Goal: Communication & Community: Answer question/provide support

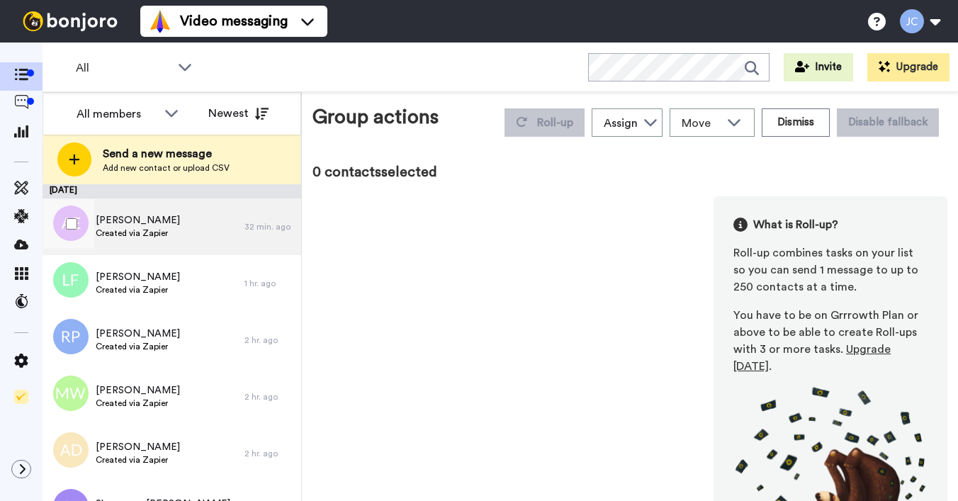
click at [172, 231] on div "[PERSON_NAME] Created via Zapier" at bounding box center [144, 226] width 202 height 57
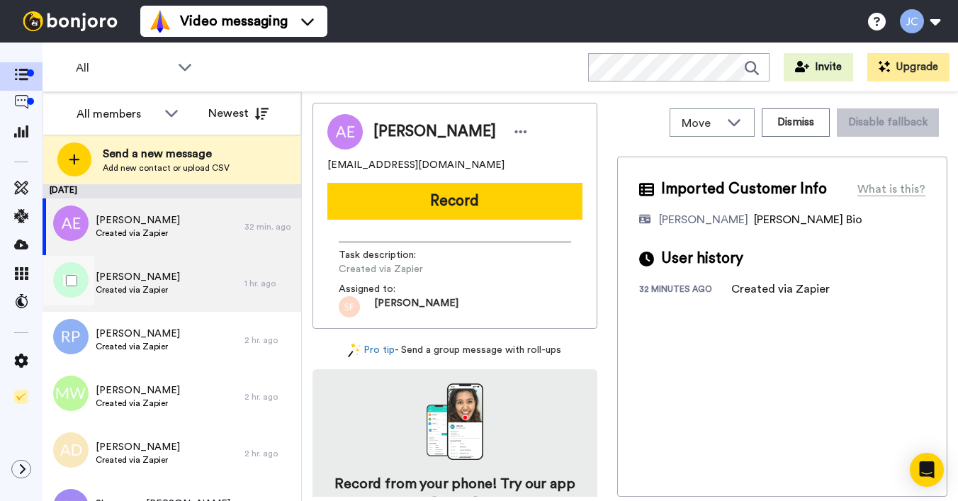
click at [135, 286] on span "Created via Zapier" at bounding box center [138, 289] width 84 height 11
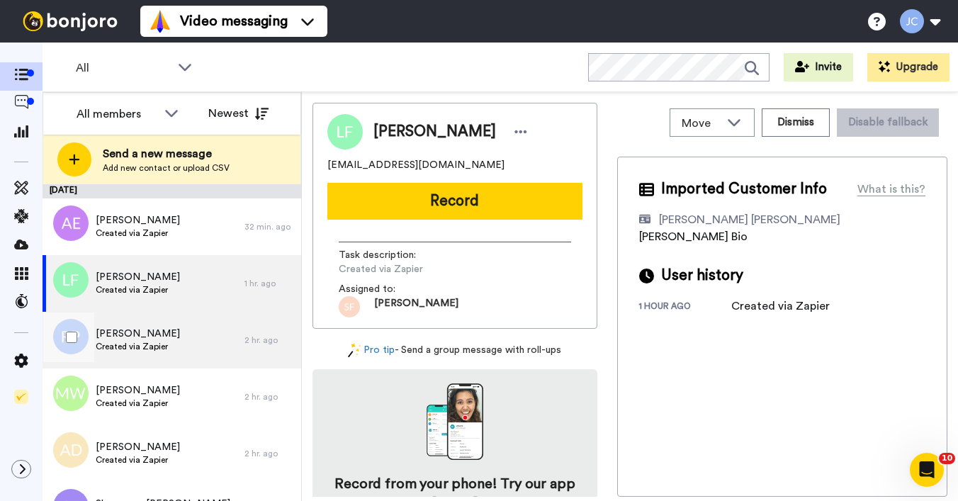
click at [147, 337] on span "Rachel Pring" at bounding box center [138, 334] width 84 height 14
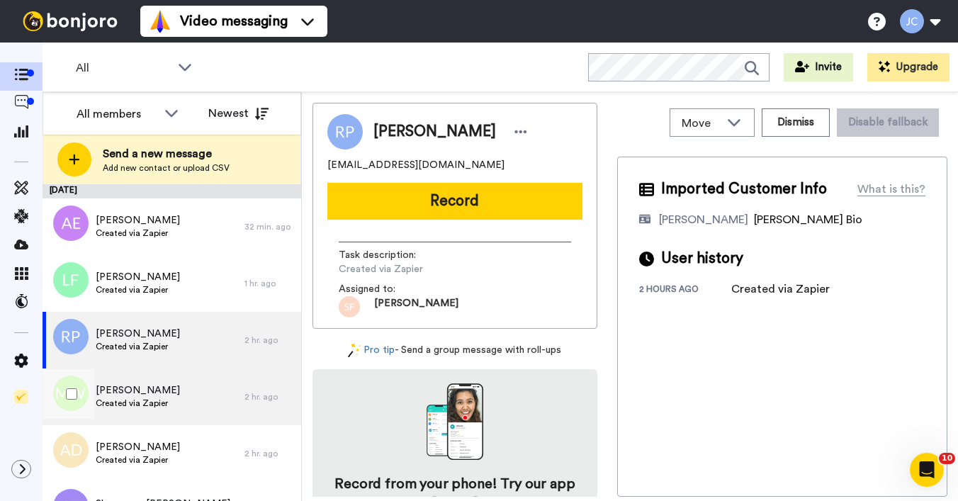
click at [150, 414] on div "Marlon Williams Created via Zapier" at bounding box center [144, 397] width 202 height 57
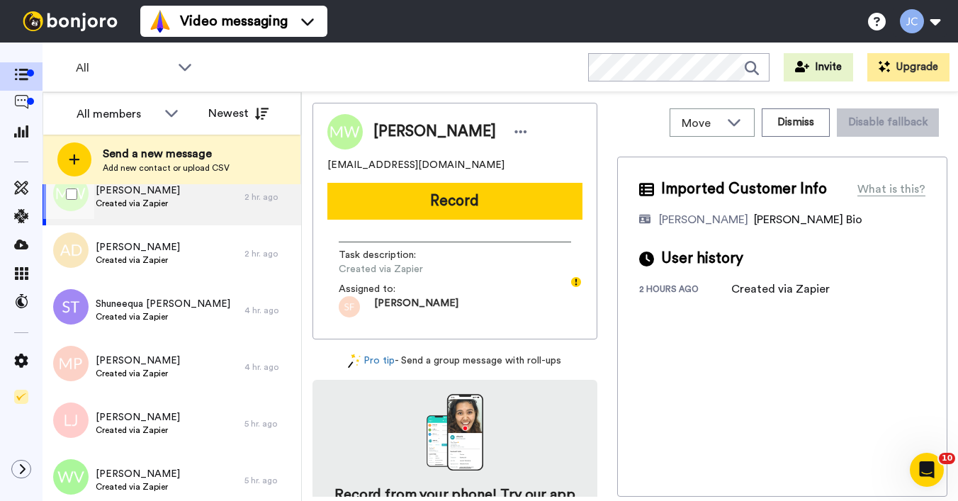
scroll to position [203, 0]
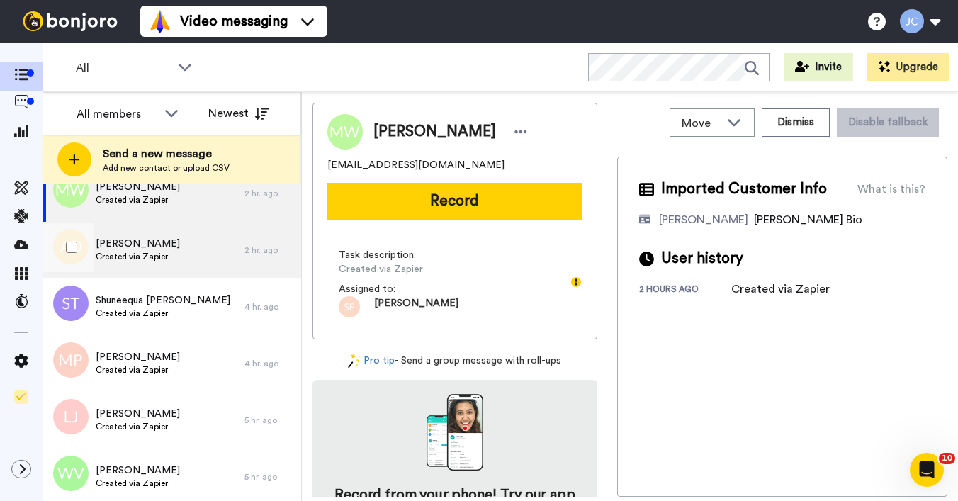
click at [155, 245] on span "Andre Dillard" at bounding box center [138, 244] width 84 height 14
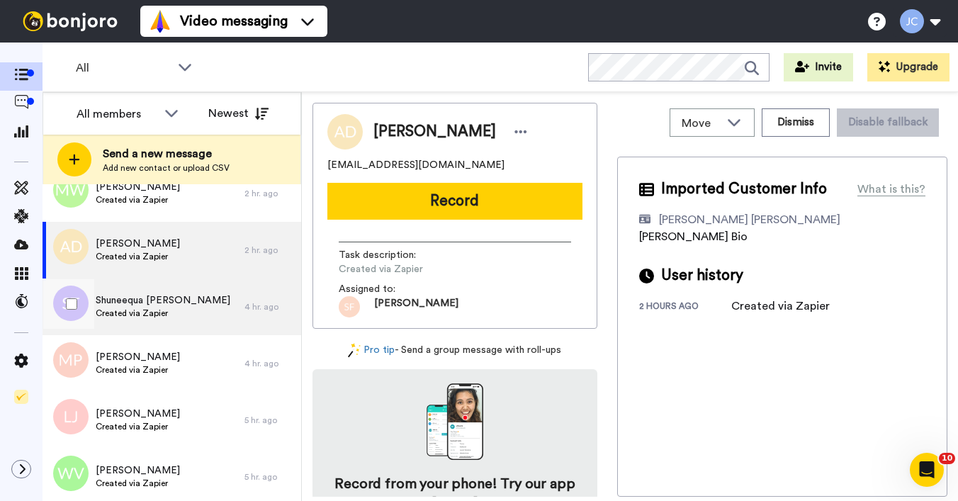
click at [152, 302] on span "Shuneequa Truesdell" at bounding box center [163, 300] width 135 height 14
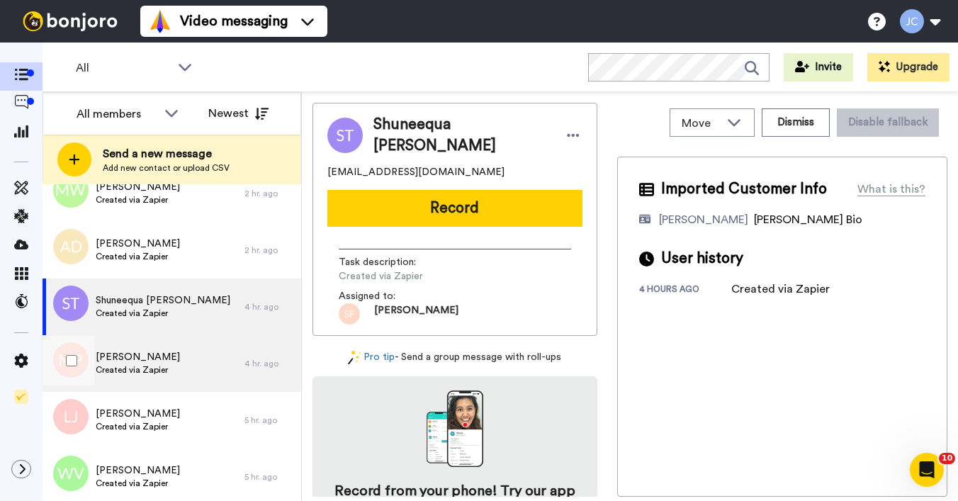
click at [138, 371] on span "Created via Zapier" at bounding box center [138, 369] width 84 height 11
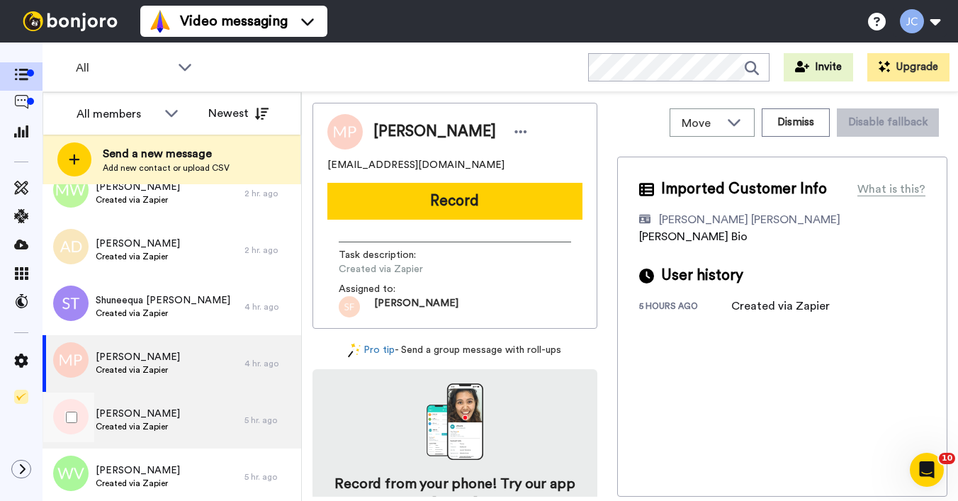
click at [144, 410] on span "Latasha Jenkins" at bounding box center [138, 414] width 84 height 14
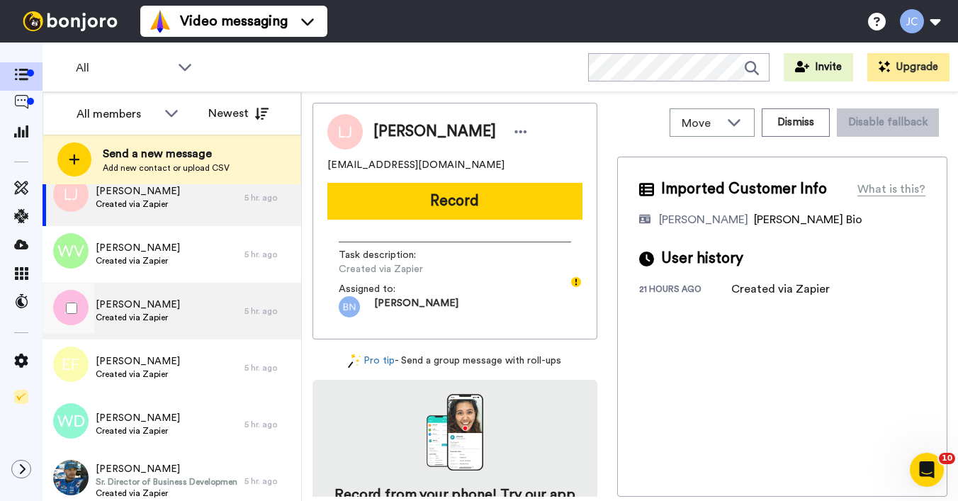
scroll to position [427, 0]
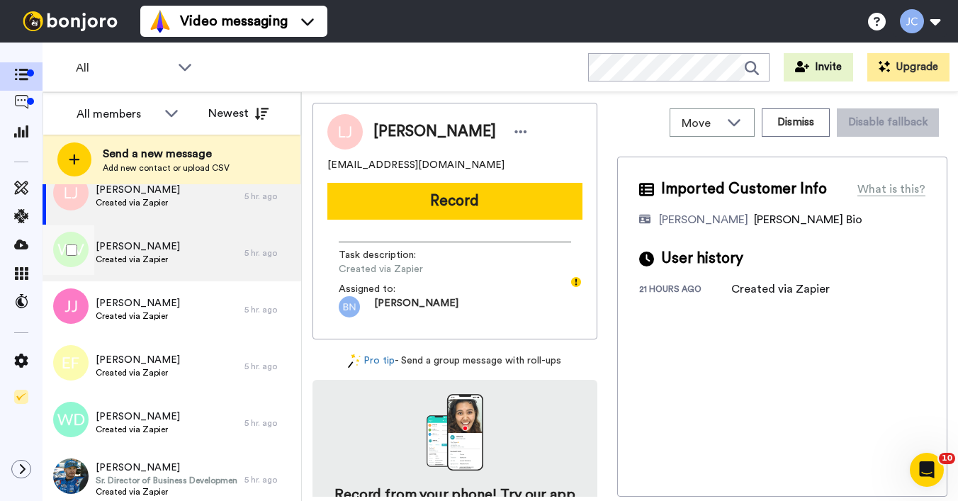
click at [153, 251] on span "Wendy Van Rensburg" at bounding box center [138, 247] width 84 height 14
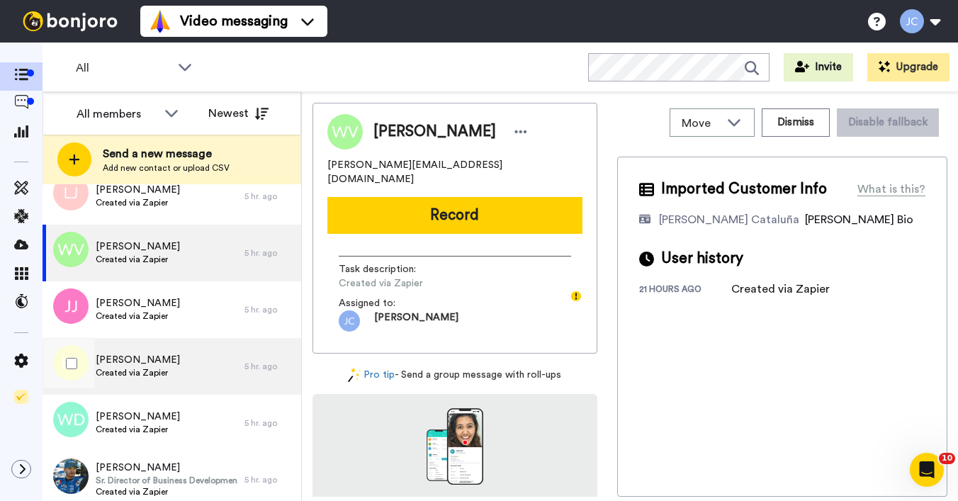
click at [126, 387] on div "Elizabeth Franklin Created via Zapier" at bounding box center [144, 366] width 202 height 57
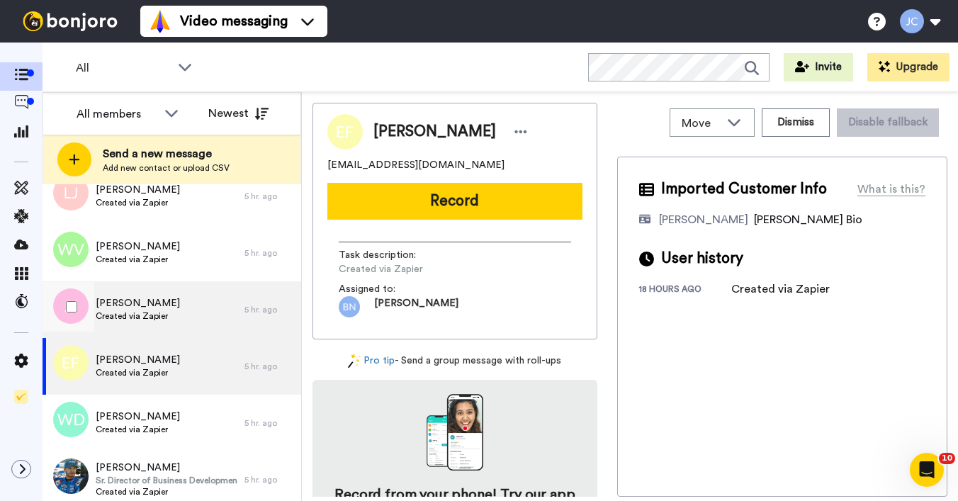
click at [142, 318] on span "Created via Zapier" at bounding box center [138, 315] width 84 height 11
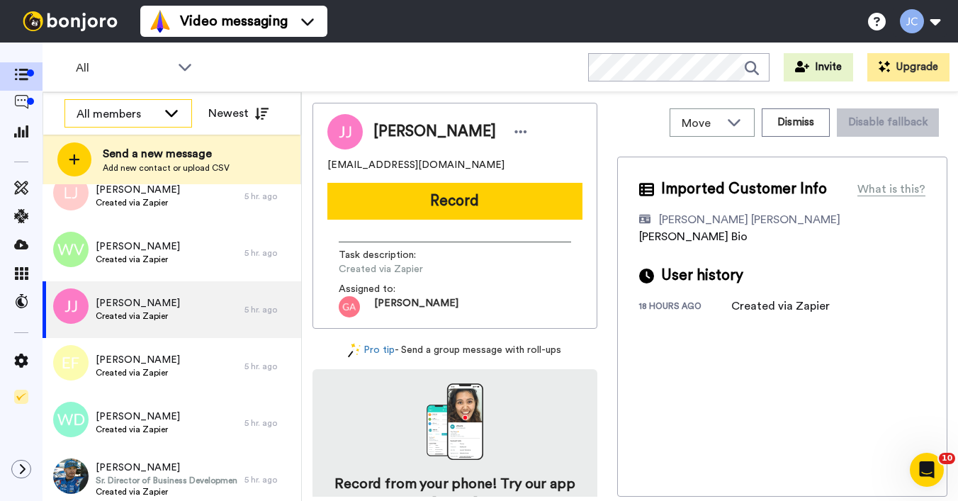
click at [128, 120] on div "All members" at bounding box center [117, 114] width 81 height 17
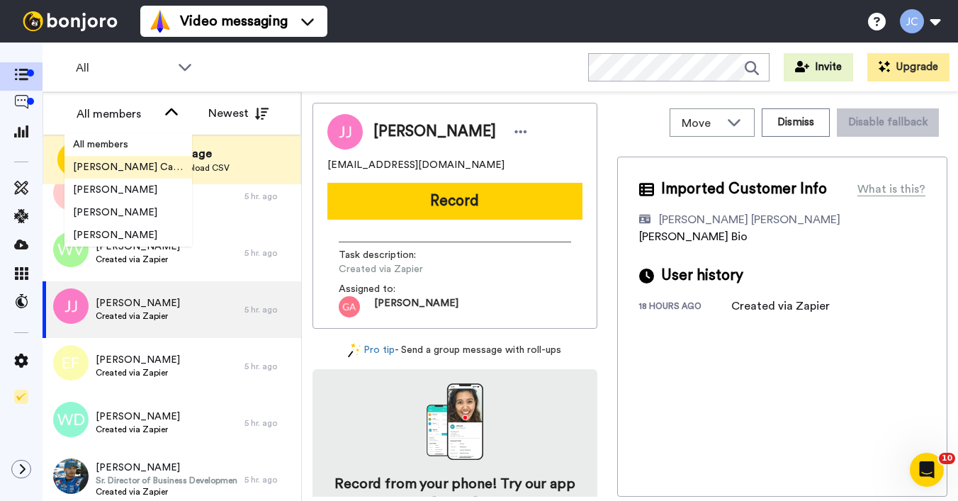
click at [121, 167] on span "[PERSON_NAME] Cataluña" at bounding box center [129, 167] width 128 height 14
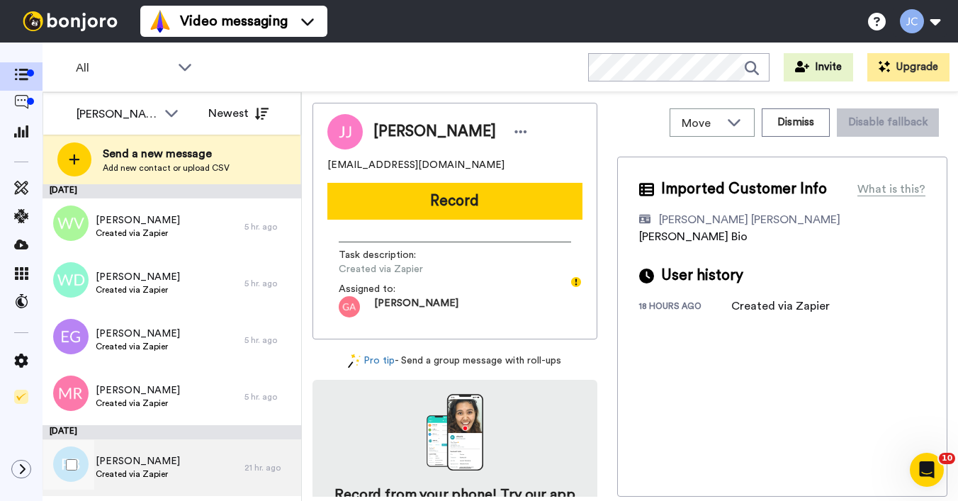
click at [121, 472] on span "Created via Zapier" at bounding box center [138, 474] width 84 height 11
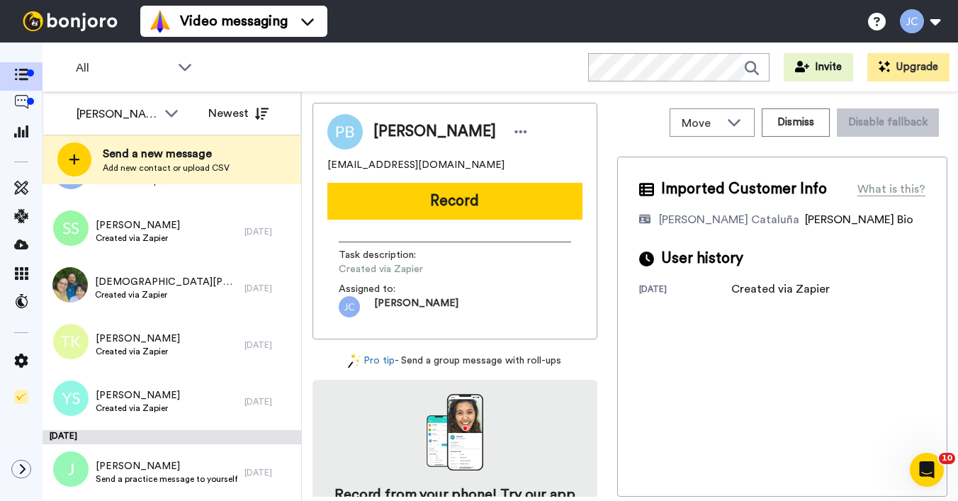
scroll to position [888, 0]
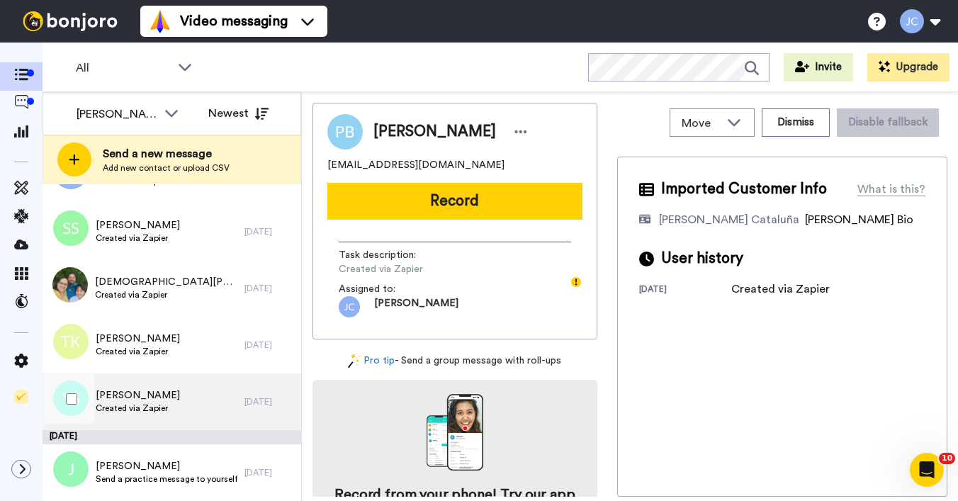
click at [142, 408] on span "Created via Zapier" at bounding box center [138, 408] width 84 height 11
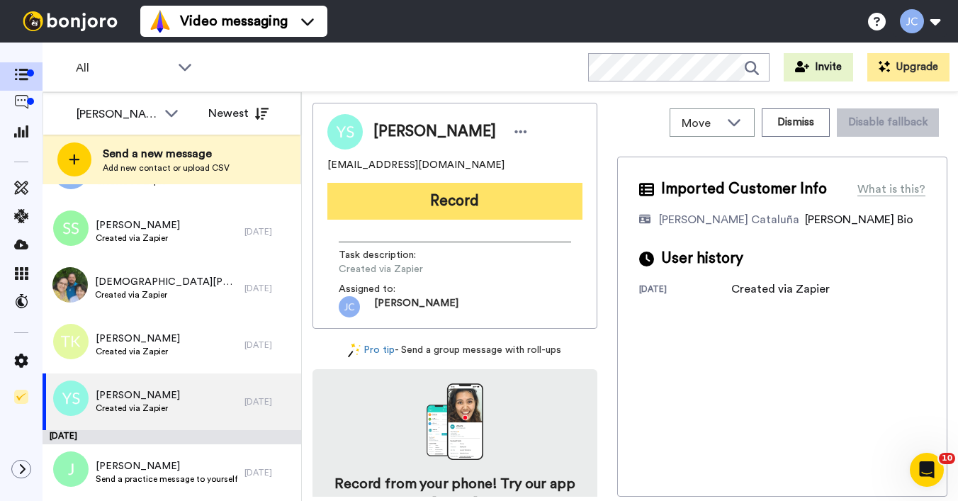
click at [420, 207] on button "Record" at bounding box center [454, 201] width 255 height 37
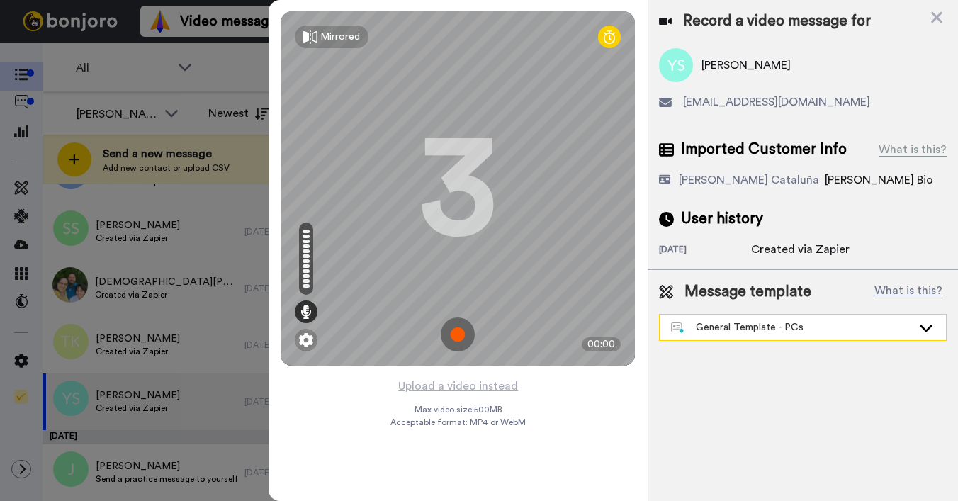
click at [737, 332] on div "General Template - PCs" at bounding box center [791, 327] width 241 height 14
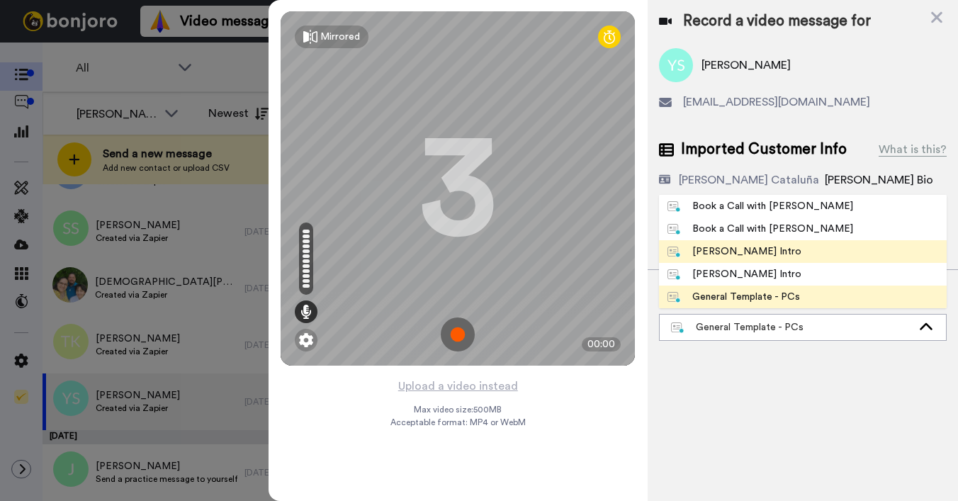
click at [747, 253] on div "[PERSON_NAME] Intro" at bounding box center [735, 252] width 134 height 14
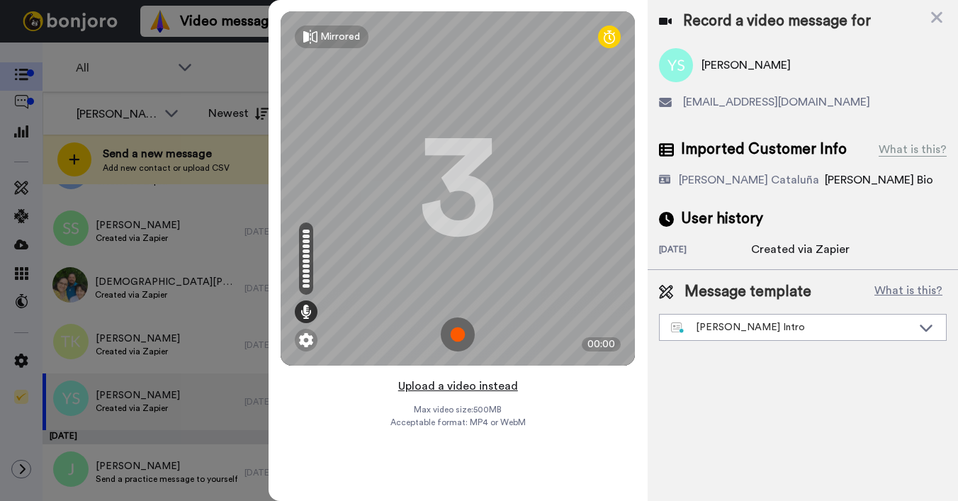
click at [435, 391] on button "Upload a video instead" at bounding box center [458, 386] width 128 height 18
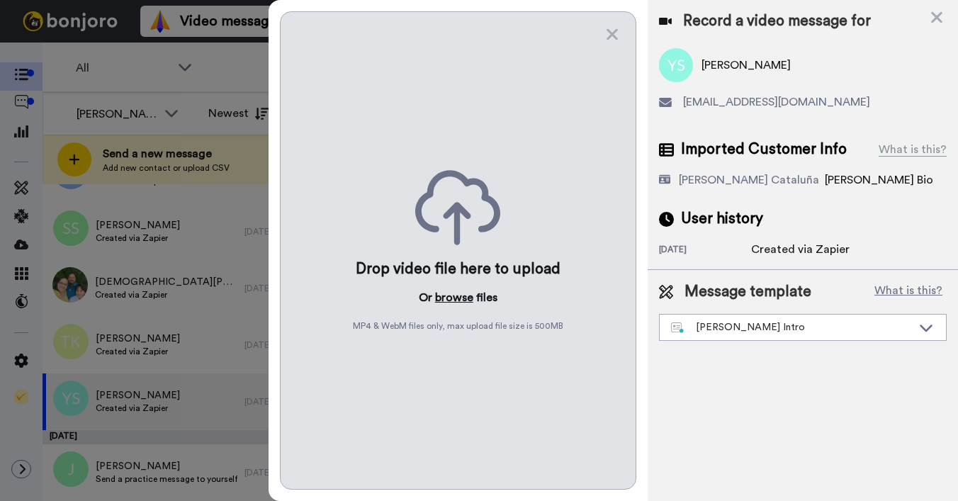
click at [459, 298] on button "browse" at bounding box center [454, 297] width 38 height 17
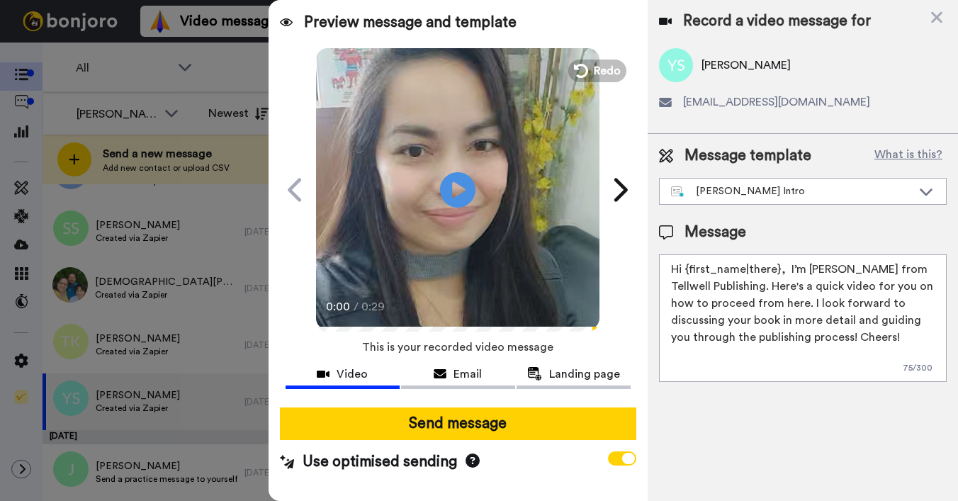
drag, startPoint x: 688, startPoint y: 268, endPoint x: 775, endPoint y: 262, distance: 86.7
click at [775, 262] on textarea "Hi {first_name|there}, I’m [PERSON_NAME] from Tellwell Publishing. Here's a qui…" at bounding box center [803, 318] width 288 height 128
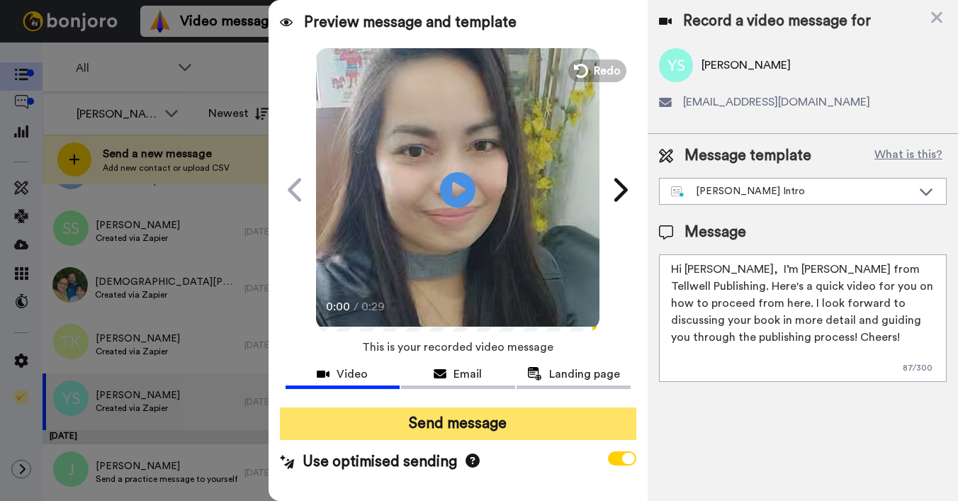
type textarea "Hi Yousry, I’m Joe from Tellwell Publishing. Here's a quick video for you on ho…"
click at [601, 425] on button "Send message" at bounding box center [458, 424] width 357 height 33
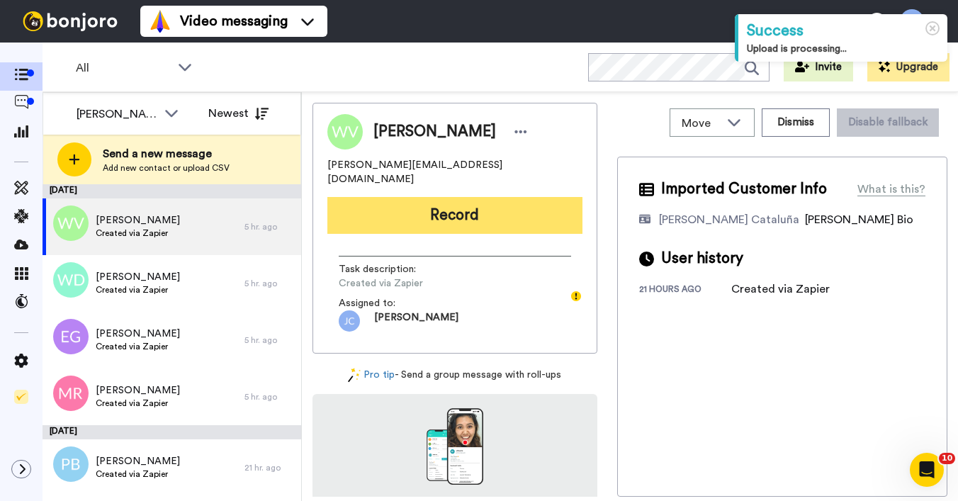
click at [564, 197] on button "Record" at bounding box center [454, 215] width 255 height 37
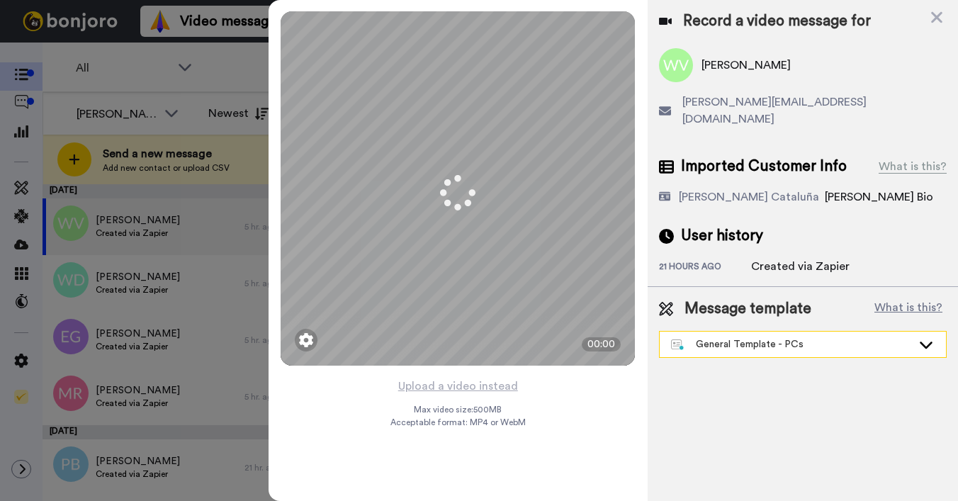
click at [727, 337] on div "General Template - PCs" at bounding box center [791, 344] width 241 height 14
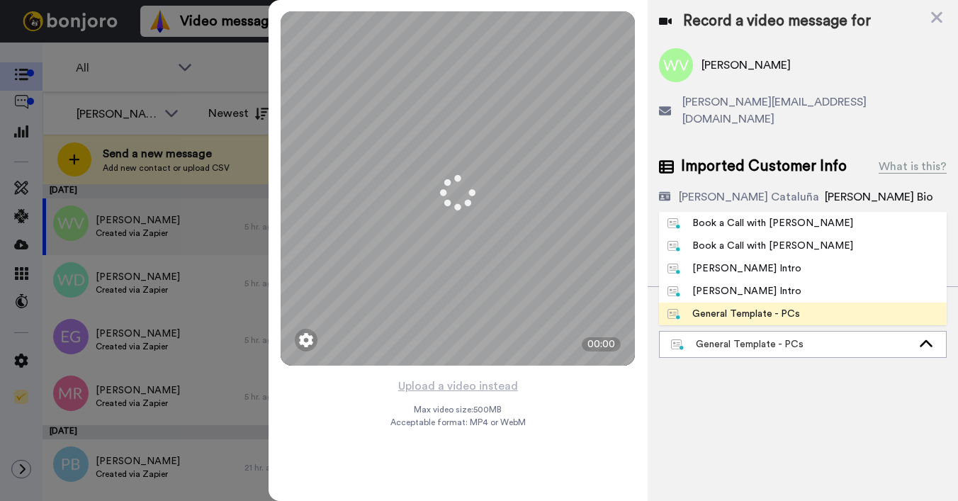
click at [736, 262] on div "[PERSON_NAME] Intro" at bounding box center [735, 269] width 134 height 14
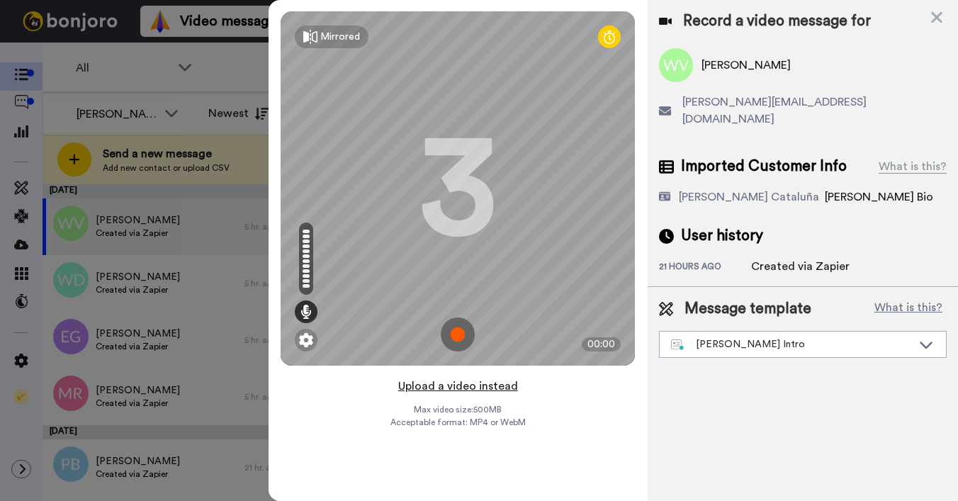
click at [422, 391] on button "Upload a video instead" at bounding box center [458, 386] width 128 height 18
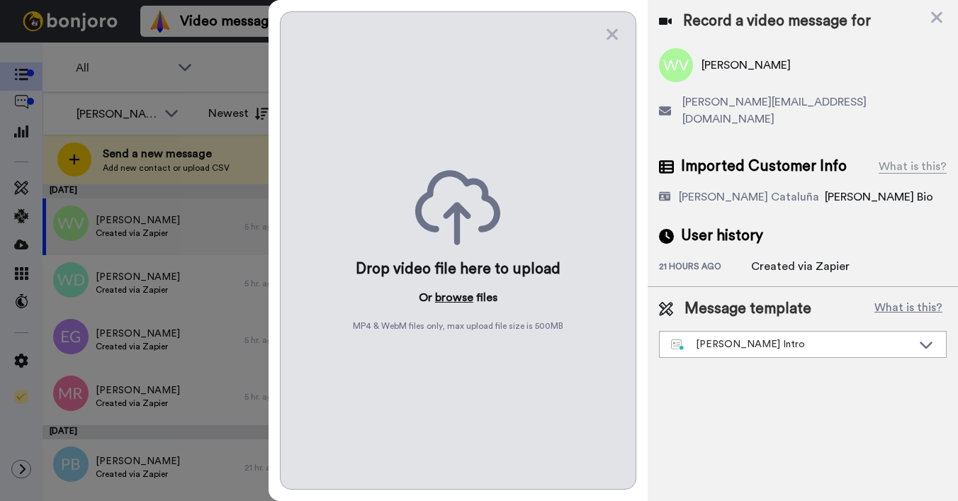
click at [460, 294] on button "browse" at bounding box center [454, 297] width 38 height 17
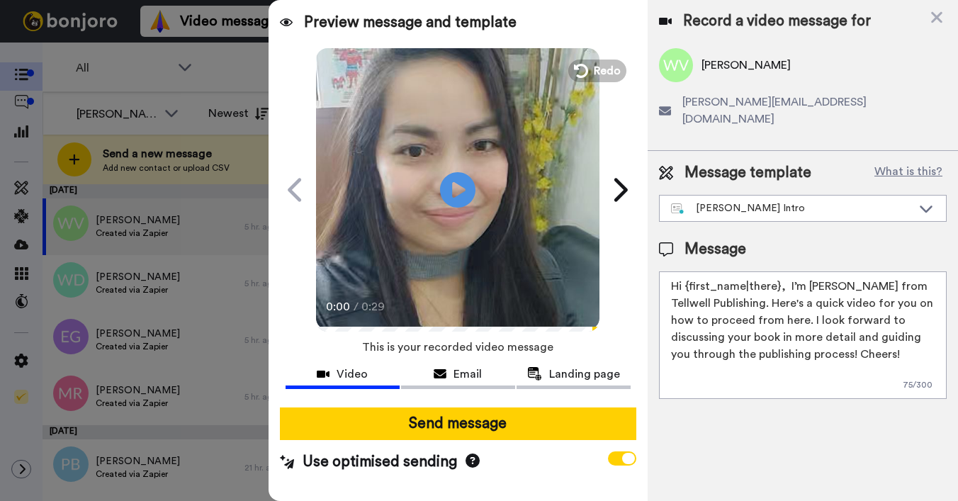
drag, startPoint x: 685, startPoint y: 273, endPoint x: 780, endPoint y: 273, distance: 95.0
click at [780, 273] on textarea "Hi {first_name|there}, I’m [PERSON_NAME] from Tellwell Publishing. Here's a qui…" at bounding box center [803, 335] width 288 height 128
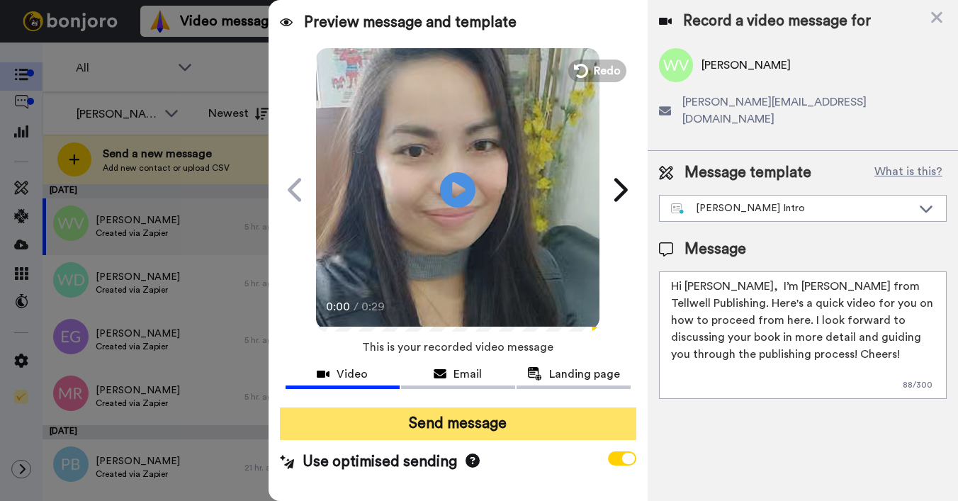
type textarea "Hi Wendy, I’m Joe from Tellwell Publishing. Here's a quick video for you on how…"
click at [539, 429] on button "Send message" at bounding box center [458, 424] width 357 height 33
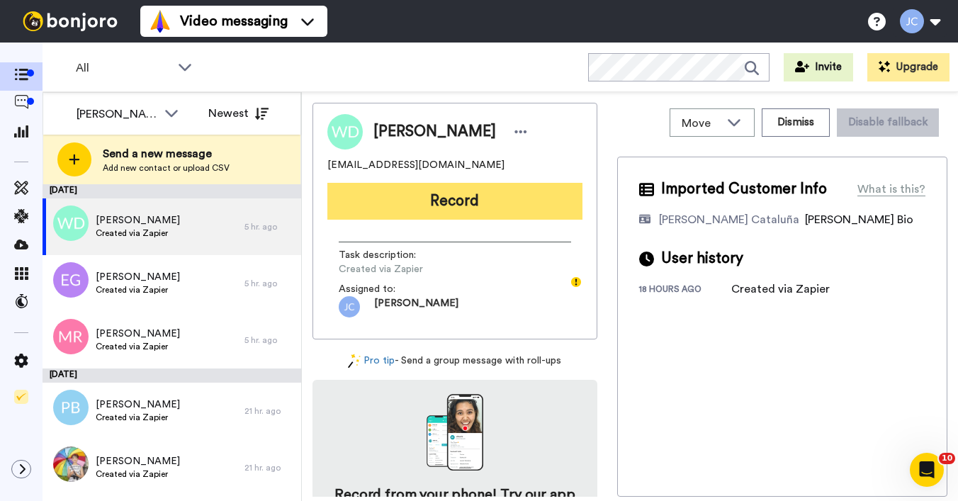
click at [450, 200] on button "Record" at bounding box center [454, 201] width 255 height 37
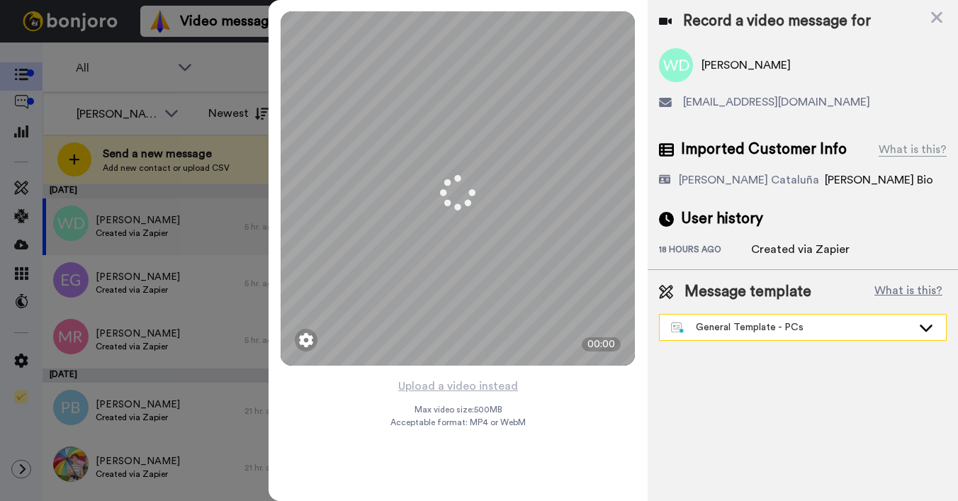
drag, startPoint x: 725, startPoint y: 335, endPoint x: 723, endPoint y: 325, distance: 10.1
click at [725, 335] on div "General Template - PCs" at bounding box center [803, 328] width 286 height 26
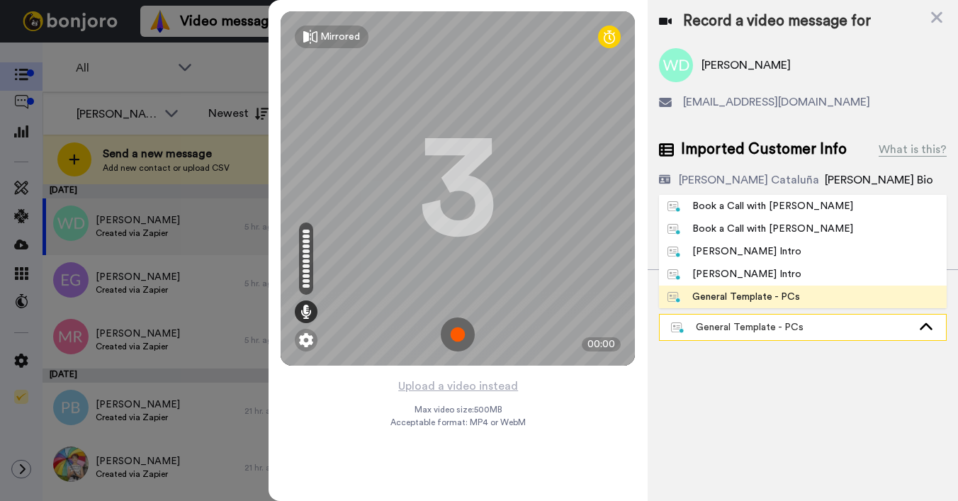
click at [723, 325] on div "General Template - PCs" at bounding box center [791, 327] width 241 height 14
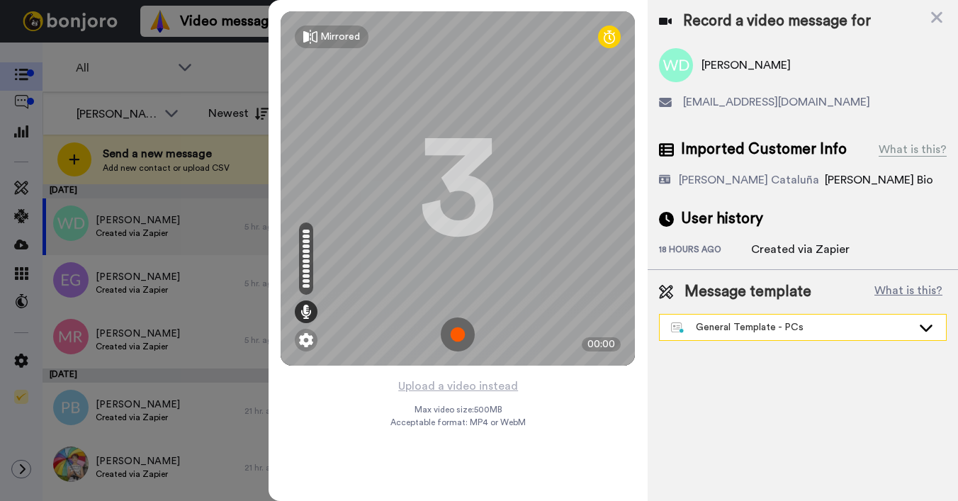
click at [723, 325] on div "General Template - PCs" at bounding box center [791, 327] width 241 height 14
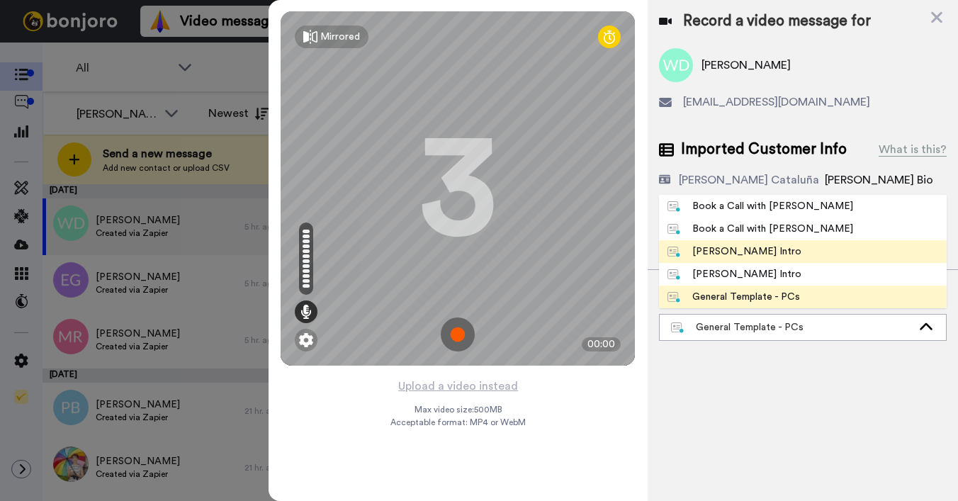
click at [738, 256] on div "[PERSON_NAME] Intro" at bounding box center [735, 252] width 134 height 14
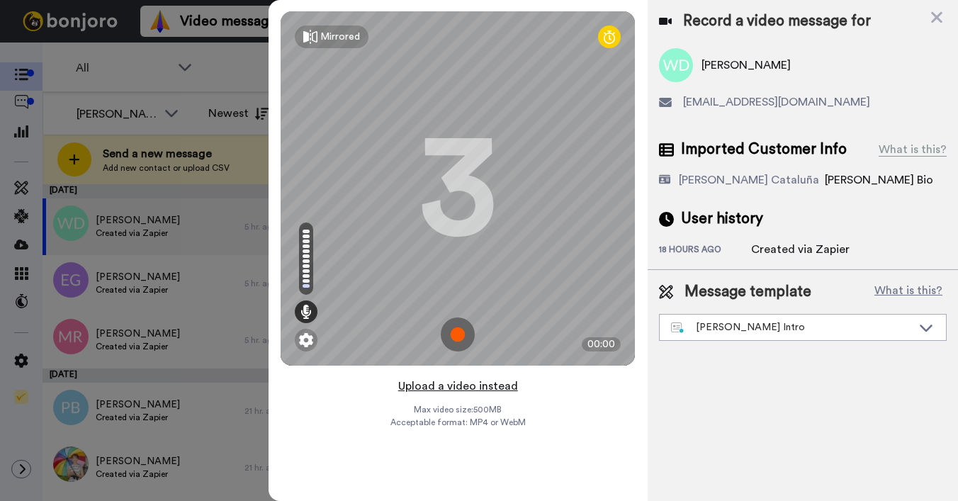
click at [427, 388] on button "Upload a video instead" at bounding box center [458, 386] width 128 height 18
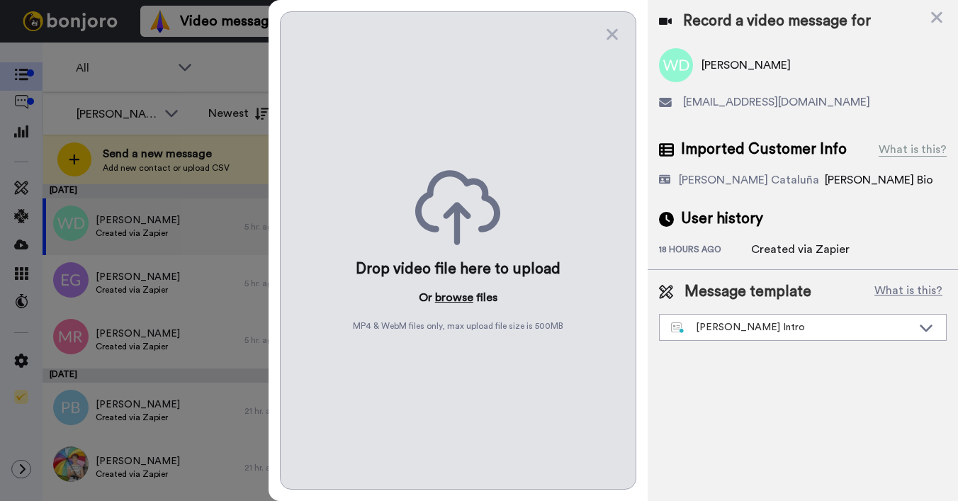
click at [448, 293] on button "browse" at bounding box center [454, 297] width 38 height 17
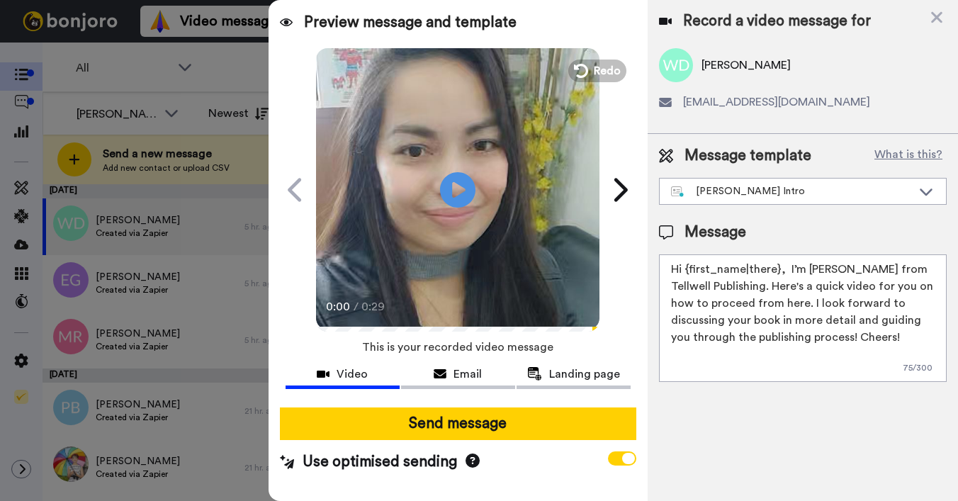
drag, startPoint x: 685, startPoint y: 267, endPoint x: 777, endPoint y: 267, distance: 92.2
click at [777, 267] on textarea "Hi {first_name|there}, I’m [PERSON_NAME] from Tellwell Publishing. Here's a qui…" at bounding box center [803, 318] width 288 height 128
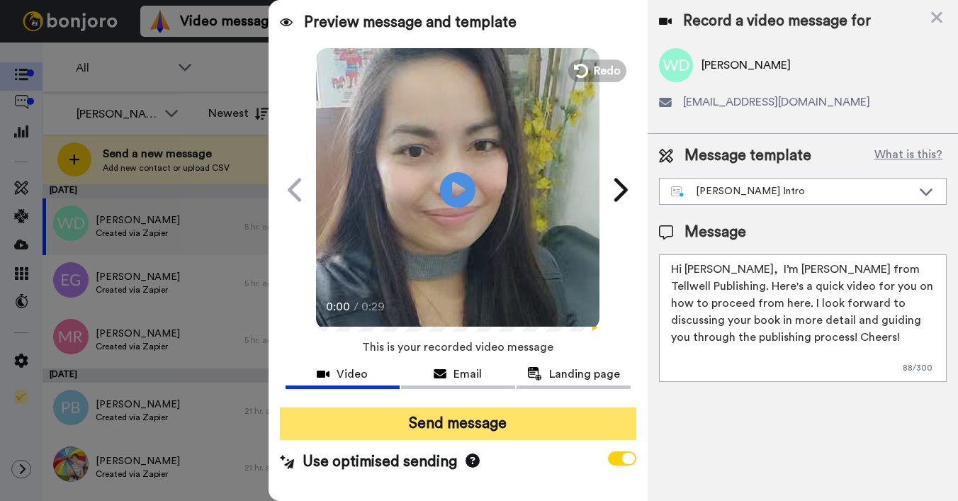
type textarea "Hi Wendy, I’m Joe from Tellwell Publishing. Here's a quick video for you on how…"
click at [532, 420] on button "Send message" at bounding box center [458, 424] width 357 height 33
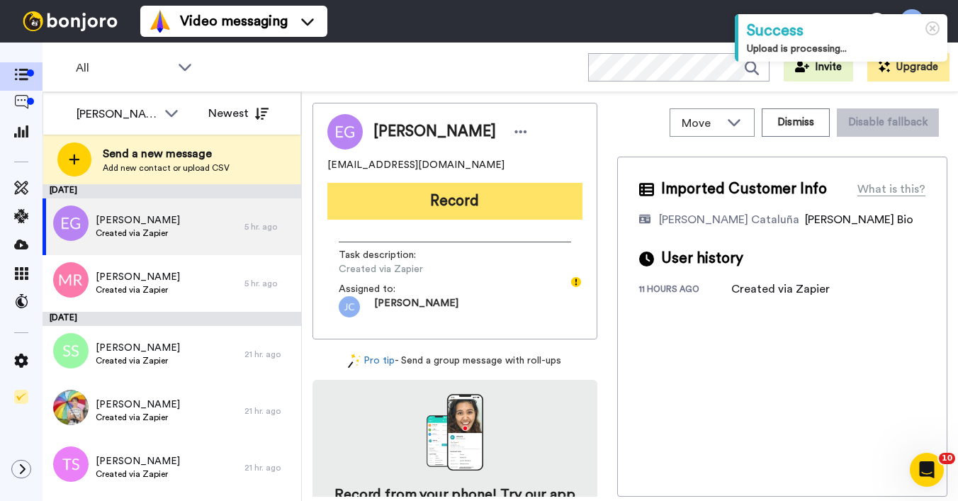
click at [530, 219] on button "Record" at bounding box center [454, 201] width 255 height 37
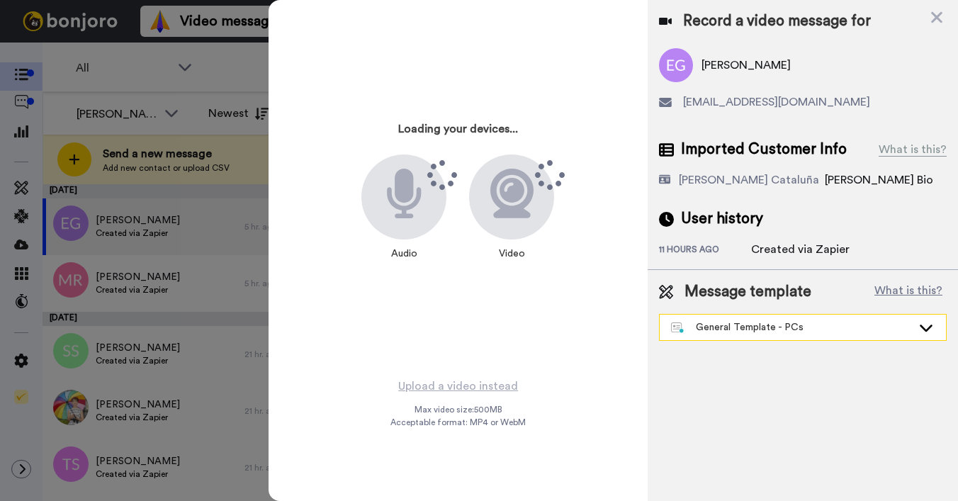
click at [729, 335] on div "General Template - PCs" at bounding box center [803, 328] width 286 height 26
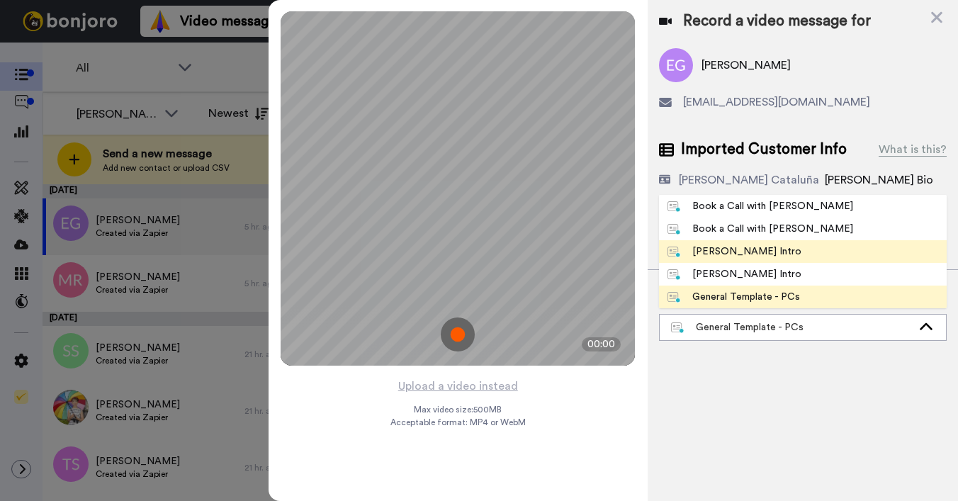
click at [719, 257] on div "[PERSON_NAME] Intro" at bounding box center [735, 252] width 134 height 14
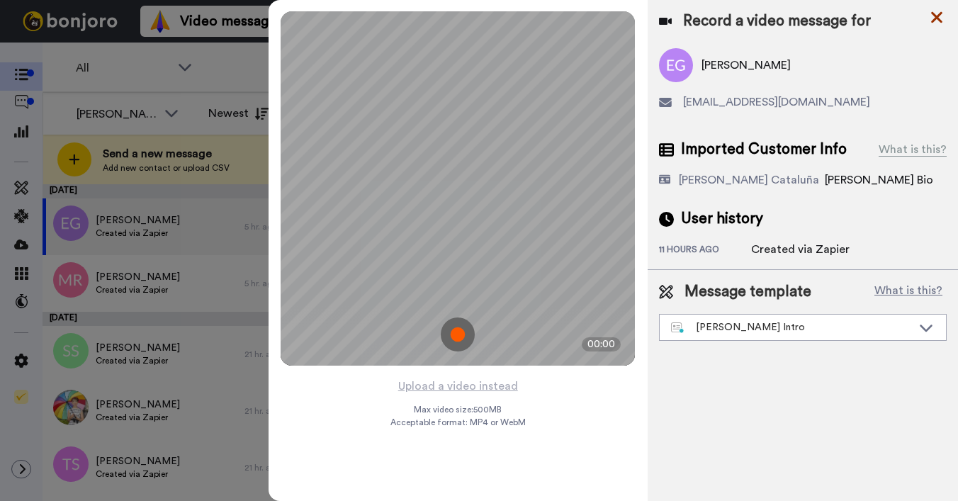
click at [942, 17] on icon at bounding box center [937, 18] width 14 height 18
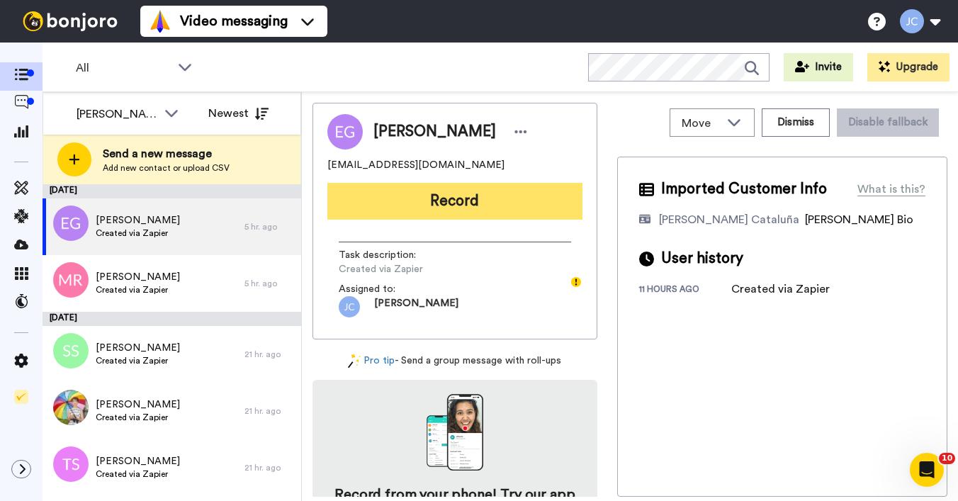
click at [446, 202] on button "Record" at bounding box center [454, 201] width 255 height 37
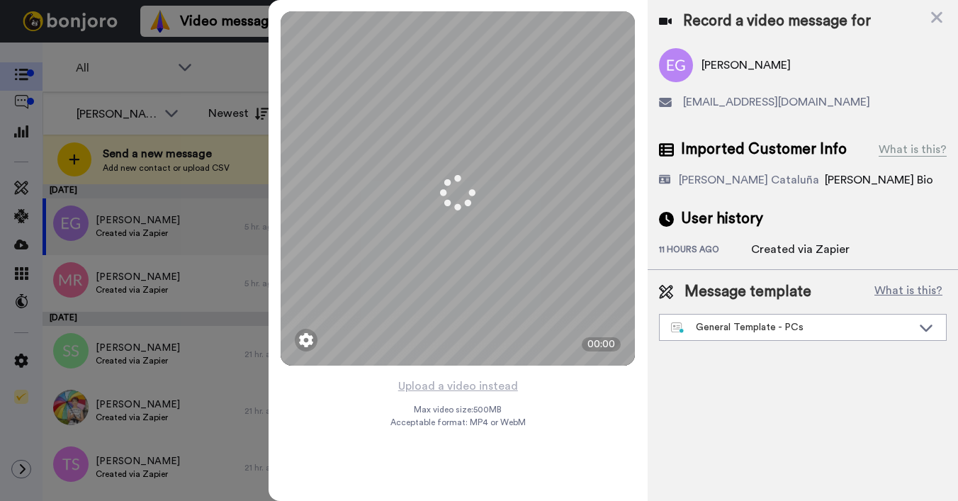
click at [716, 330] on div "General Template - PCs" at bounding box center [791, 327] width 241 height 14
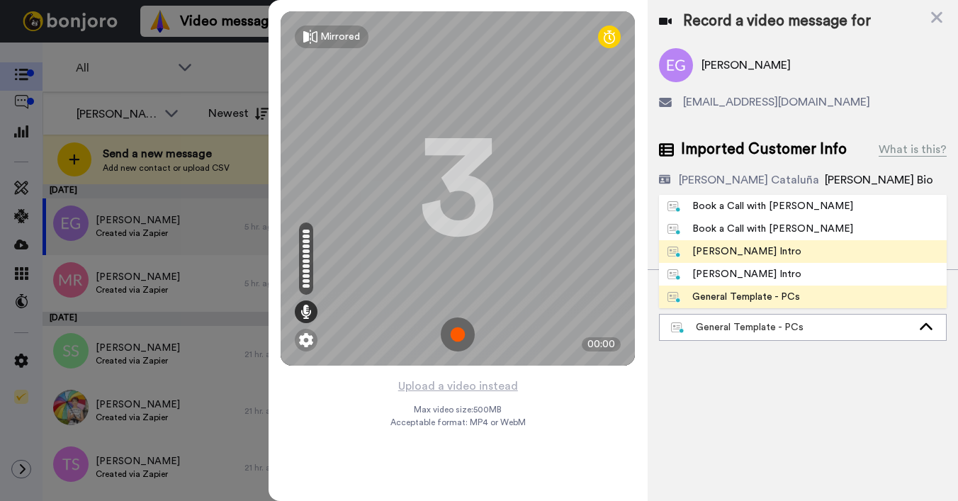
click at [724, 256] on div "[PERSON_NAME] Intro" at bounding box center [735, 252] width 134 height 14
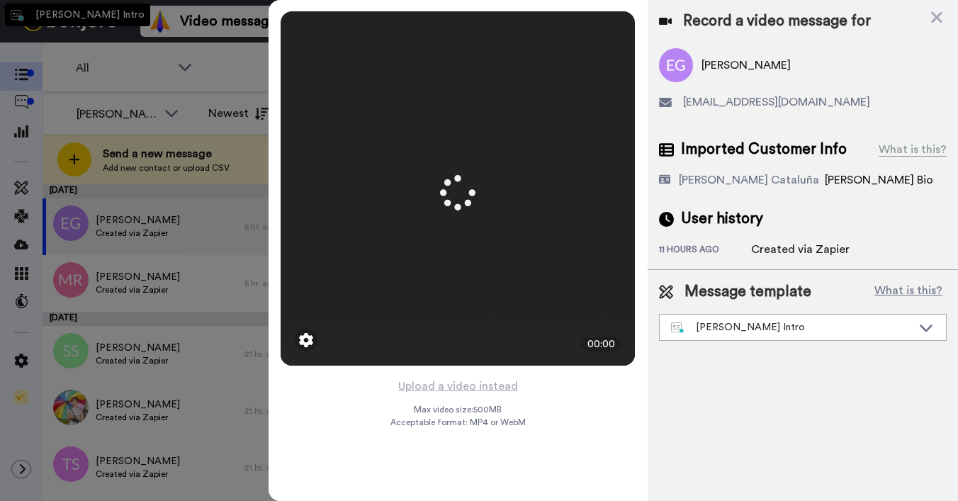
click at [724, 255] on div "11 hours ago" at bounding box center [705, 251] width 92 height 14
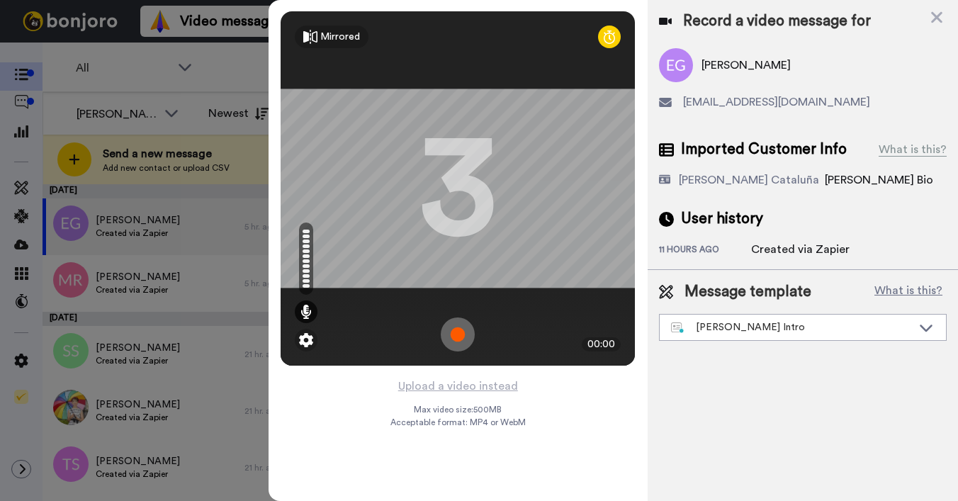
click at [466, 387] on button "Upload a video instead" at bounding box center [458, 386] width 128 height 18
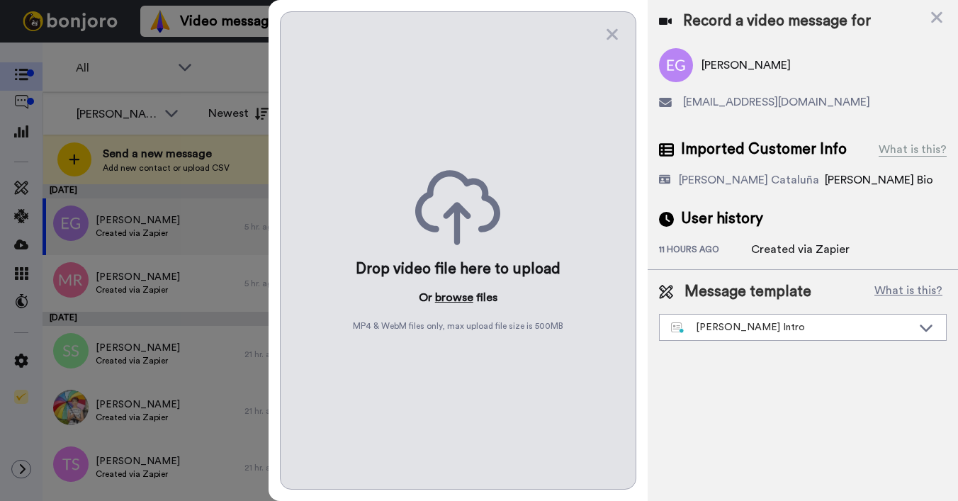
click at [448, 292] on button "browse" at bounding box center [454, 297] width 38 height 17
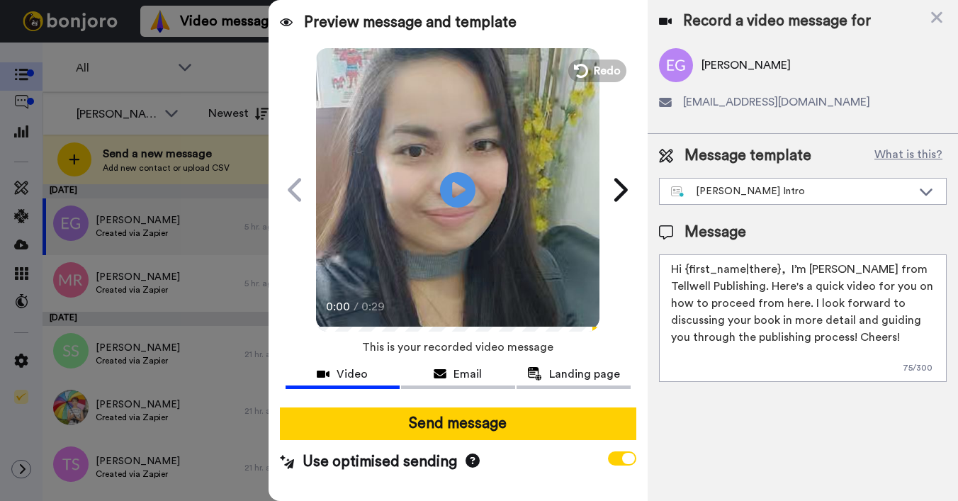
drag, startPoint x: 686, startPoint y: 271, endPoint x: 773, endPoint y: 264, distance: 87.4
click at [775, 266] on textarea "Hi {first_name|there}, I’m [PERSON_NAME] from Tellwell Publishing. Here's a qui…" at bounding box center [803, 318] width 288 height 128
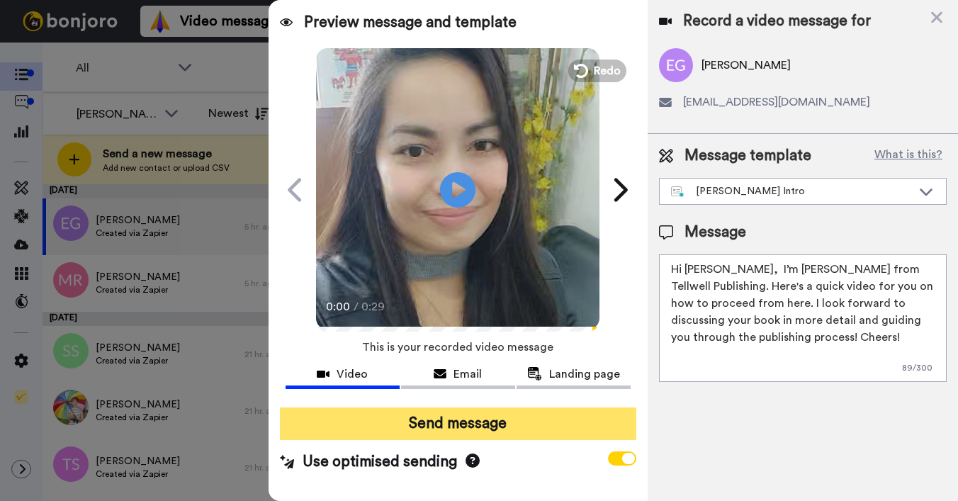
type textarea "Hi Emma, I’m Joe from Tellwell Publishing. Here's a quick video for you on how …"
click at [491, 427] on button "Send message" at bounding box center [458, 424] width 357 height 33
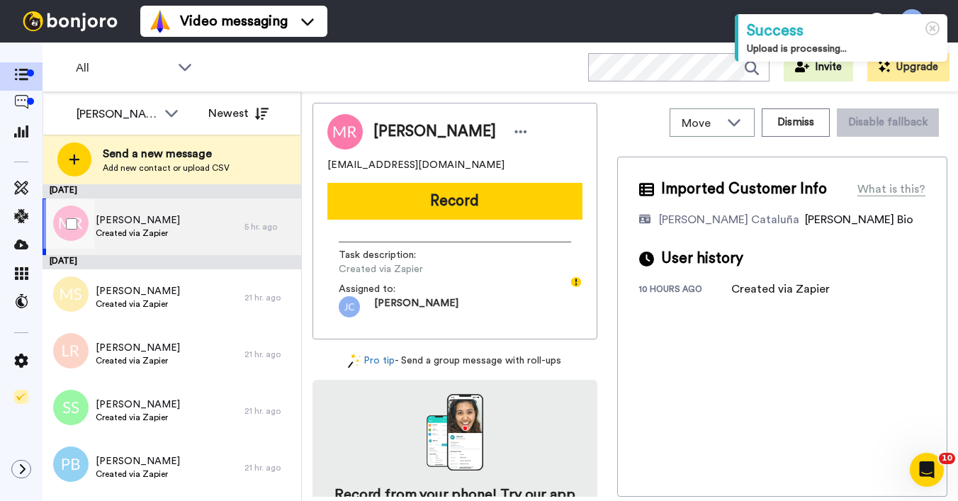
click at [166, 219] on span "[PERSON_NAME]" at bounding box center [138, 220] width 84 height 14
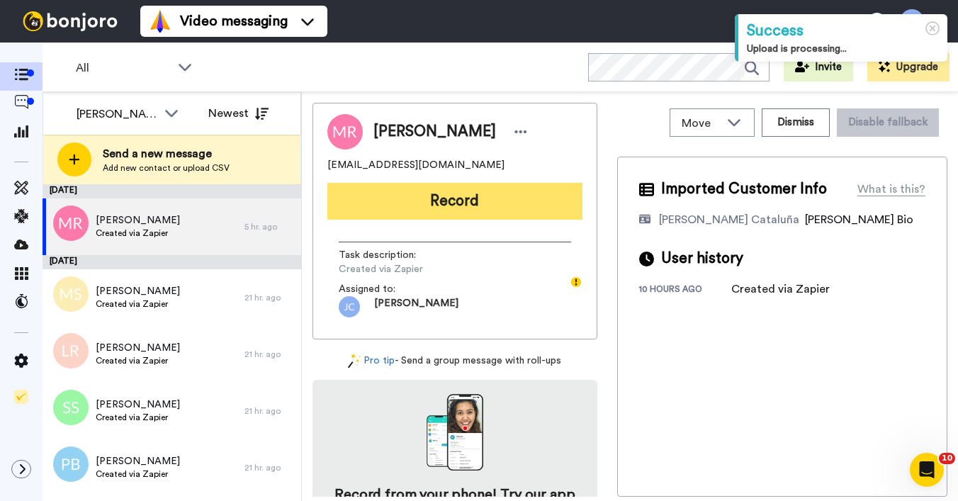
click at [416, 201] on button "Record" at bounding box center [454, 201] width 255 height 37
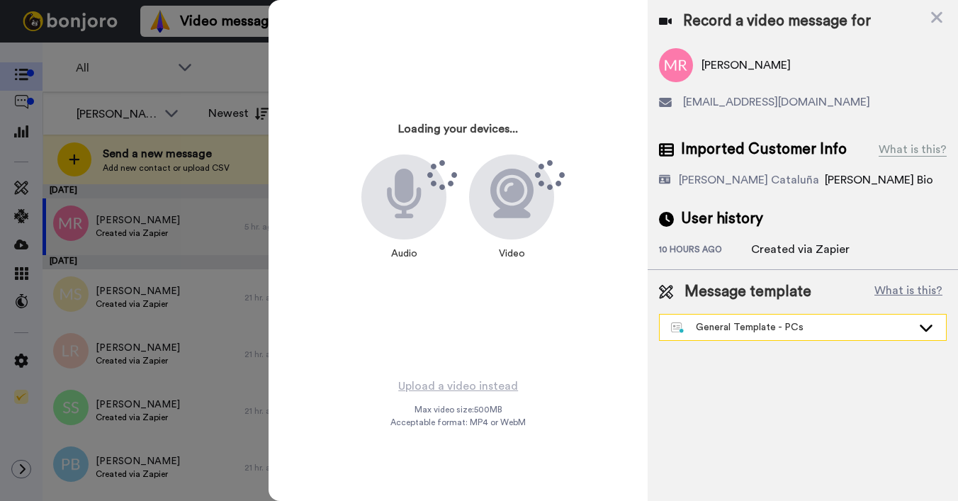
click at [723, 324] on div "General Template - PCs" at bounding box center [791, 327] width 241 height 14
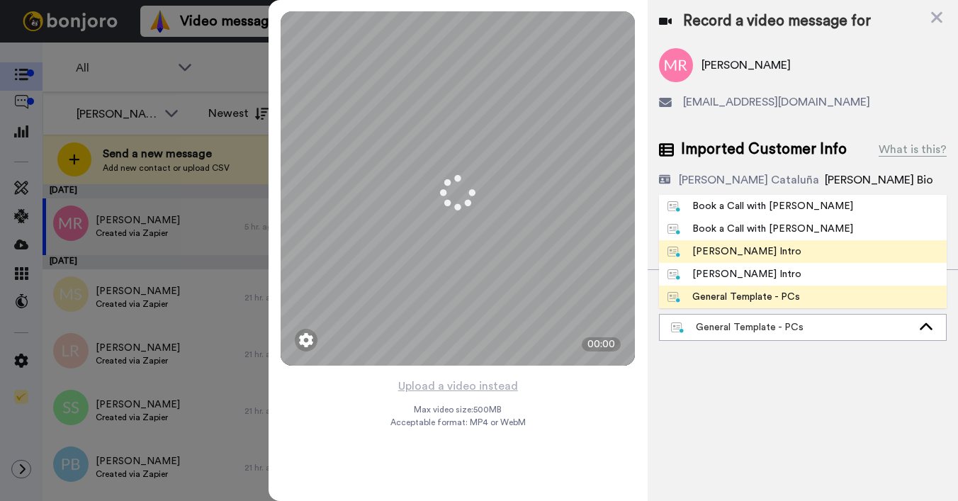
click at [715, 249] on div "[PERSON_NAME] Intro" at bounding box center [735, 252] width 134 height 14
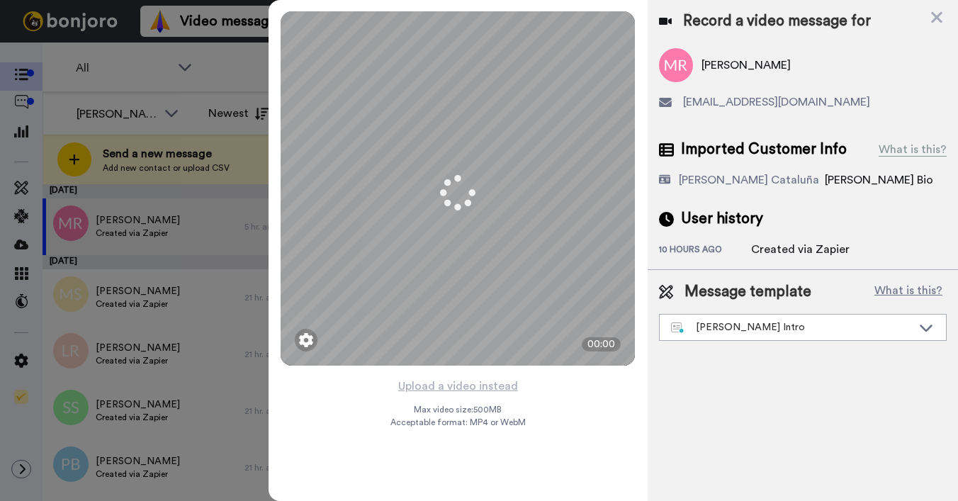
click at [716, 249] on div "10 hours ago" at bounding box center [705, 251] width 92 height 14
click at [940, 16] on icon at bounding box center [937, 18] width 14 height 18
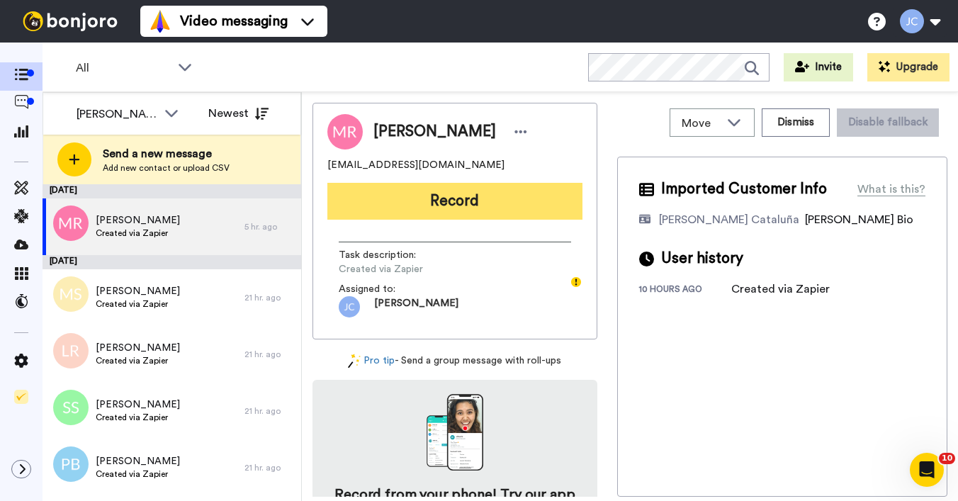
click at [532, 198] on button "Record" at bounding box center [454, 201] width 255 height 37
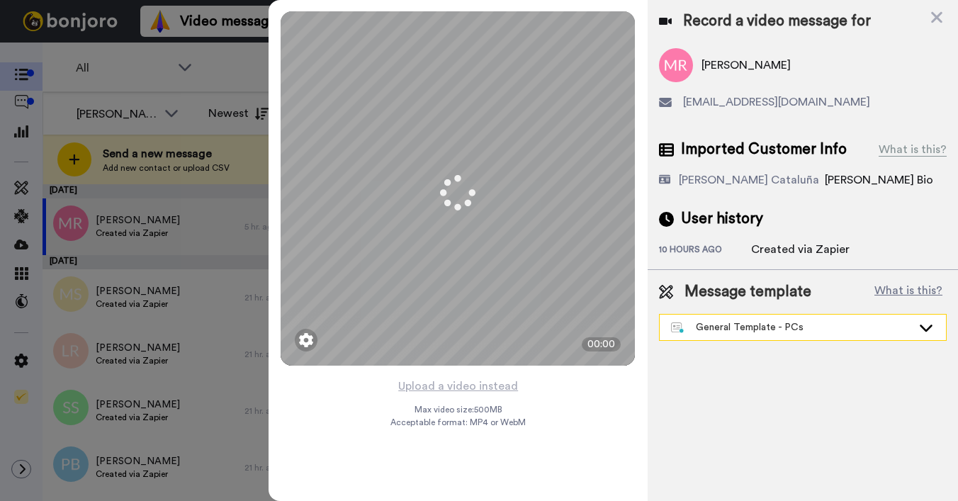
click at [719, 332] on div "General Template - PCs" at bounding box center [791, 327] width 241 height 14
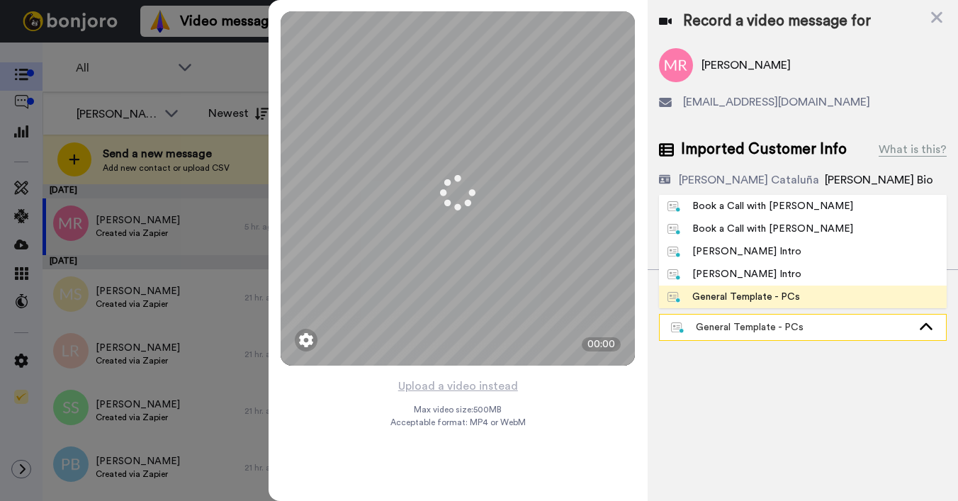
click at [719, 332] on div "General Template - PCs" at bounding box center [791, 327] width 241 height 14
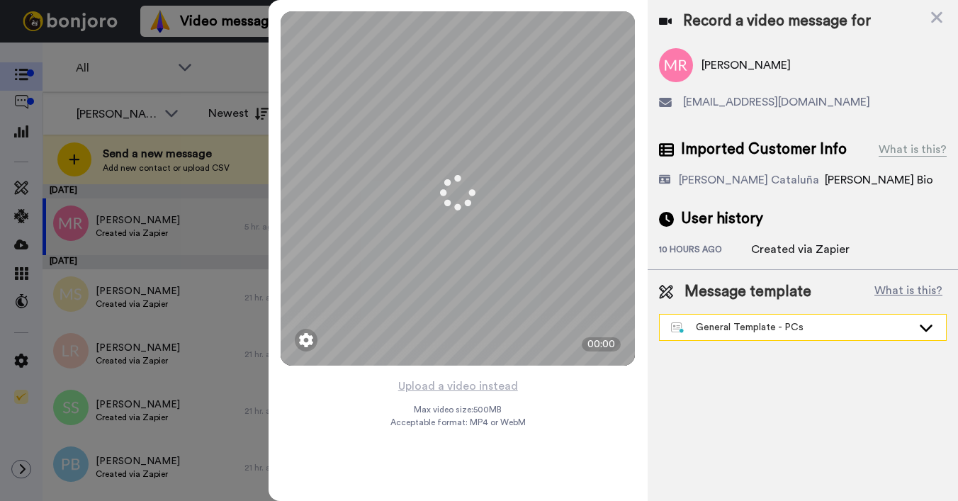
click at [719, 332] on div "General Template - PCs" at bounding box center [791, 327] width 241 height 14
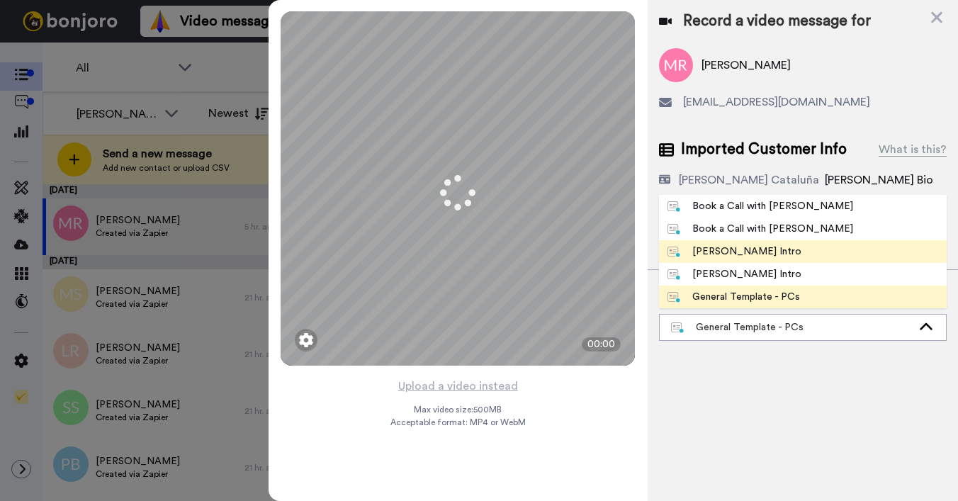
click at [734, 254] on div "[PERSON_NAME] Intro" at bounding box center [735, 252] width 134 height 14
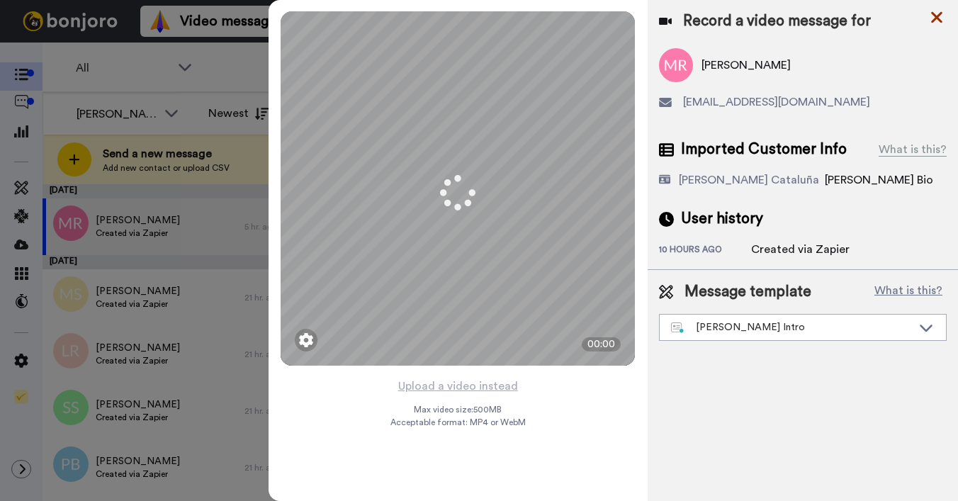
click at [934, 17] on icon at bounding box center [937, 18] width 14 height 18
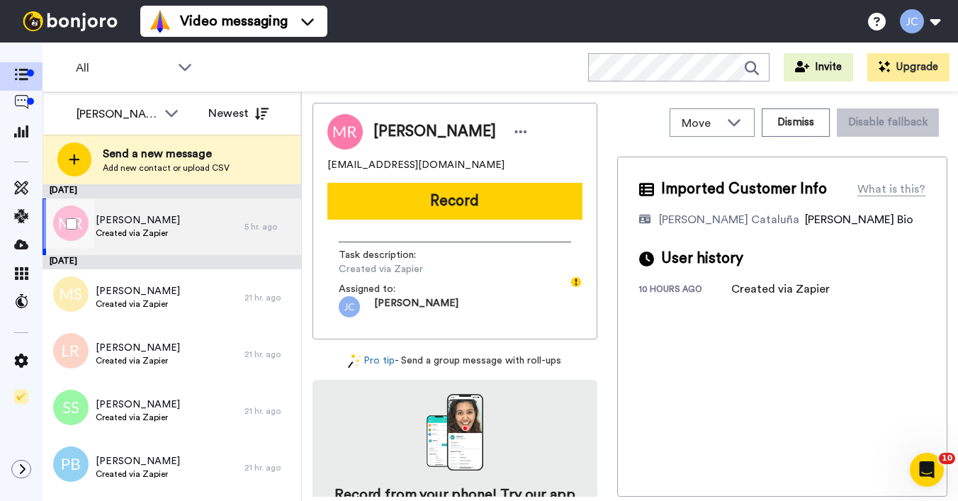
click at [187, 228] on div "Mahdi Ruposh Created via Zapier" at bounding box center [144, 226] width 202 height 57
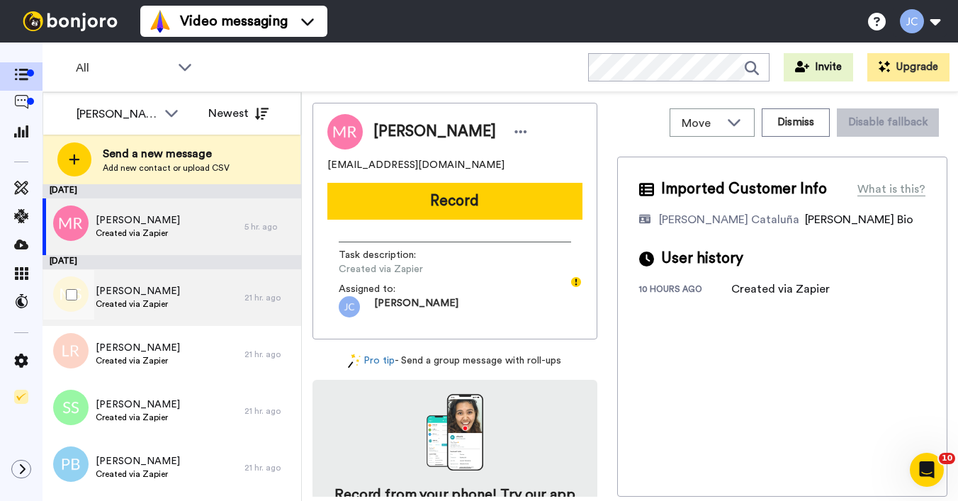
click at [152, 299] on span "Created via Zapier" at bounding box center [138, 303] width 84 height 11
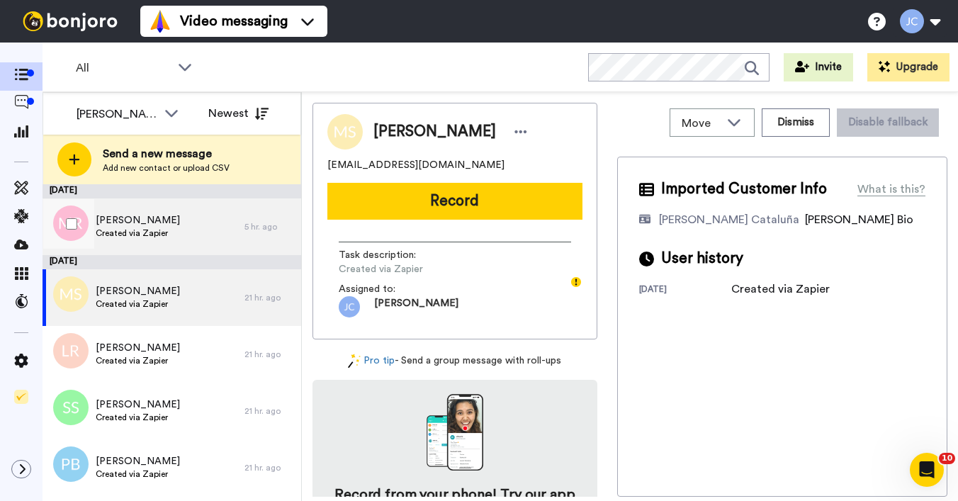
click at [155, 223] on span "Mahdi Ruposh" at bounding box center [138, 220] width 84 height 14
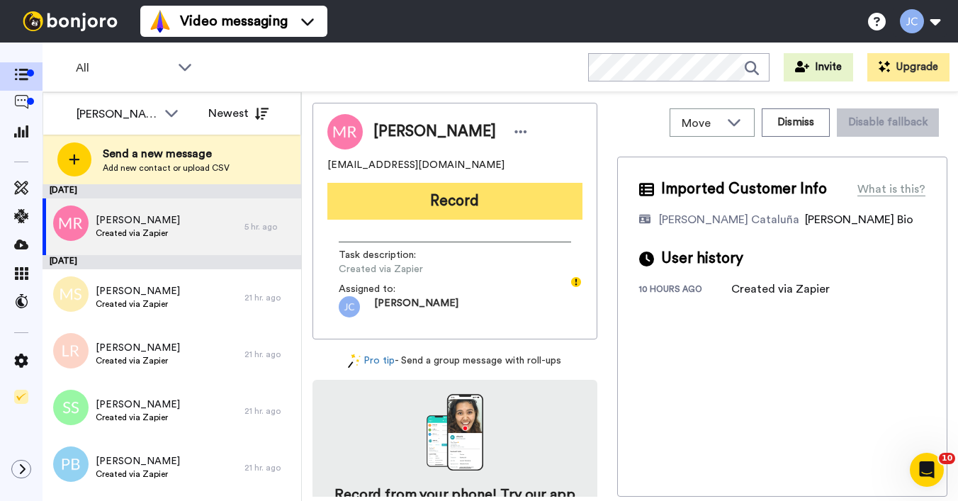
click at [409, 198] on button "Record" at bounding box center [454, 201] width 255 height 37
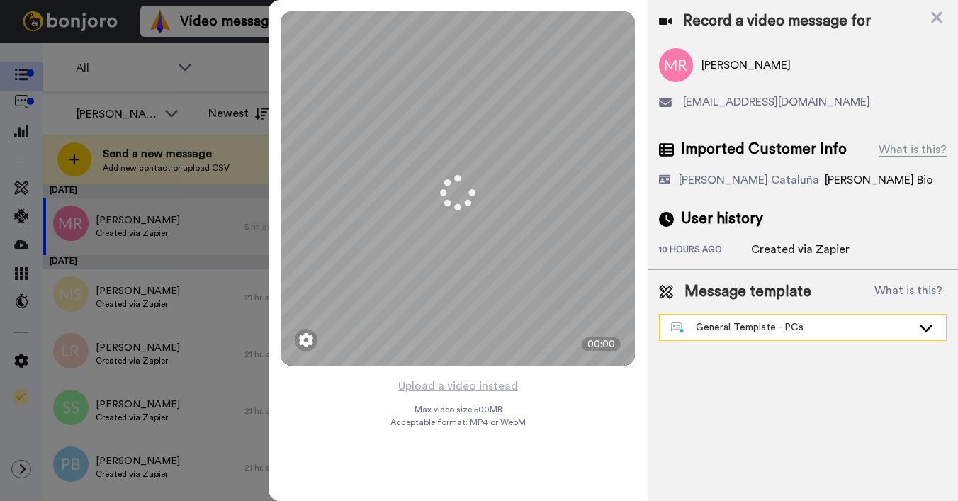
click at [726, 327] on div "General Template - PCs" at bounding box center [791, 327] width 241 height 14
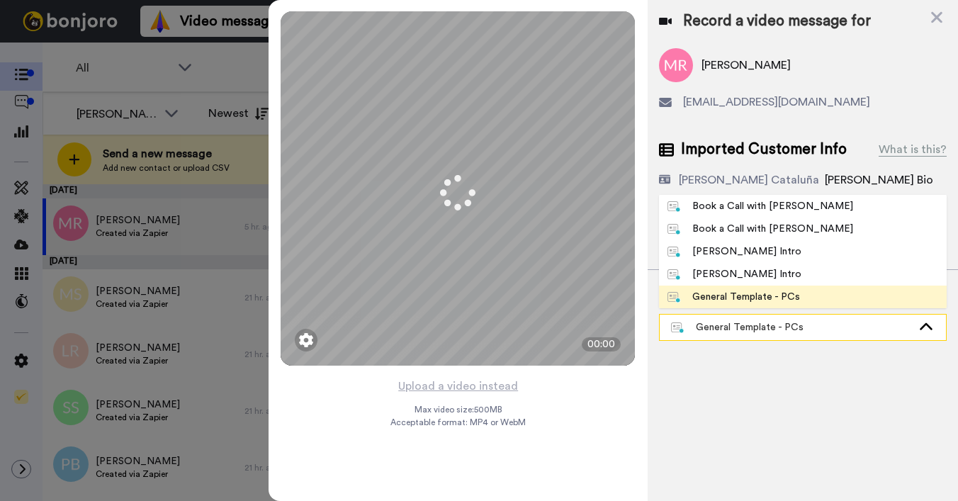
click at [726, 327] on div "General Template - PCs" at bounding box center [791, 327] width 241 height 14
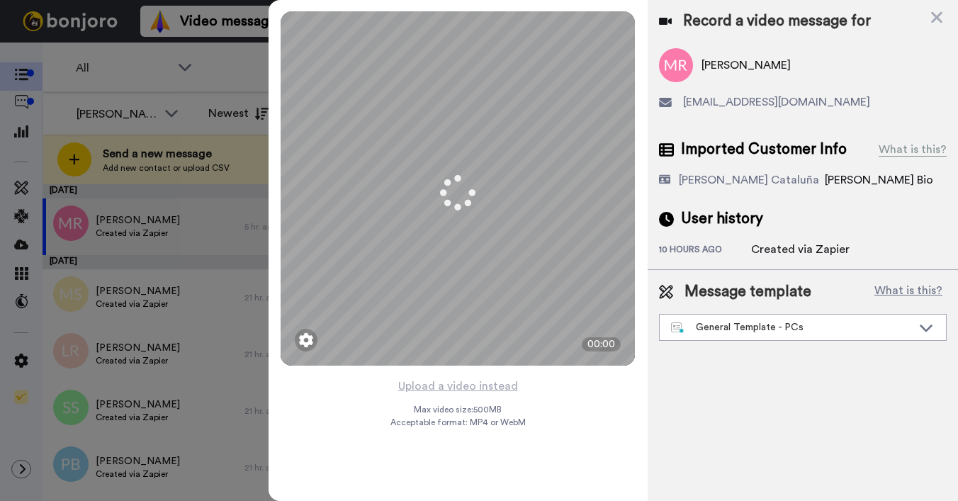
click at [927, 20] on div "Record a video message for" at bounding box center [803, 21] width 288 height 20
click at [941, 26] on icon at bounding box center [937, 18] width 14 height 18
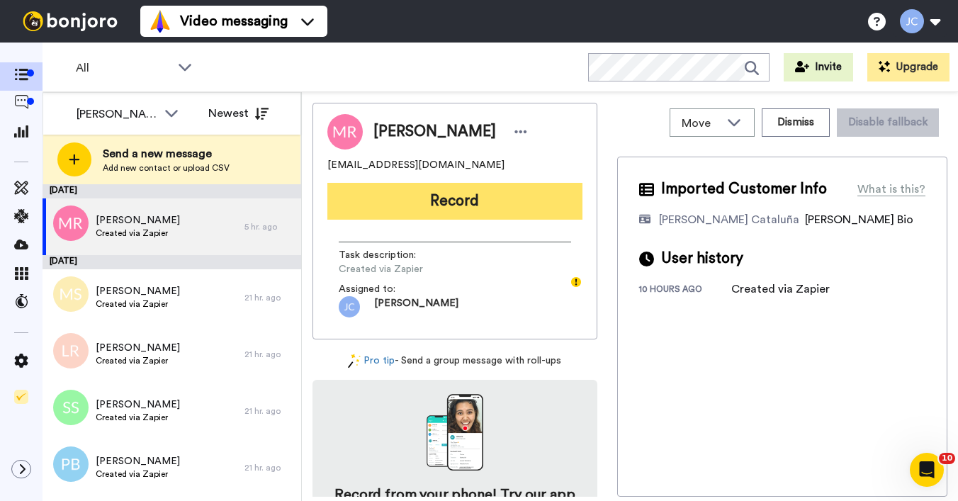
click at [437, 205] on button "Record" at bounding box center [454, 201] width 255 height 37
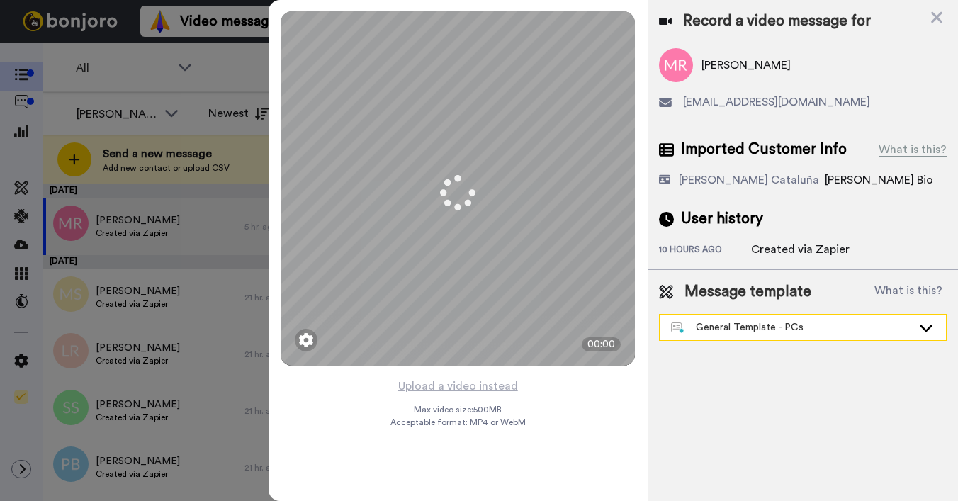
click at [711, 330] on div "General Template - PCs" at bounding box center [791, 327] width 241 height 14
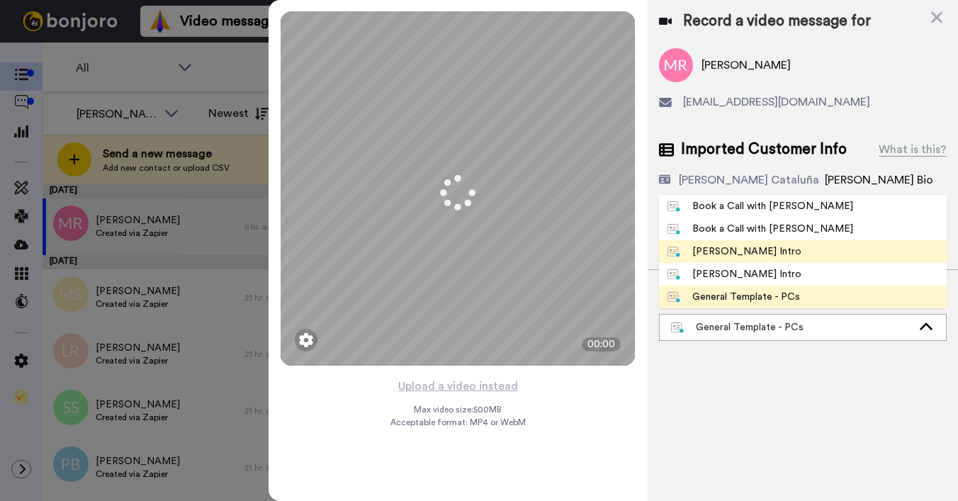
click at [728, 247] on div "Josephine Bonjoro Intro" at bounding box center [735, 252] width 134 height 14
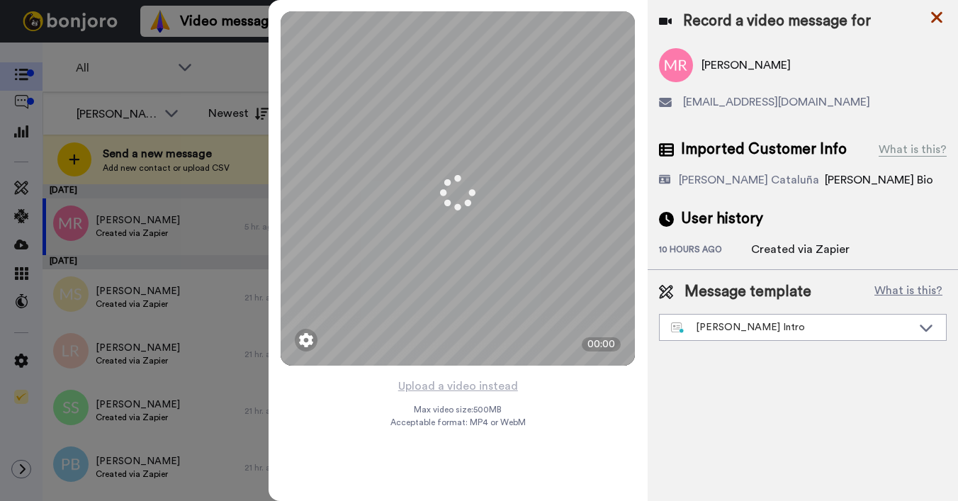
click at [939, 21] on icon at bounding box center [936, 17] width 11 height 11
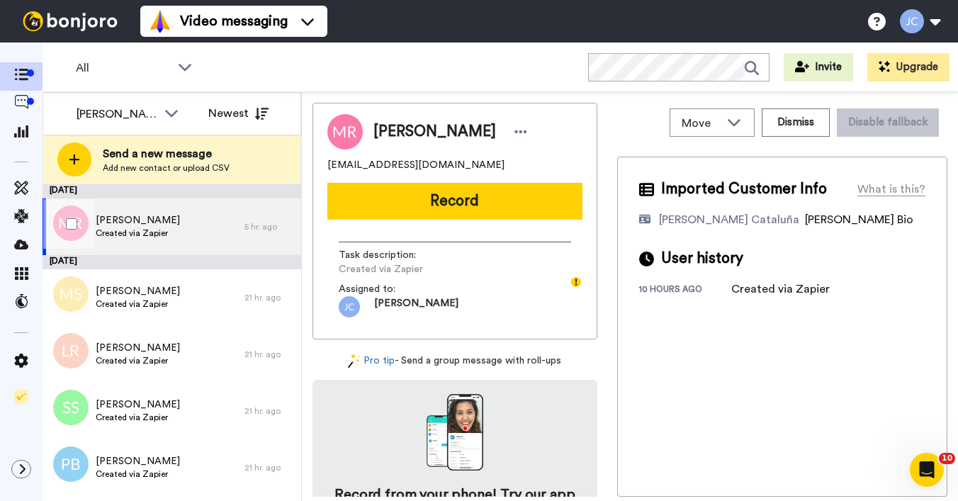
click at [190, 220] on div "Mahdi Ruposh Created via Zapier" at bounding box center [144, 226] width 202 height 57
click at [171, 241] on div "Mahdi Ruposh Created via Zapier" at bounding box center [144, 226] width 202 height 57
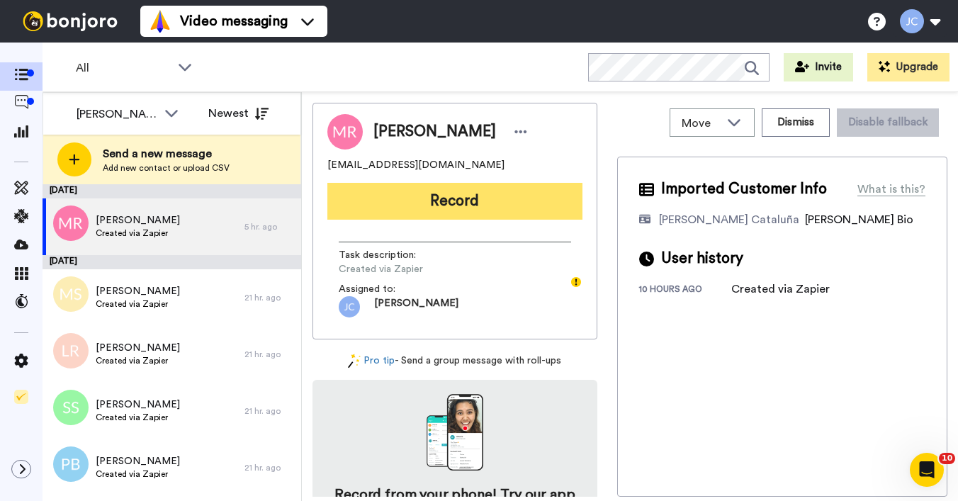
click at [415, 206] on button "Record" at bounding box center [454, 201] width 255 height 37
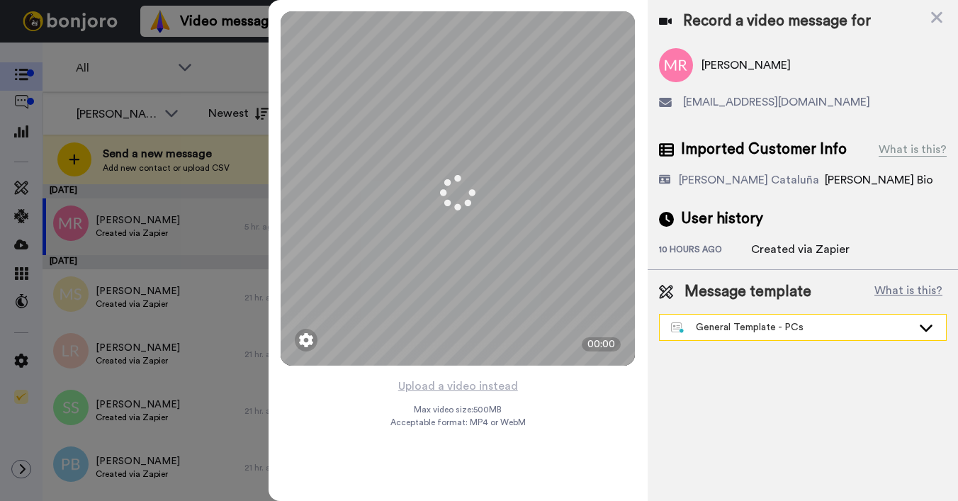
click at [724, 332] on div "General Template - PCs" at bounding box center [791, 327] width 241 height 14
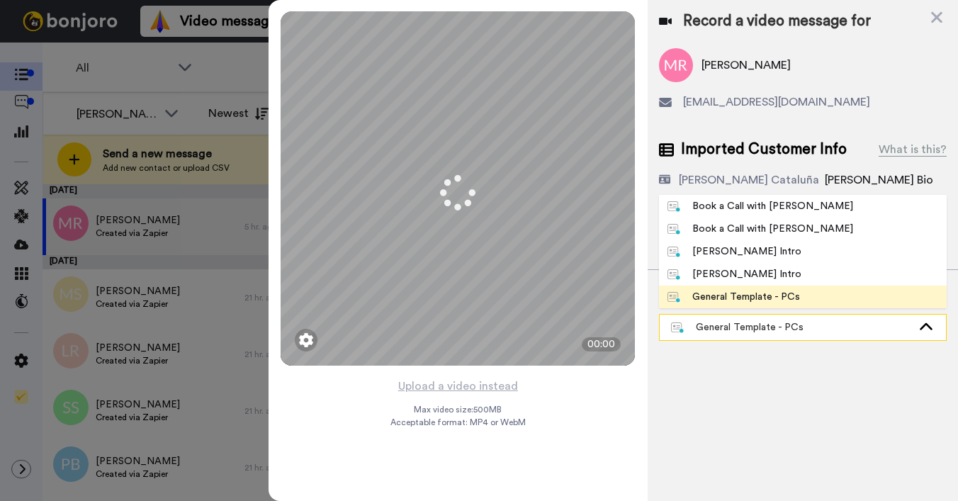
click at [724, 332] on div "General Template - PCs" at bounding box center [791, 327] width 241 height 14
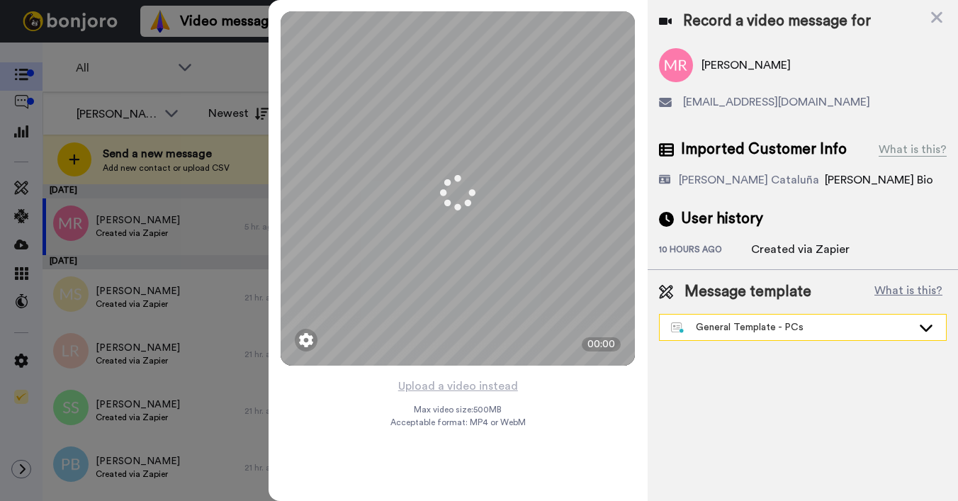
click at [773, 332] on div "General Template - PCs" at bounding box center [791, 327] width 241 height 14
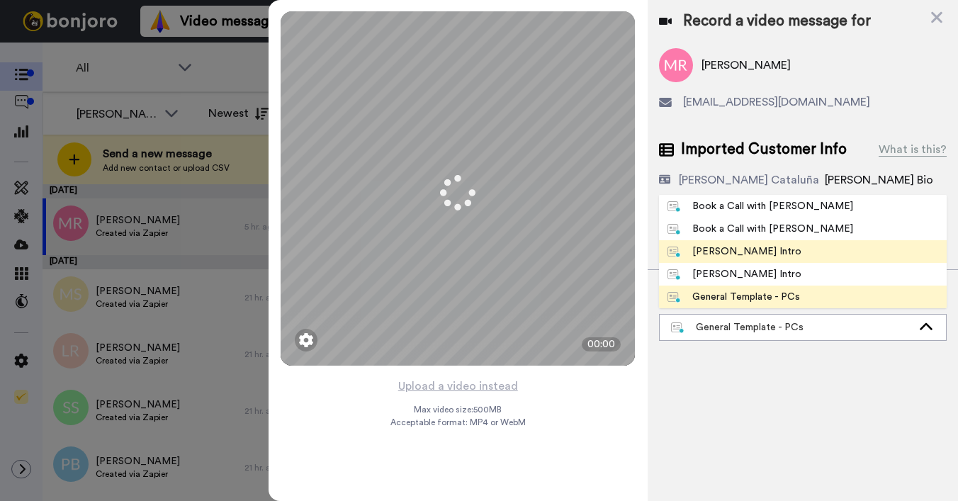
click at [733, 254] on div "Josephine Bonjoro Intro" at bounding box center [735, 252] width 134 height 14
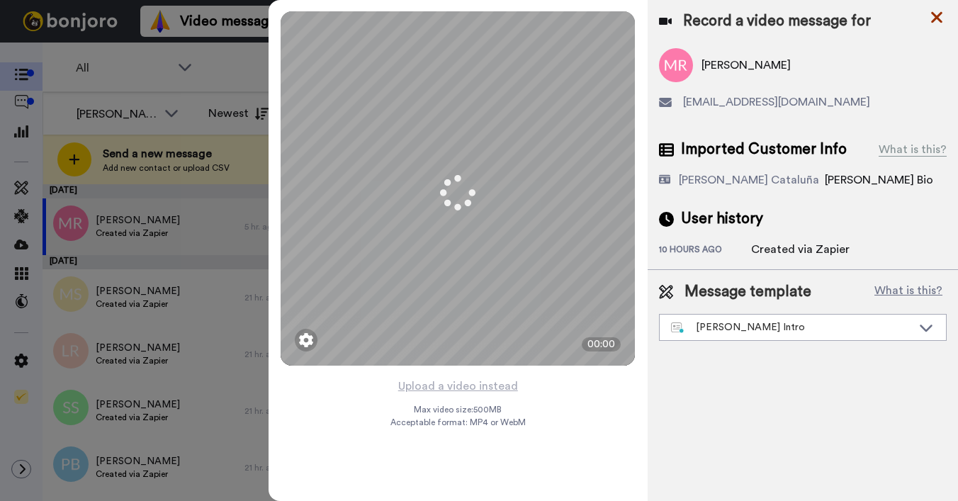
click at [937, 21] on icon at bounding box center [937, 18] width 14 height 18
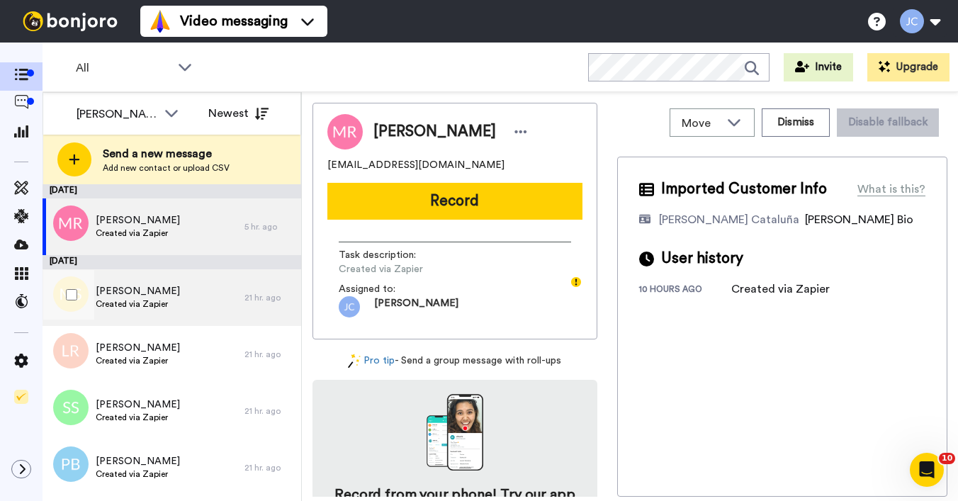
click at [133, 308] on span "Created via Zapier" at bounding box center [138, 303] width 84 height 11
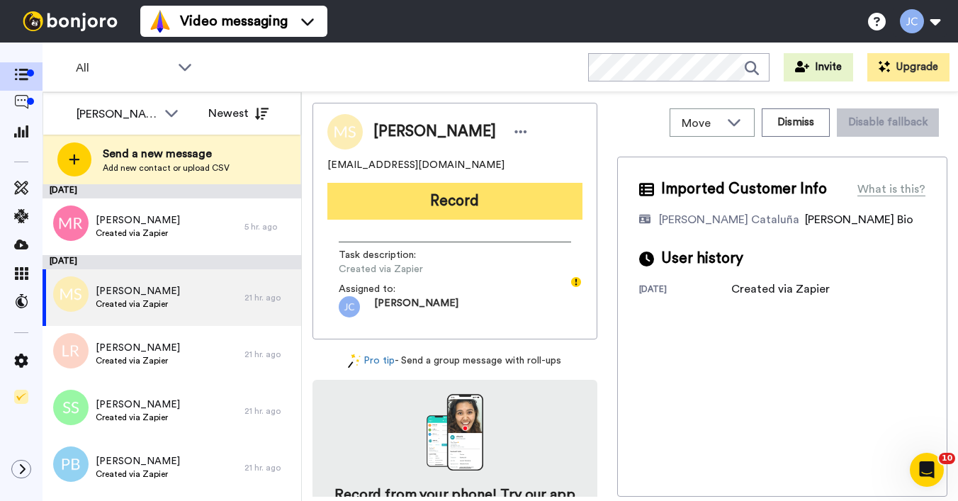
click at [423, 200] on button "Record" at bounding box center [454, 201] width 255 height 37
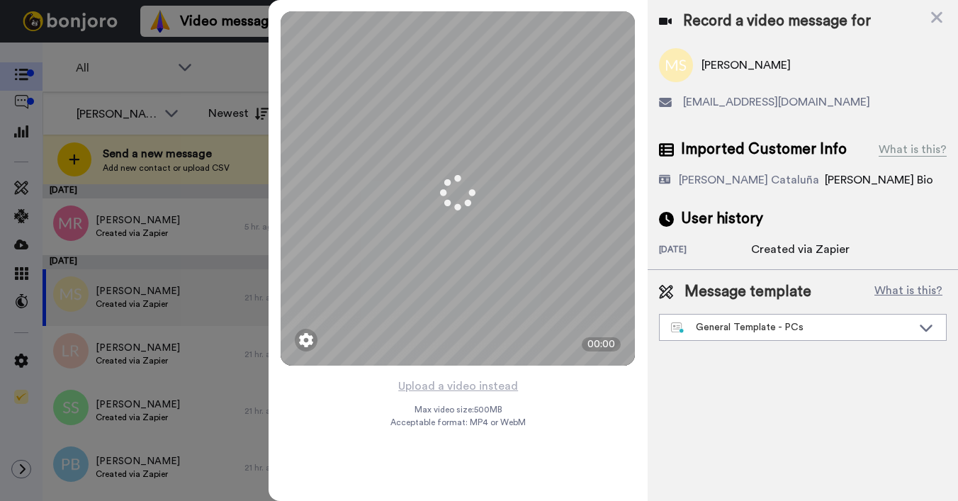
click at [744, 344] on div "Message template What is this? General Template - PCs Book a Call with Bruce Bo…" at bounding box center [803, 311] width 310 height 82
click at [744, 328] on div "General Template - PCs" at bounding box center [791, 327] width 241 height 14
click at [797, 331] on div "General Template - PCs" at bounding box center [791, 327] width 241 height 14
click at [797, 330] on div "General Template - PCs" at bounding box center [791, 327] width 241 height 14
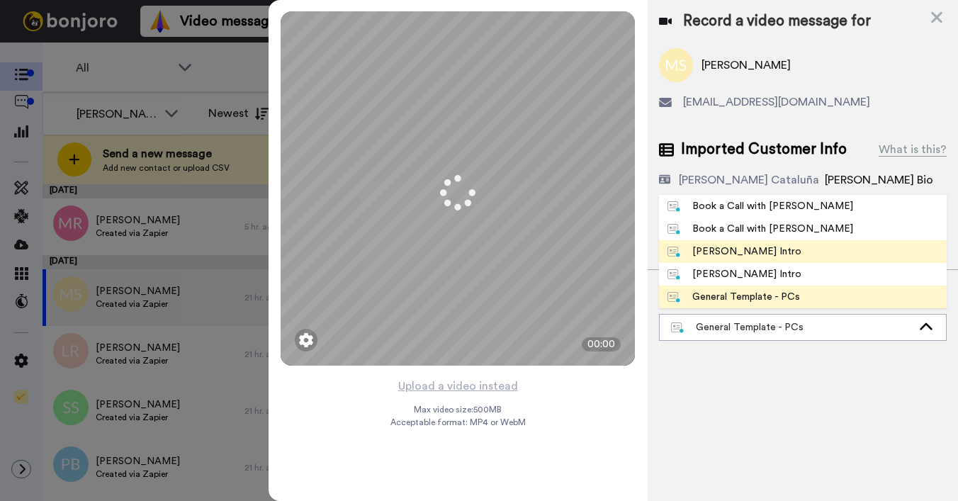
click at [756, 254] on div "Josephine Bonjoro Intro" at bounding box center [735, 252] width 134 height 14
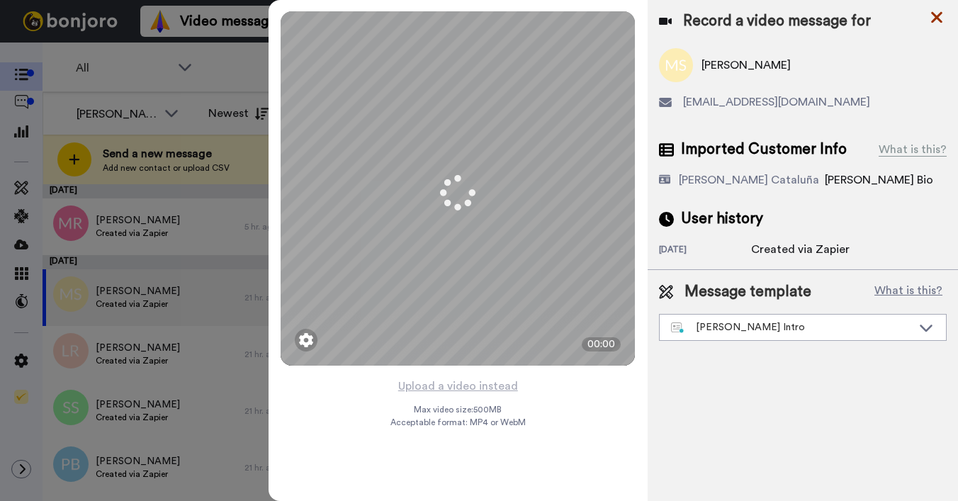
click at [937, 21] on icon at bounding box center [937, 18] width 14 height 18
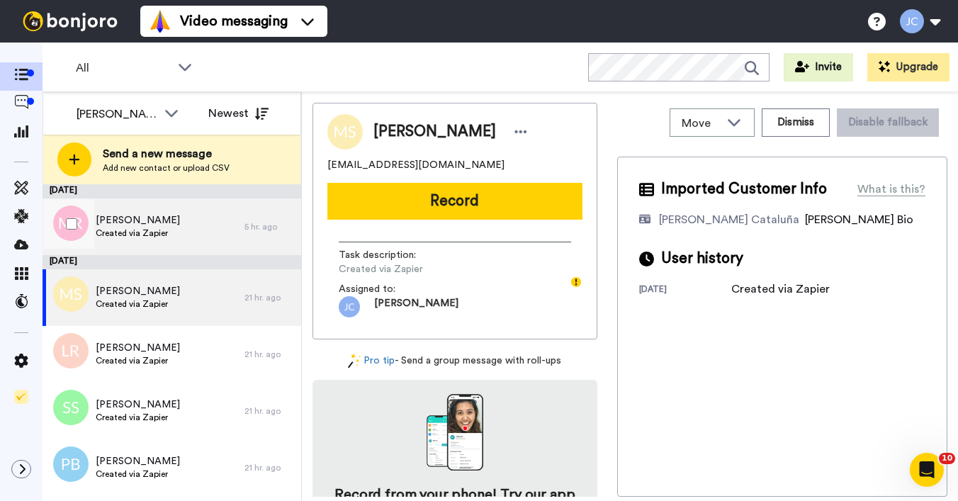
click at [184, 225] on div "[PERSON_NAME] Created via Zapier" at bounding box center [144, 226] width 202 height 57
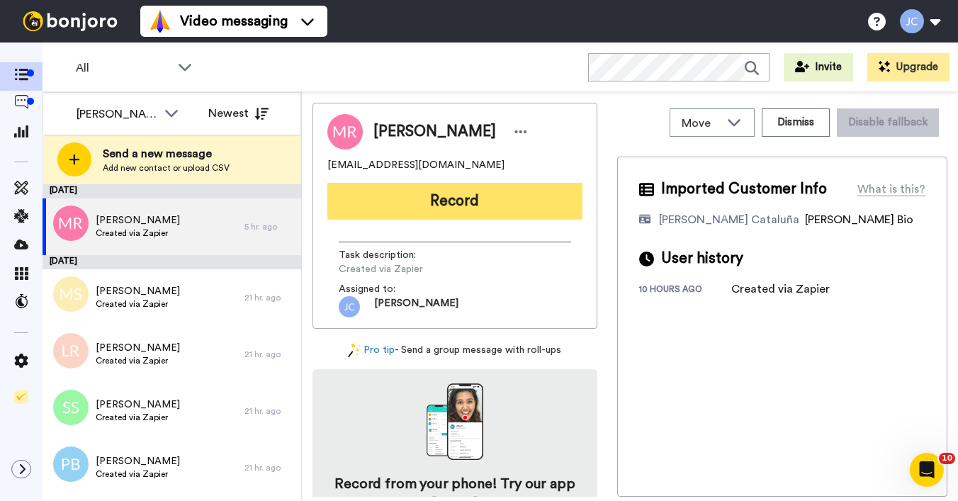
click at [405, 201] on button "Record" at bounding box center [454, 201] width 255 height 37
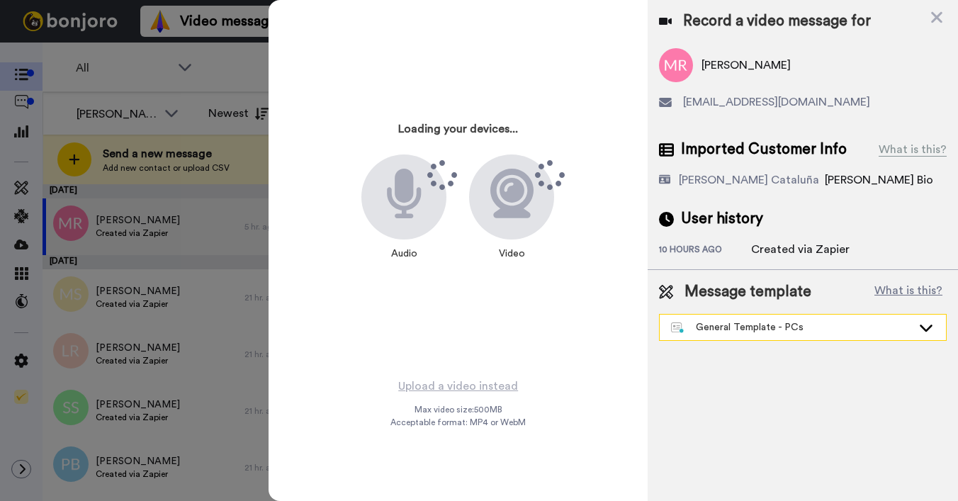
click at [725, 328] on div "General Template - PCs" at bounding box center [791, 327] width 241 height 14
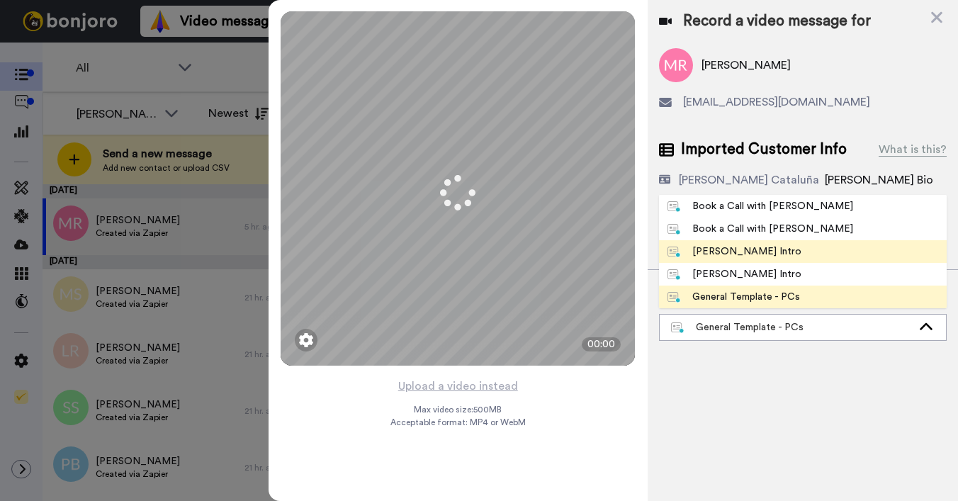
click at [728, 250] on div "[PERSON_NAME] Intro" at bounding box center [735, 252] width 134 height 14
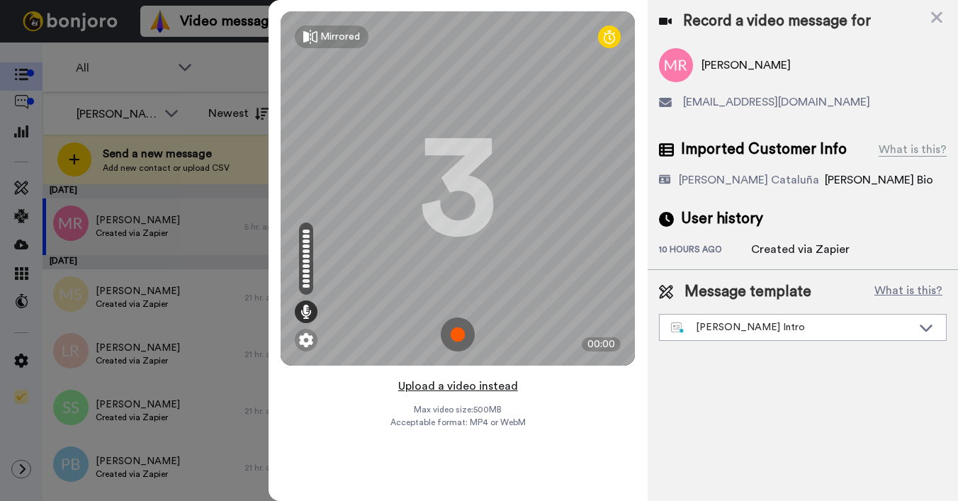
click at [447, 381] on button "Upload a video instead" at bounding box center [458, 386] width 128 height 18
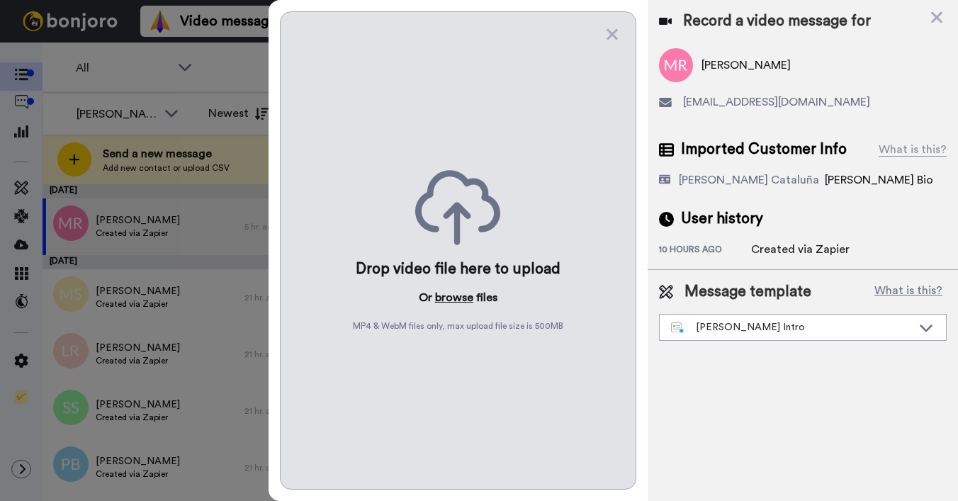
click at [454, 303] on button "browse" at bounding box center [454, 297] width 38 height 17
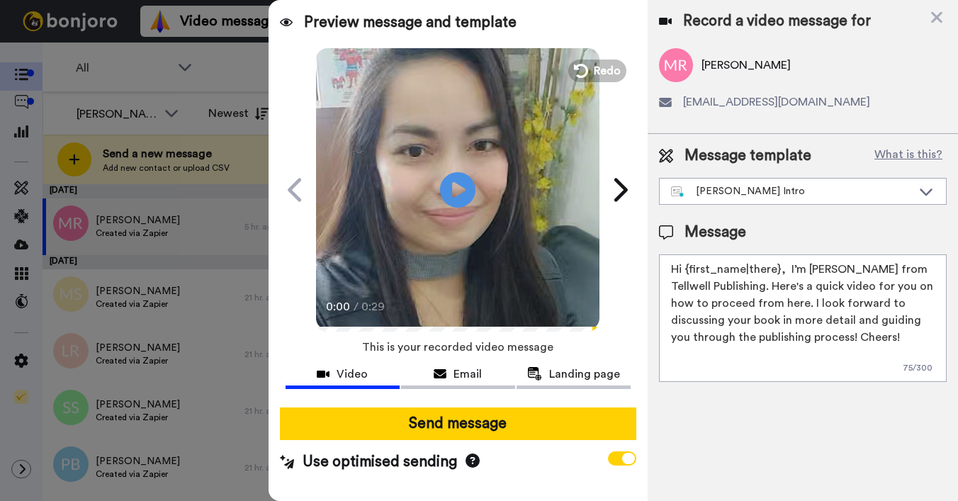
drag, startPoint x: 686, startPoint y: 269, endPoint x: 778, endPoint y: 268, distance: 91.4
click at [778, 268] on textarea "Hi {first_name|there}, I’m [PERSON_NAME] from Tellwell Publishing. Here's a qui…" at bounding box center [803, 318] width 288 height 128
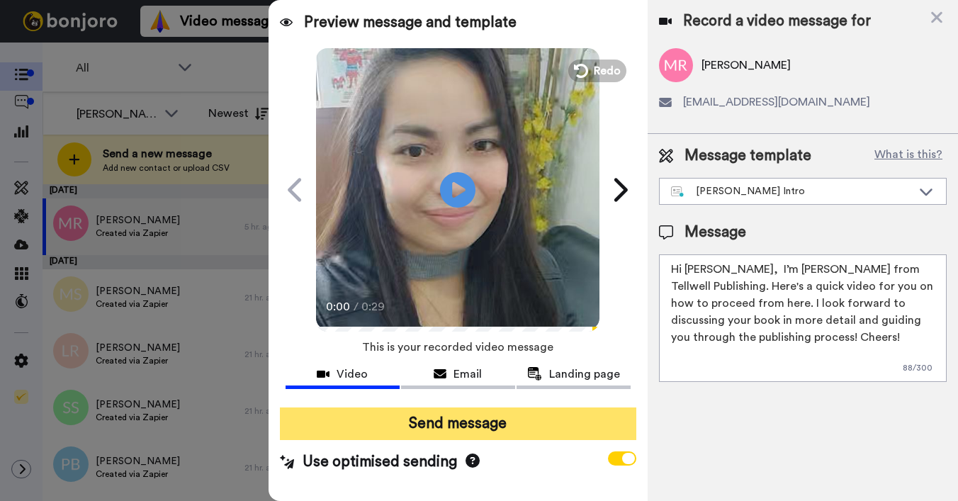
type textarea "Hi [PERSON_NAME], I’m [PERSON_NAME] from Tellwell Publishing. Here's a quick vi…"
click at [506, 425] on button "Send message" at bounding box center [458, 424] width 357 height 33
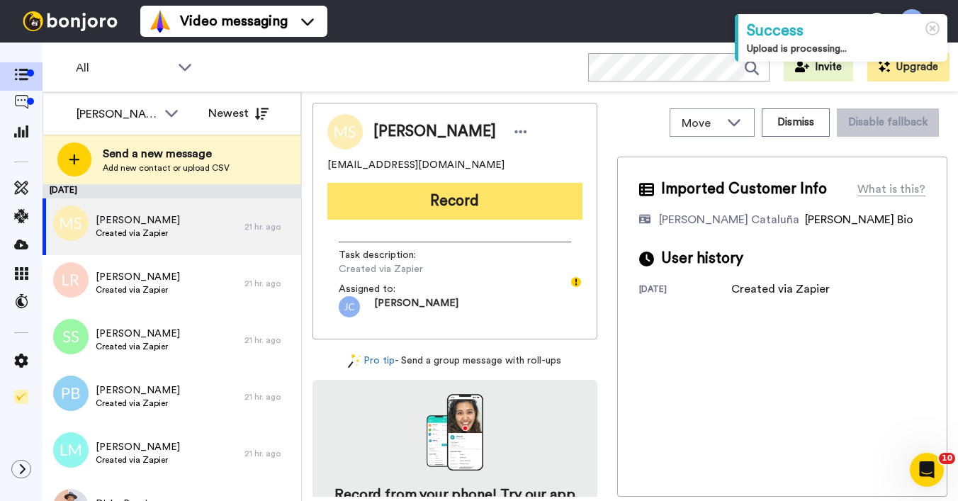
click at [447, 200] on button "Record" at bounding box center [454, 201] width 255 height 37
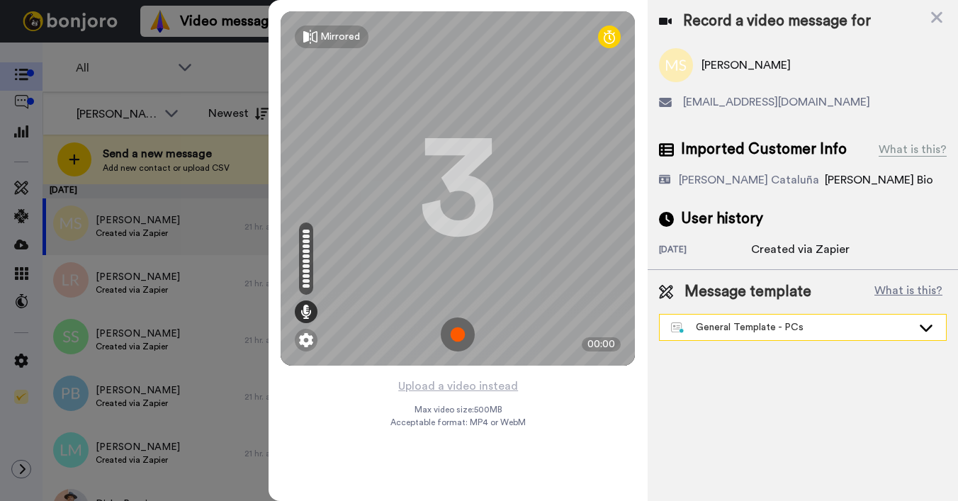
click at [713, 329] on div "General Template - PCs" at bounding box center [791, 327] width 241 height 14
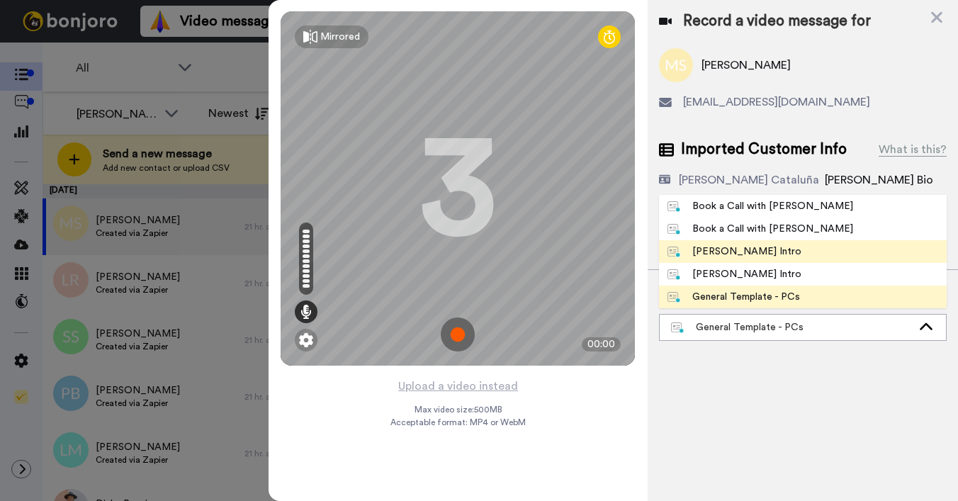
click at [709, 252] on div "[PERSON_NAME] Intro" at bounding box center [735, 252] width 134 height 14
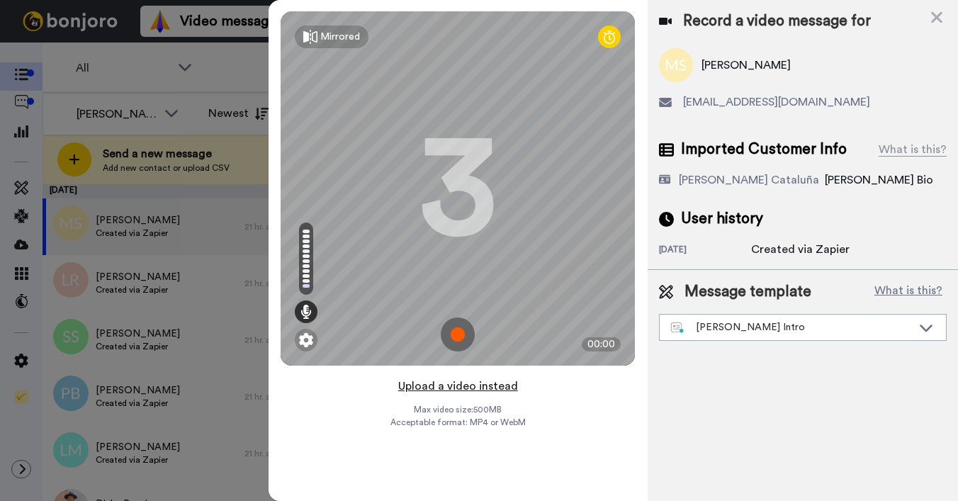
click at [442, 388] on button "Upload a video instead" at bounding box center [458, 386] width 128 height 18
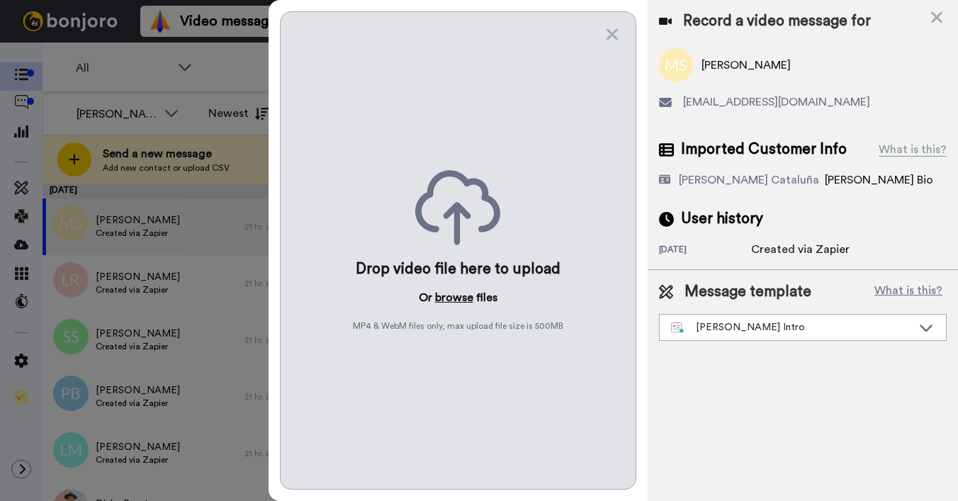
click at [446, 297] on button "browse" at bounding box center [454, 297] width 38 height 17
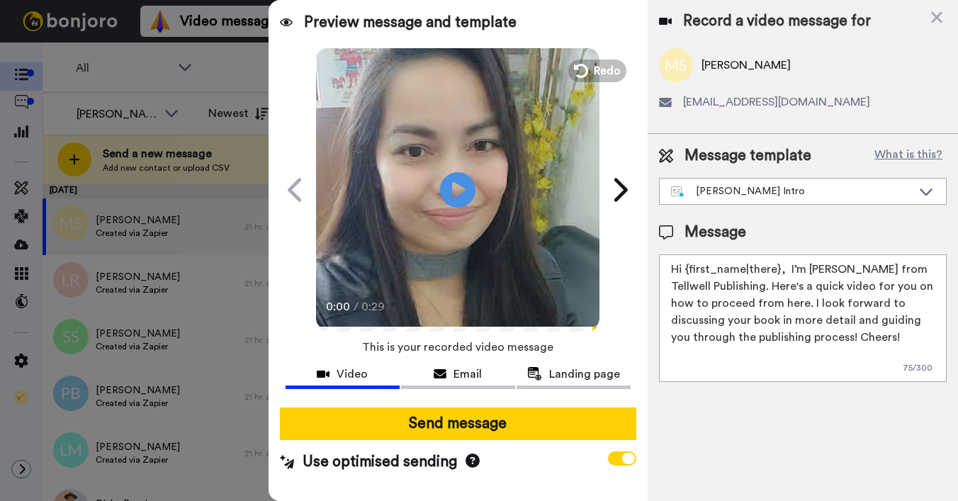
drag, startPoint x: 685, startPoint y: 272, endPoint x: 780, endPoint y: 269, distance: 94.3
click at [780, 269] on textarea "Hi {first_name|there}, I’m [PERSON_NAME] from Tellwell Publishing. Here's a qui…" at bounding box center [803, 318] width 288 height 128
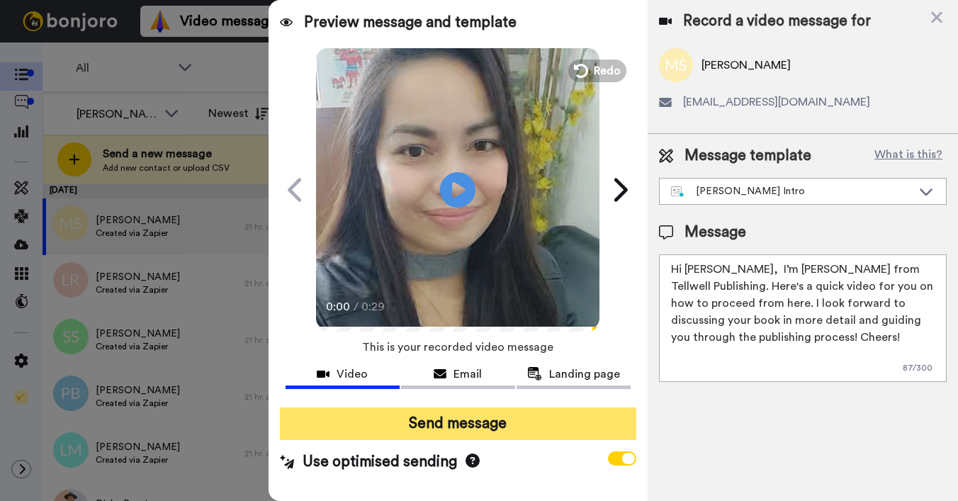
type textarea "Hi Marina, I’m Joe from Tellwell Publishing. Here's a quick video for you on ho…"
click at [555, 422] on button "Send message" at bounding box center [458, 424] width 357 height 33
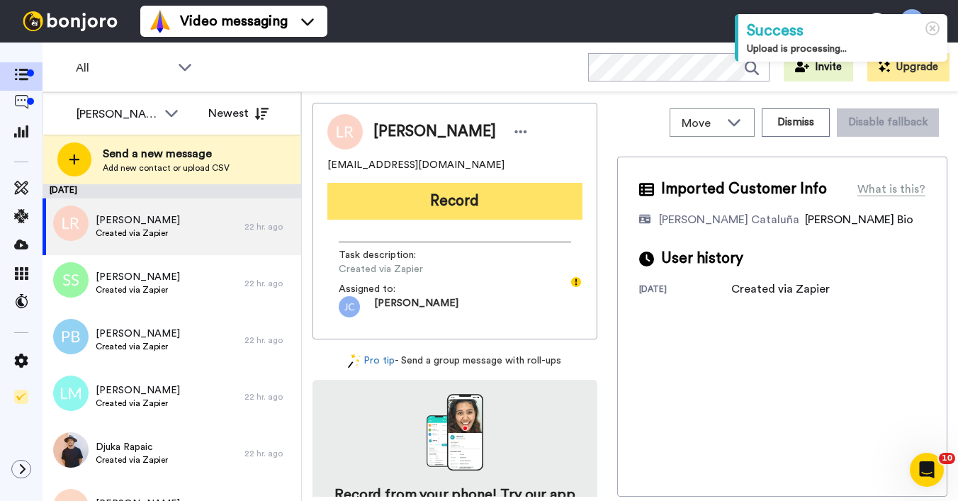
click at [500, 198] on button "Record" at bounding box center [454, 201] width 255 height 37
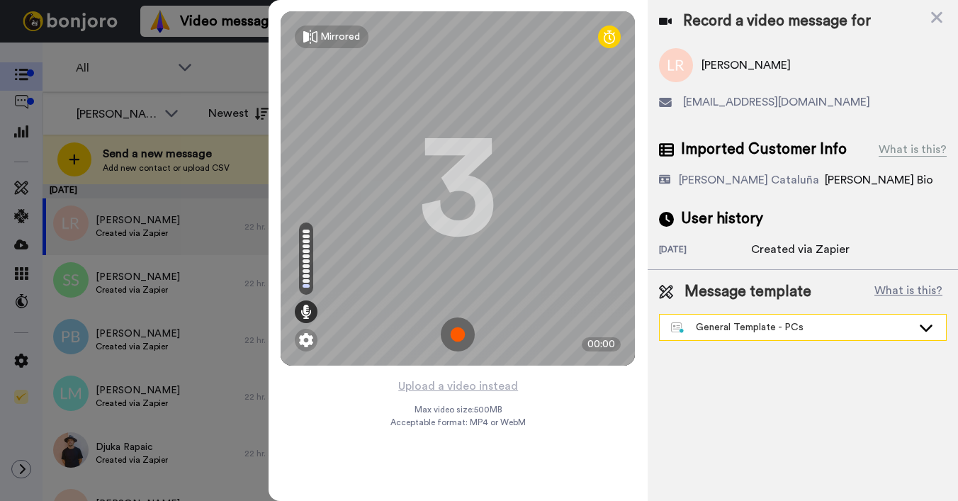
click at [795, 331] on div "General Template - PCs" at bounding box center [791, 327] width 241 height 14
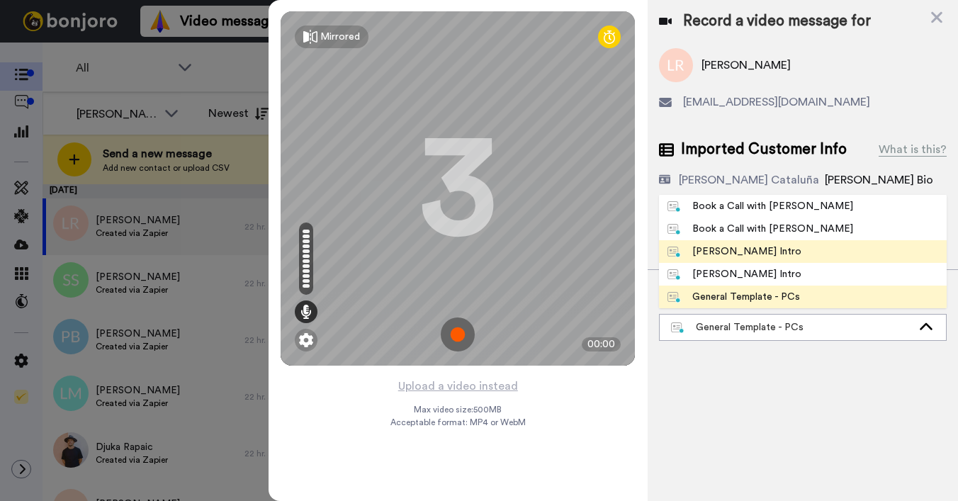
click at [758, 250] on div "[PERSON_NAME] Intro" at bounding box center [735, 252] width 134 height 14
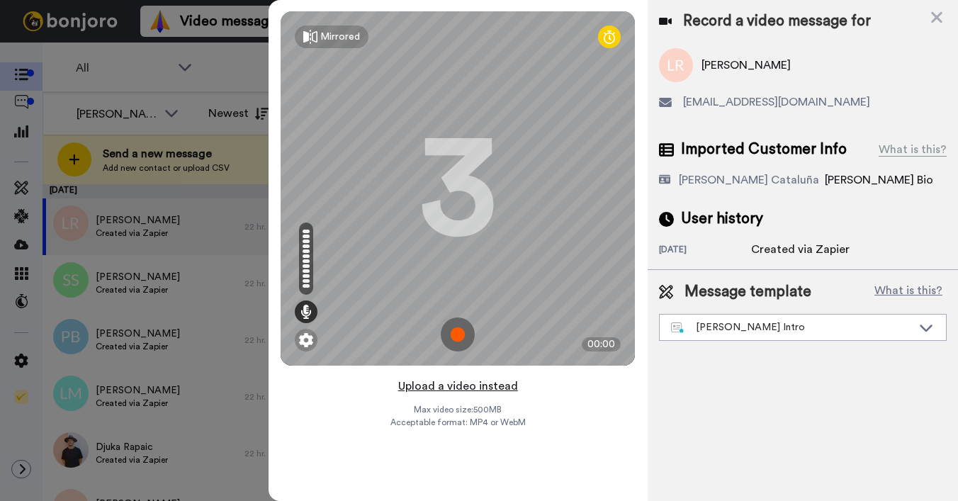
click at [485, 385] on button "Upload a video instead" at bounding box center [458, 386] width 128 height 18
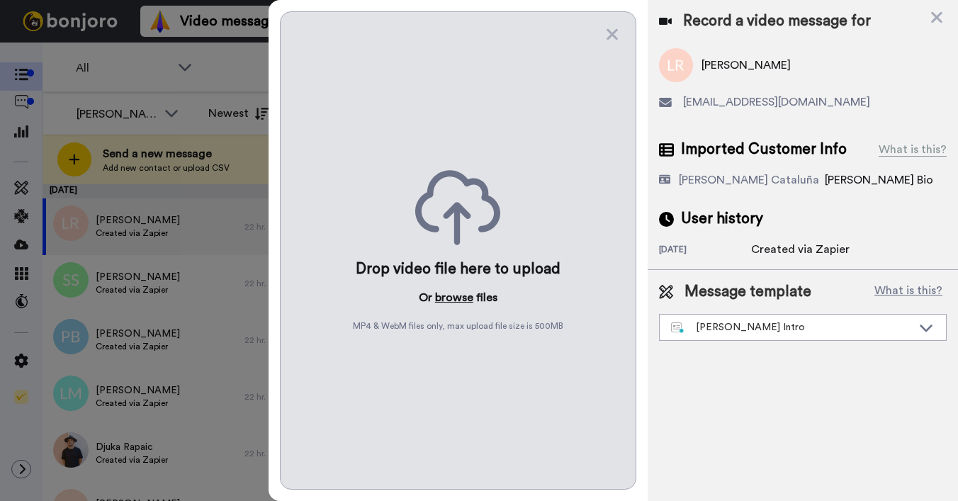
click at [444, 303] on button "browse" at bounding box center [454, 297] width 38 height 17
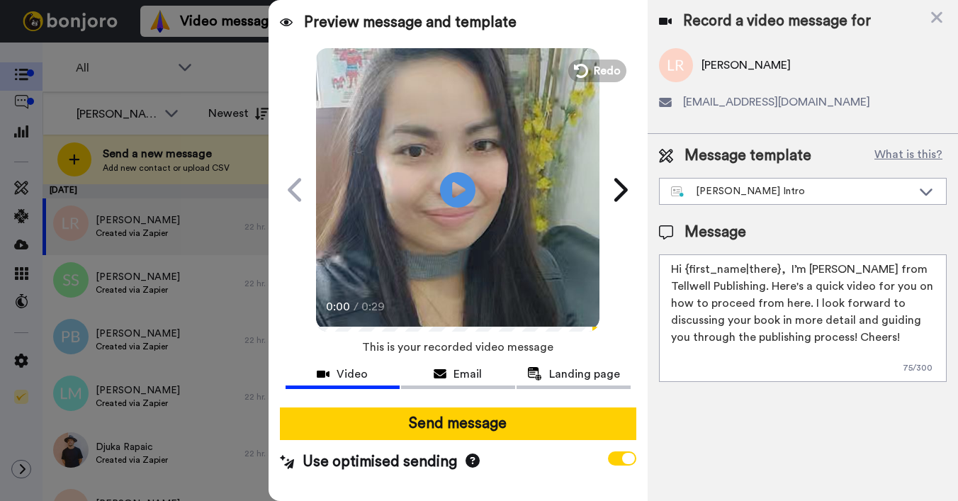
drag, startPoint x: 685, startPoint y: 271, endPoint x: 777, endPoint y: 272, distance: 91.5
click at [777, 272] on textarea "Hi {first_name|there}, I’m [PERSON_NAME] from Tellwell Publishing. Here's a qui…" at bounding box center [803, 318] width 288 height 128
type textarea "Hi [PERSON_NAME], I’m [PERSON_NAME] from Tellwell Publishing. Here's a quick vi…"
click at [505, 442] on div "Send message Use optimised sending" at bounding box center [458, 440] width 379 height 88
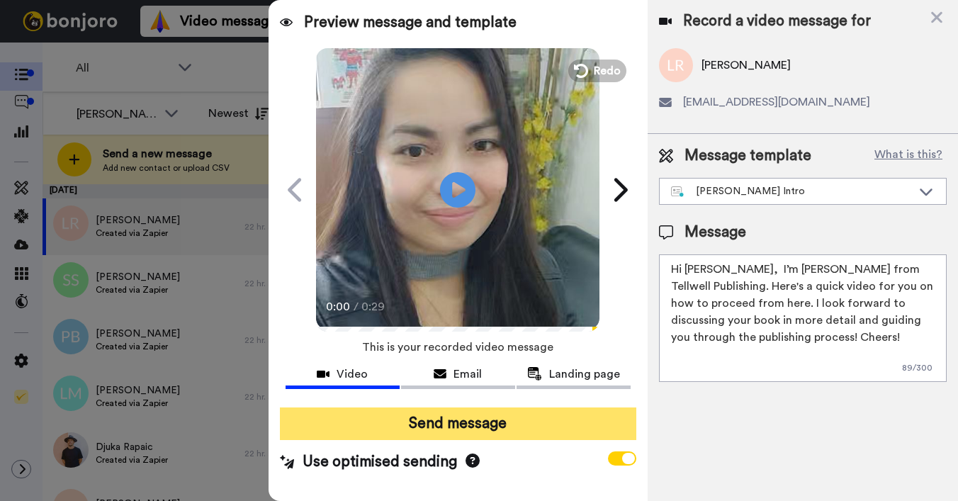
click at [515, 430] on button "Send message" at bounding box center [458, 424] width 357 height 33
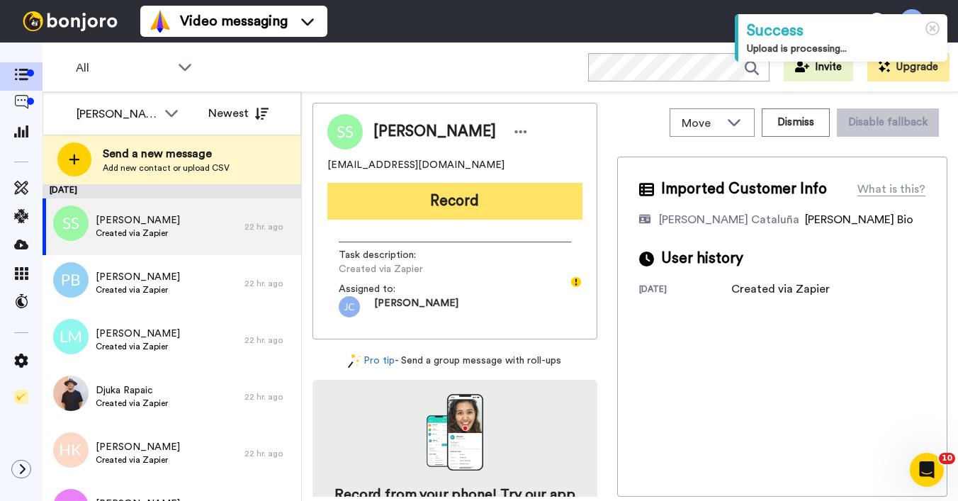
click at [525, 208] on button "Record" at bounding box center [454, 201] width 255 height 37
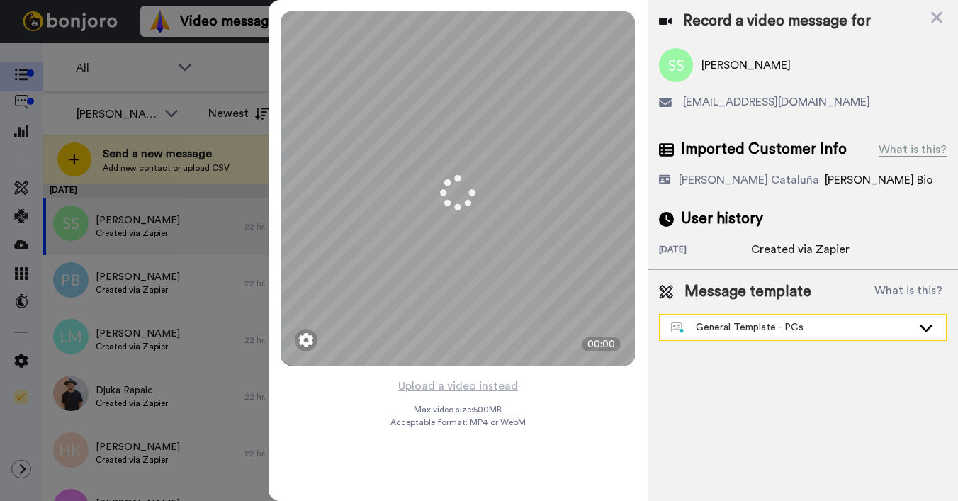
click at [725, 329] on div "General Template - PCs" at bounding box center [791, 327] width 241 height 14
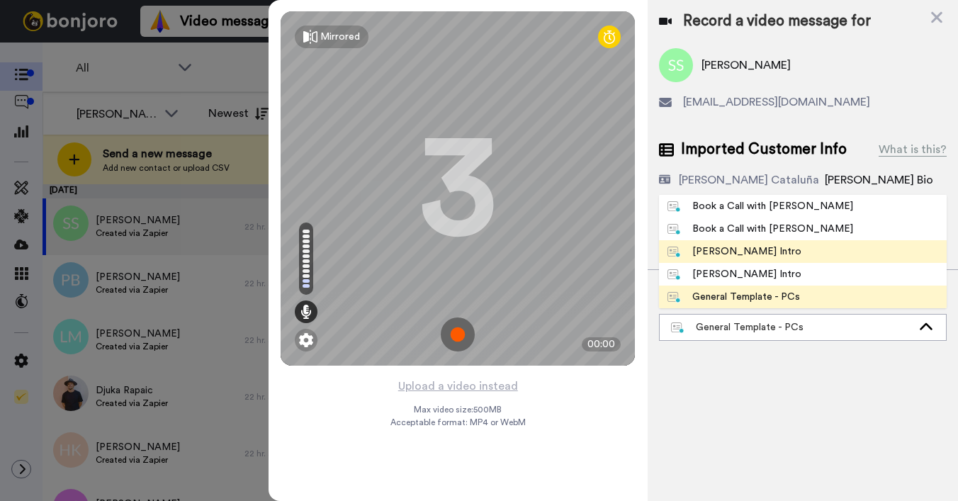
click at [747, 252] on div "[PERSON_NAME] Intro" at bounding box center [735, 252] width 134 height 14
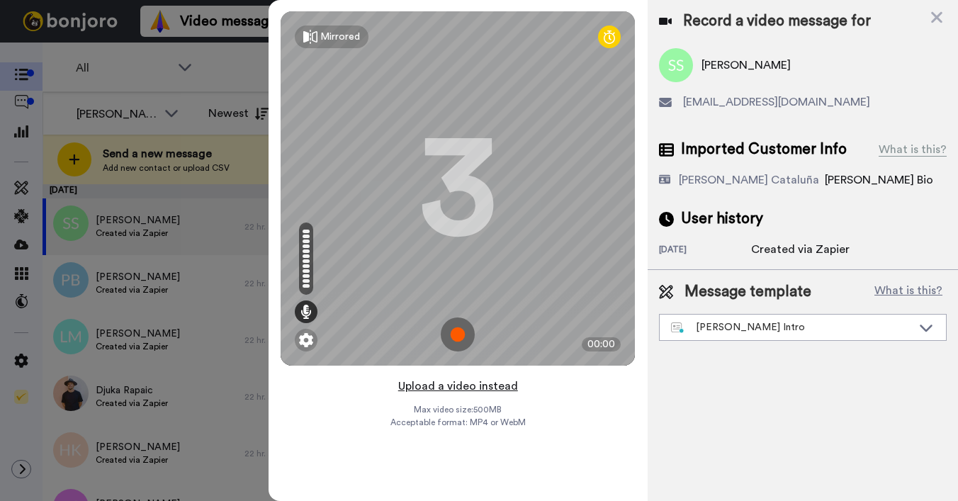
click at [454, 386] on button "Upload a video instead" at bounding box center [458, 386] width 128 height 18
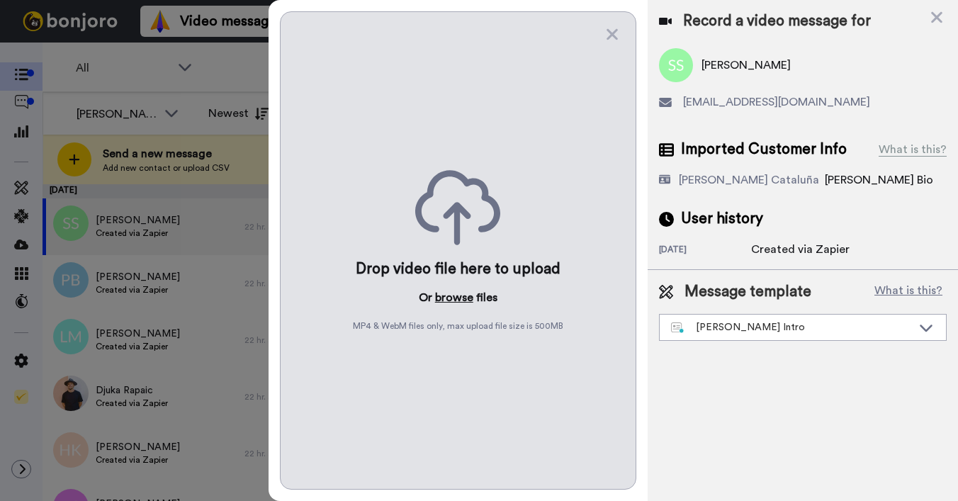
click at [457, 298] on button "browse" at bounding box center [454, 297] width 38 height 17
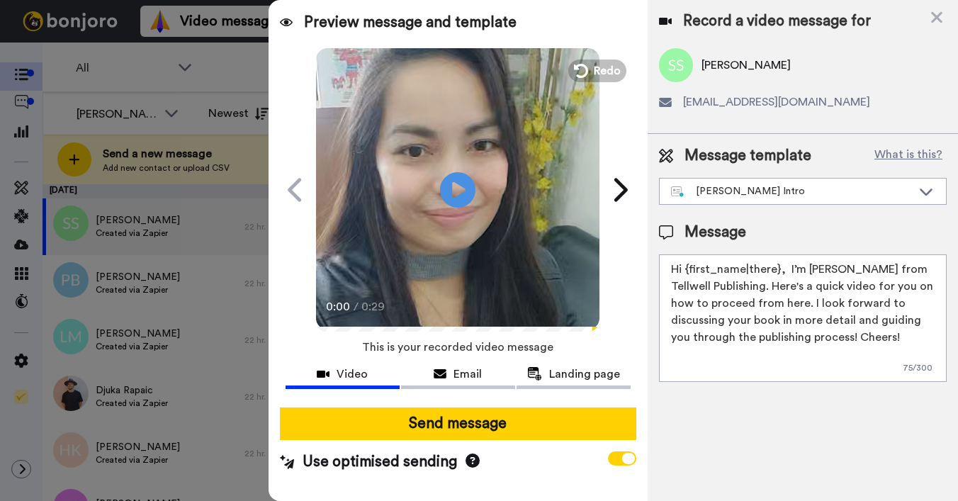
drag, startPoint x: 685, startPoint y: 269, endPoint x: 776, endPoint y: 271, distance: 90.8
click at [776, 271] on textarea "Hi {first_name|there}, I’m [PERSON_NAME] from Tellwell Publishing. Here's a qui…" at bounding box center [803, 318] width 288 height 128
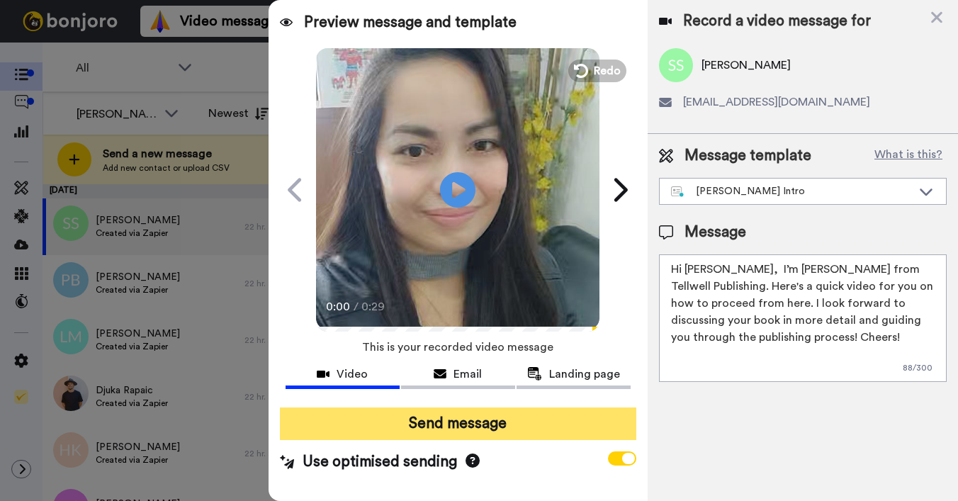
type textarea "Hi Shaun, I’m Joe from Tellwell Publishing. Here's a quick video for you on how…"
click at [556, 415] on button "Send message" at bounding box center [458, 424] width 357 height 33
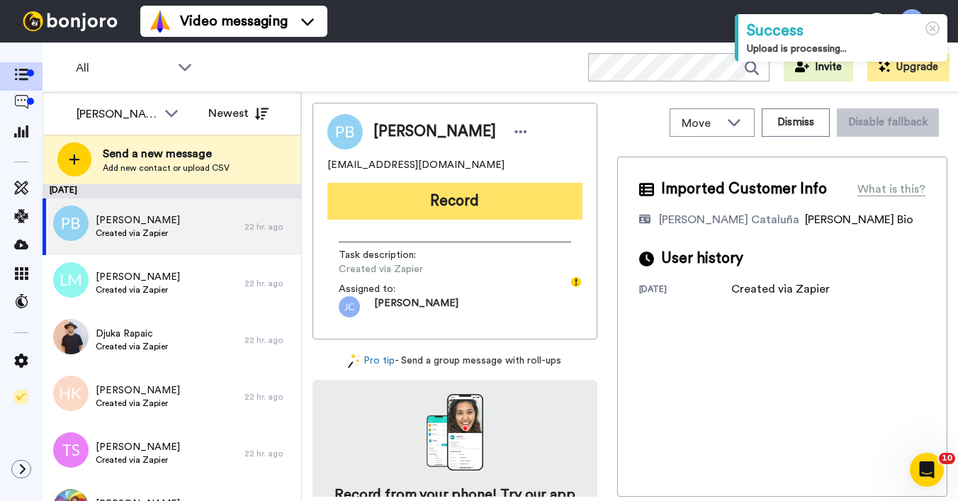
click at [547, 196] on button "Record" at bounding box center [454, 201] width 255 height 37
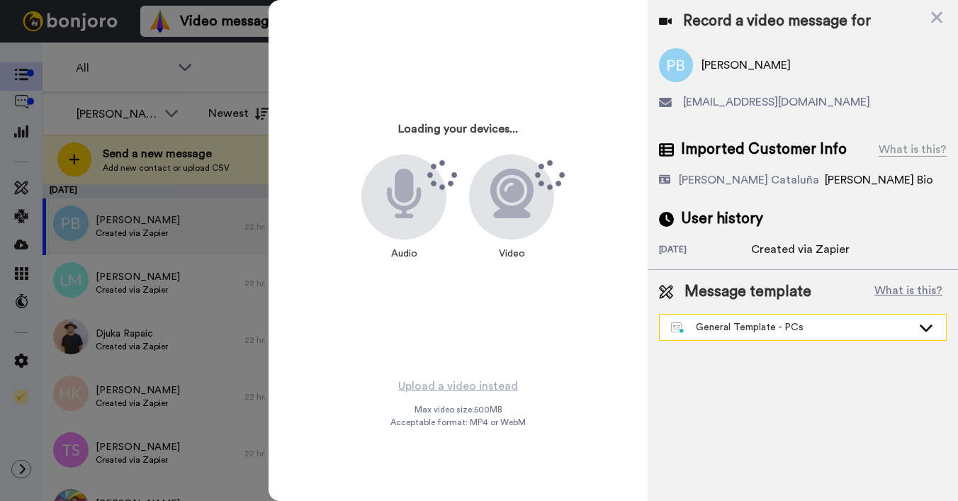
click at [719, 325] on div "General Template - PCs" at bounding box center [791, 327] width 241 height 14
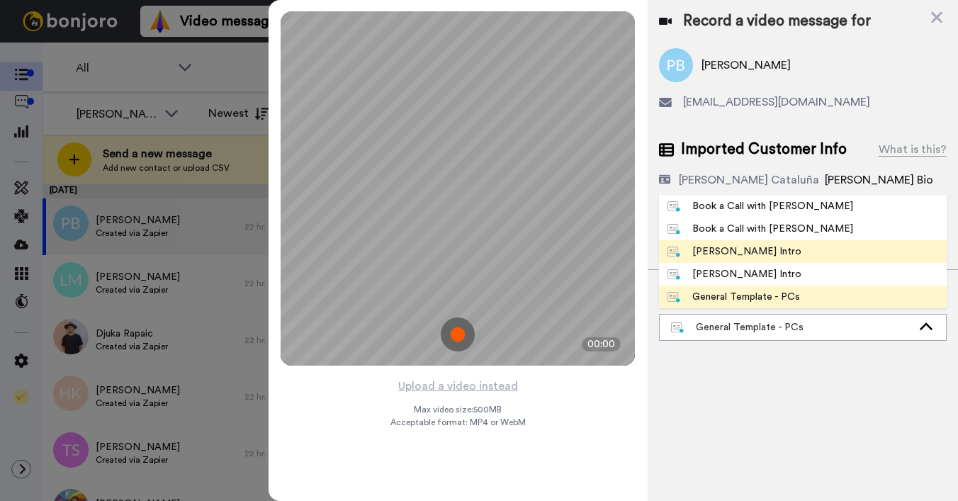
click at [720, 252] on div "[PERSON_NAME] Intro" at bounding box center [735, 252] width 134 height 14
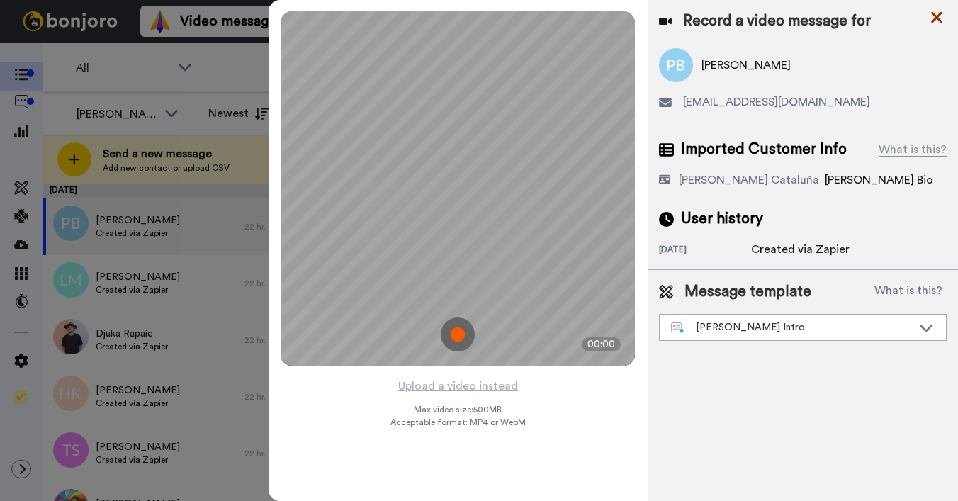
click at [936, 22] on icon at bounding box center [937, 18] width 14 height 18
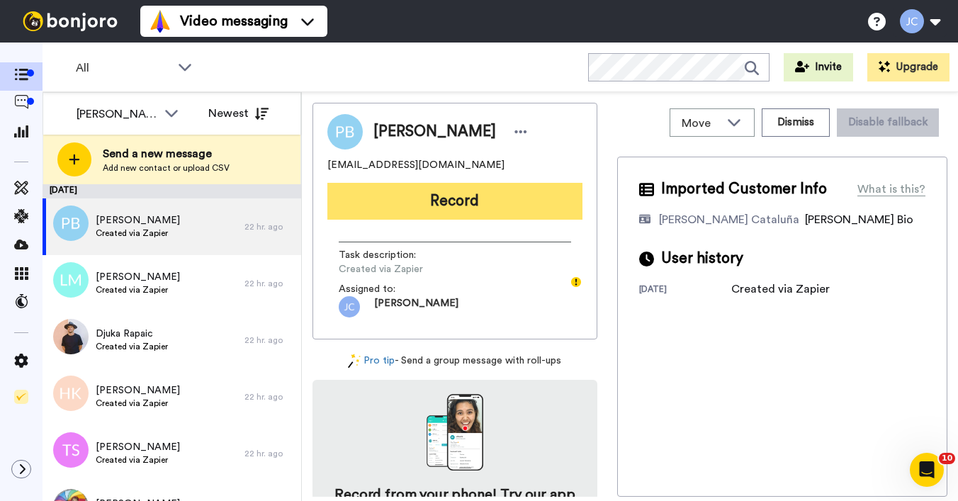
click at [488, 198] on button "Record" at bounding box center [454, 201] width 255 height 37
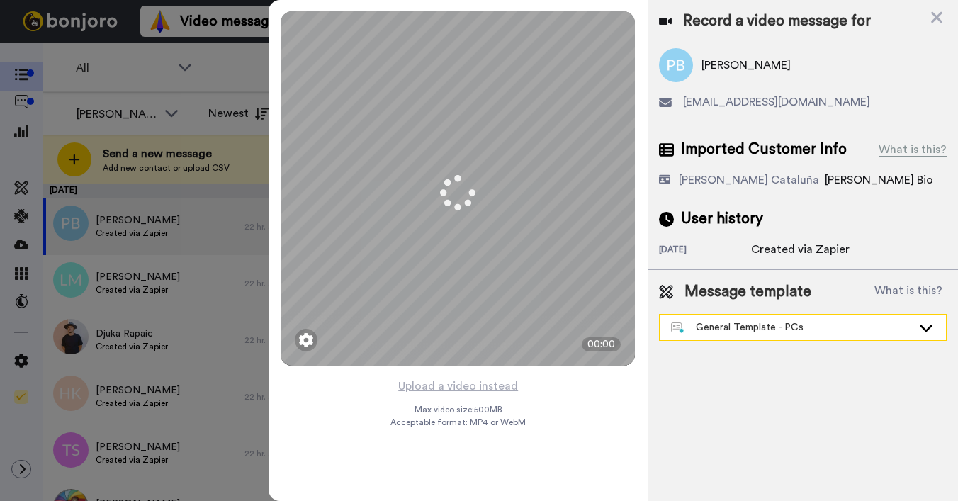
click at [747, 330] on div "General Template - PCs" at bounding box center [791, 327] width 241 height 14
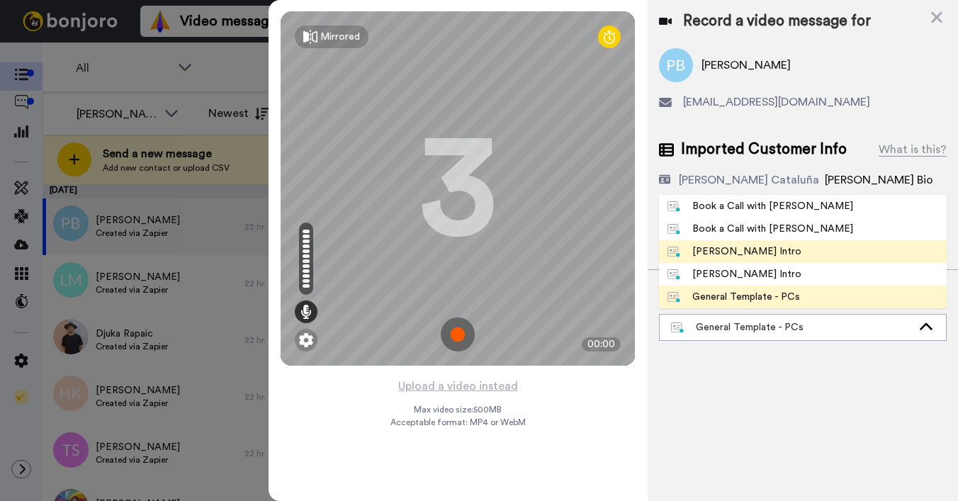
click at [749, 252] on div "[PERSON_NAME] Intro" at bounding box center [735, 252] width 134 height 14
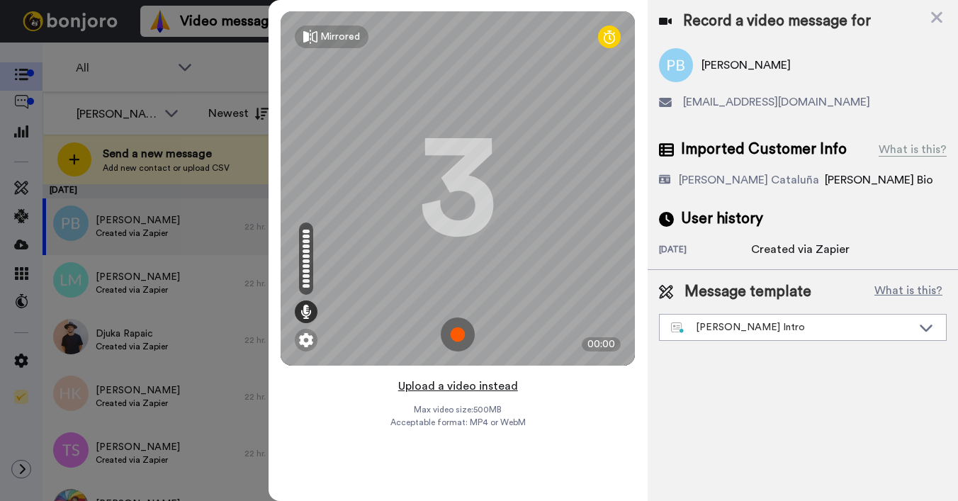
click at [426, 392] on button "Upload a video instead" at bounding box center [458, 386] width 128 height 18
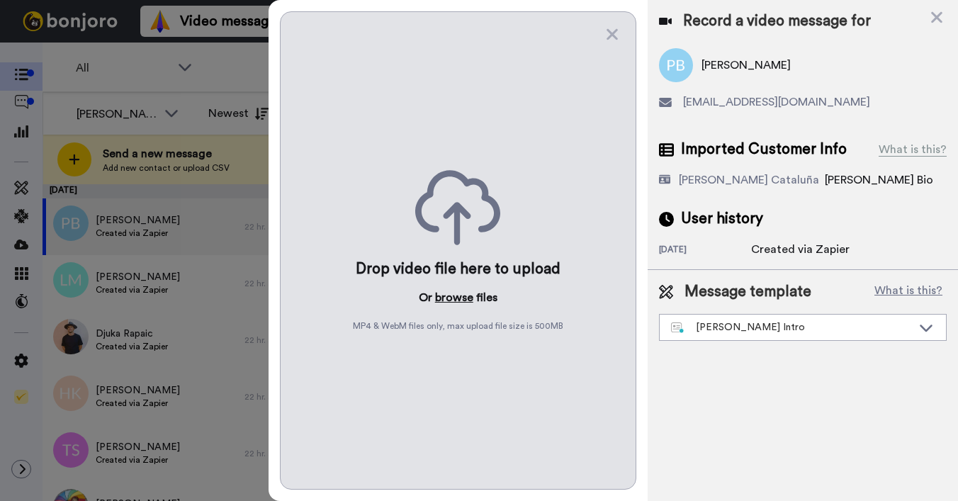
click at [456, 298] on button "browse" at bounding box center [454, 297] width 38 height 17
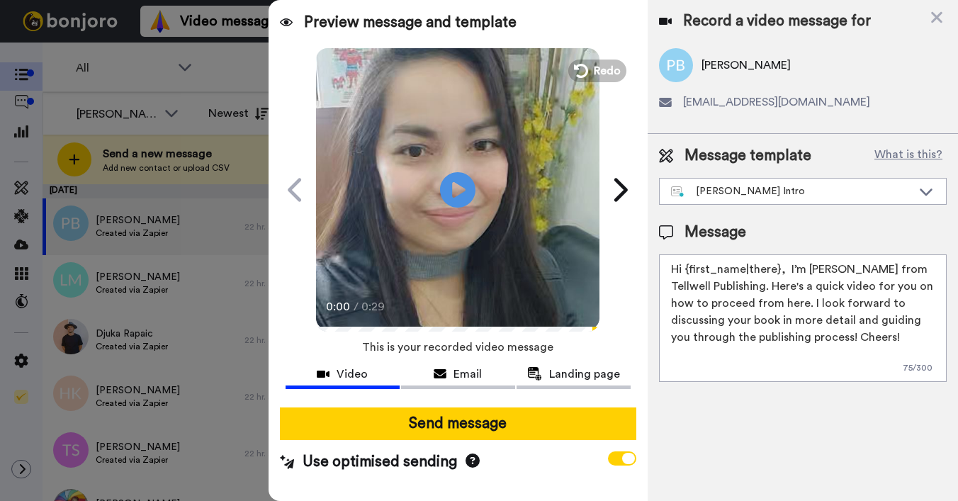
drag, startPoint x: 684, startPoint y: 270, endPoint x: 777, endPoint y: 272, distance: 92.9
click at [777, 272] on textarea "Hi {first_name|there}, I’m [PERSON_NAME] from Tellwell Publishing. Here's a qui…" at bounding box center [803, 318] width 288 height 128
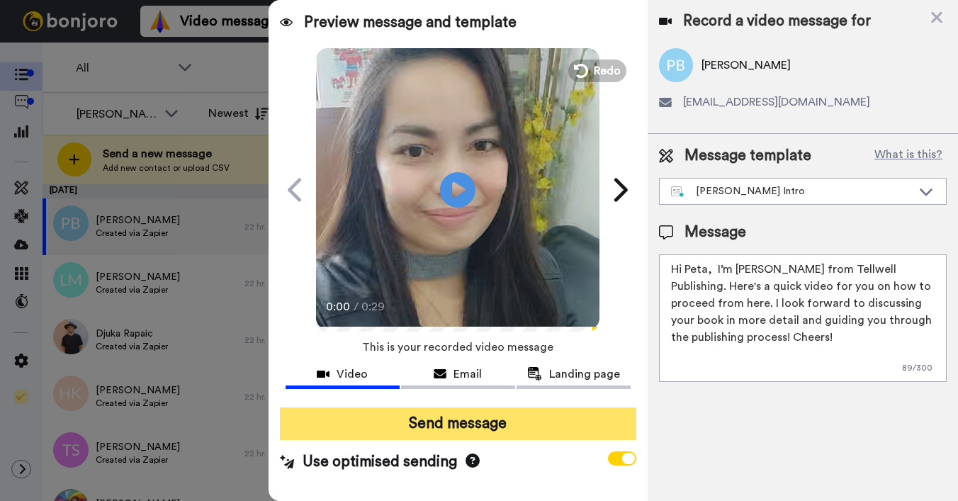
type textarea "Hi Peta, I’m [PERSON_NAME] from Tellwell Publishing. Here's a quick video for y…"
click at [474, 423] on button "Send message" at bounding box center [458, 424] width 357 height 33
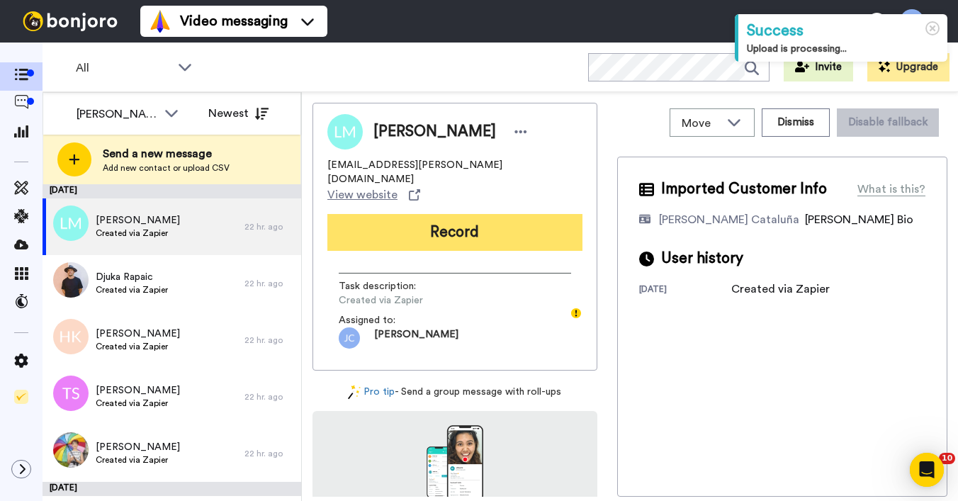
click at [510, 214] on button "Record" at bounding box center [454, 232] width 255 height 37
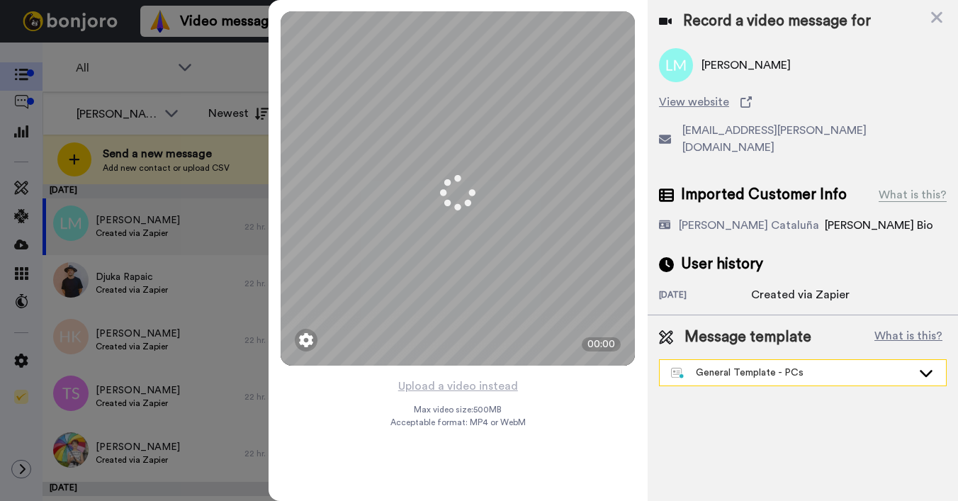
click at [725, 366] on div "General Template - PCs" at bounding box center [791, 373] width 241 height 14
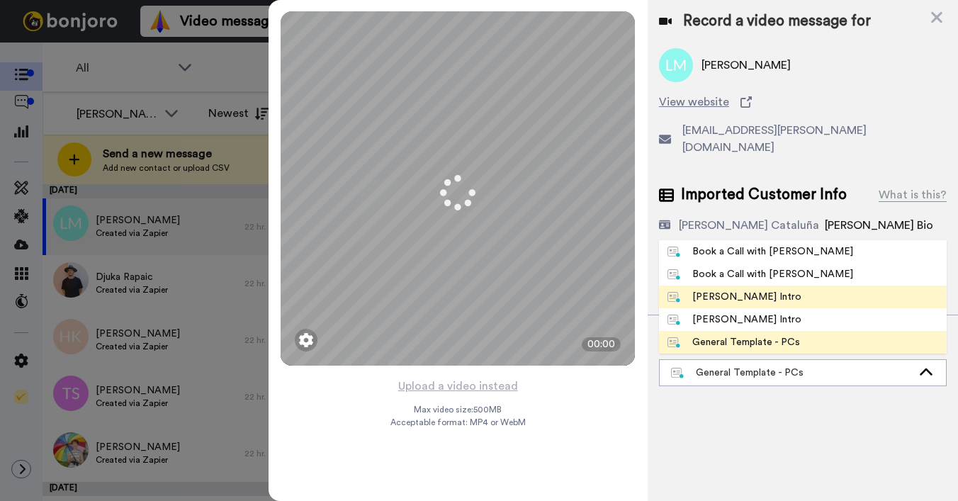
click at [727, 290] on div "[PERSON_NAME] Intro" at bounding box center [735, 297] width 134 height 14
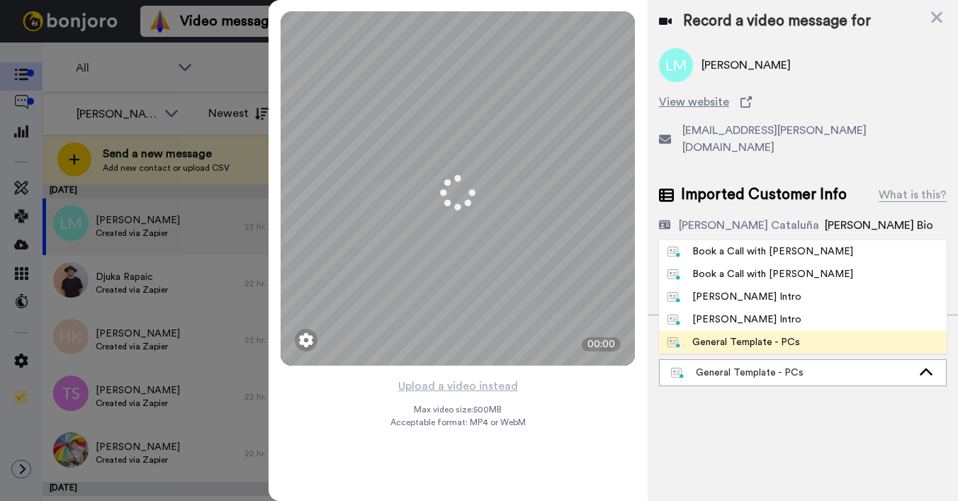
click at [727, 289] on div "[DATE]" at bounding box center [705, 296] width 92 height 14
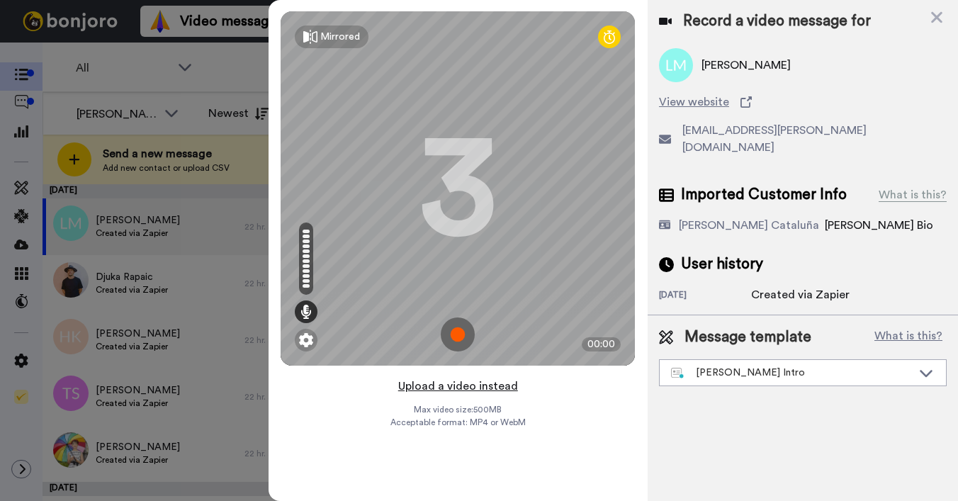
click at [444, 383] on button "Upload a video instead" at bounding box center [458, 386] width 128 height 18
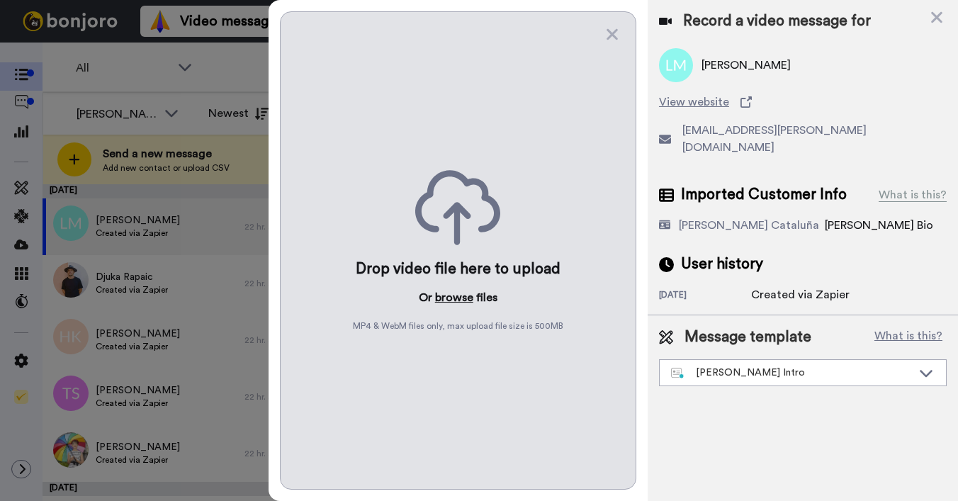
click at [459, 298] on button "browse" at bounding box center [454, 297] width 38 height 17
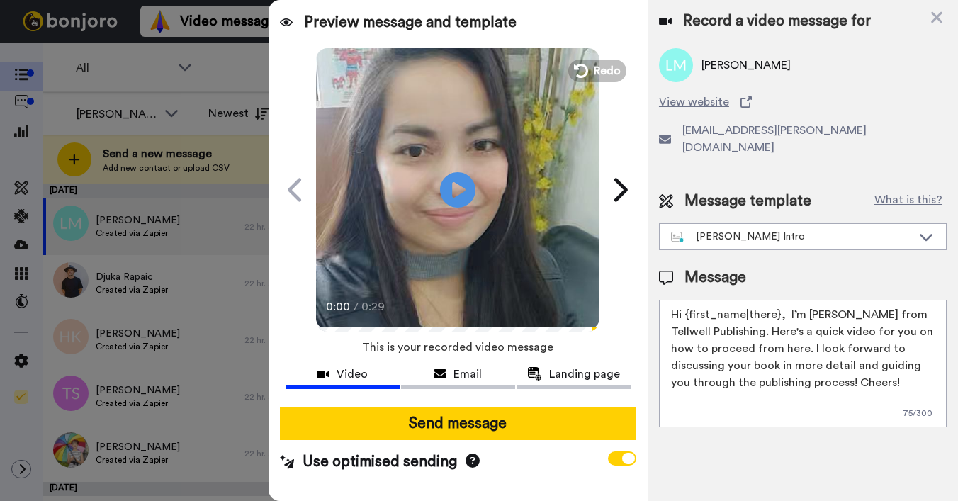
drag, startPoint x: 686, startPoint y: 298, endPoint x: 779, endPoint y: 296, distance: 92.9
click at [779, 300] on textarea "Hi {first_name|there}, I’m [PERSON_NAME] from Tellwell Publishing. Here's a qui…" at bounding box center [803, 364] width 288 height 128
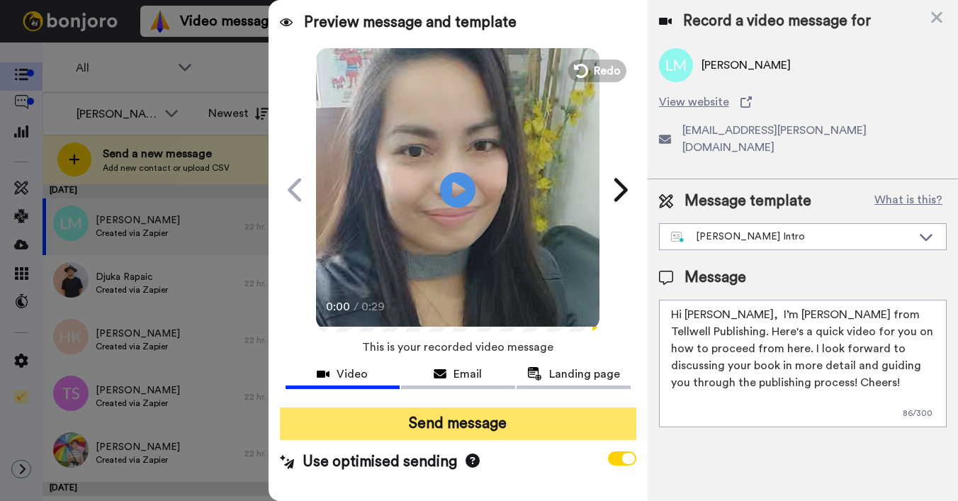
type textarea "Hi Larissa, I’m Joe from Tellwell Publishing. Here's a quick video for you on h…"
click at [469, 423] on button "Send message" at bounding box center [458, 424] width 357 height 33
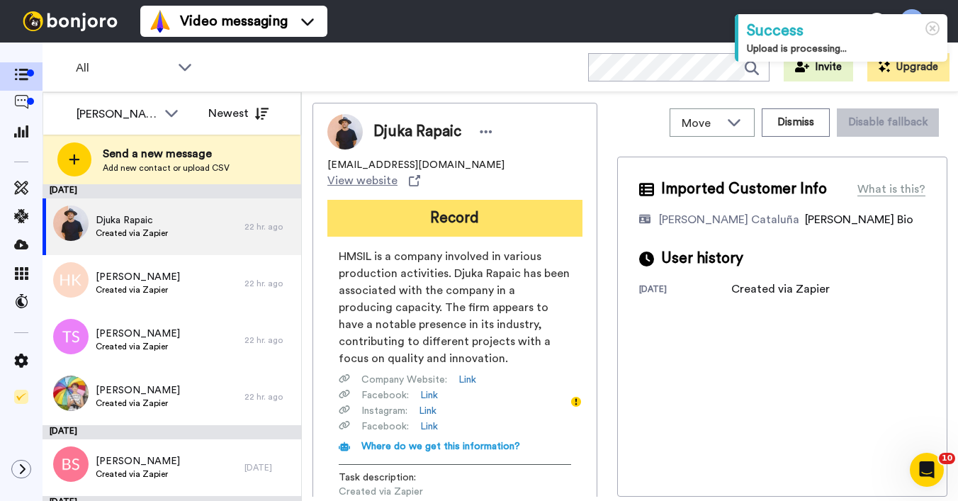
click at [507, 208] on button "Record" at bounding box center [454, 218] width 255 height 37
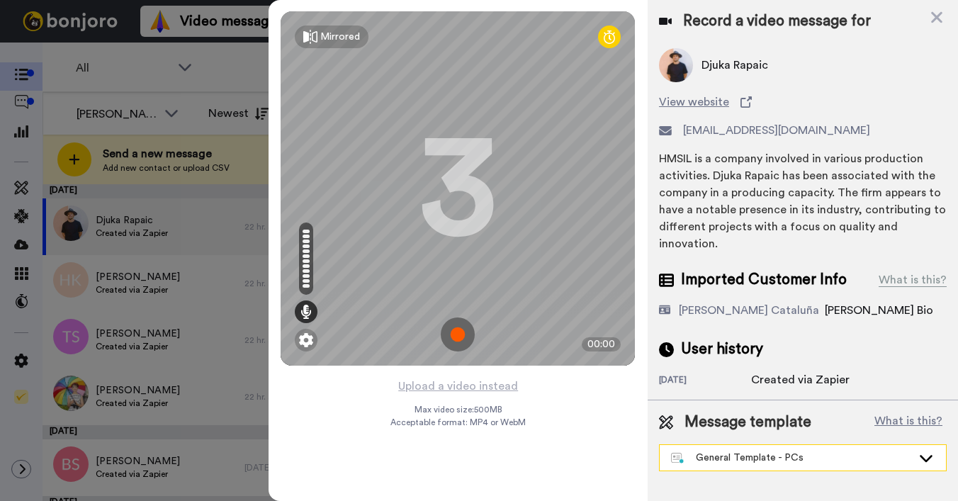
click at [709, 451] on div "General Template - PCs" at bounding box center [791, 458] width 241 height 14
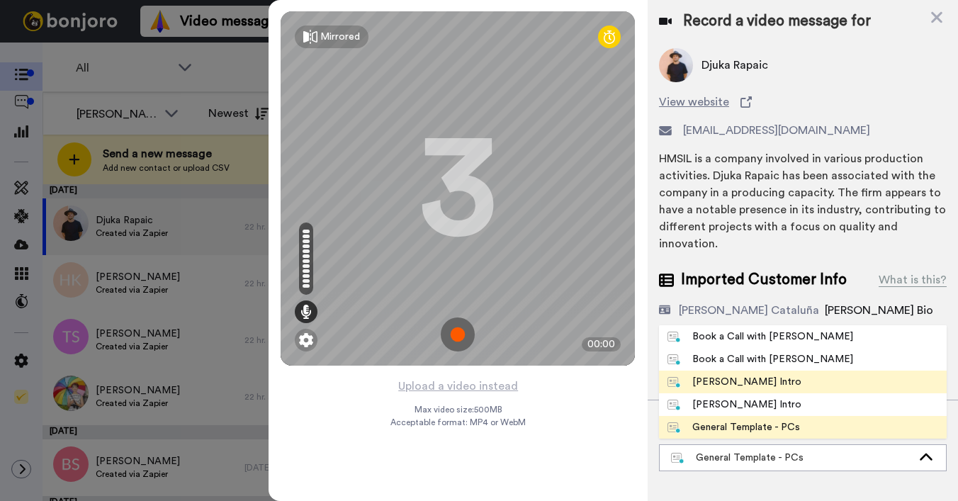
click at [718, 375] on div "[PERSON_NAME] Intro" at bounding box center [735, 382] width 134 height 14
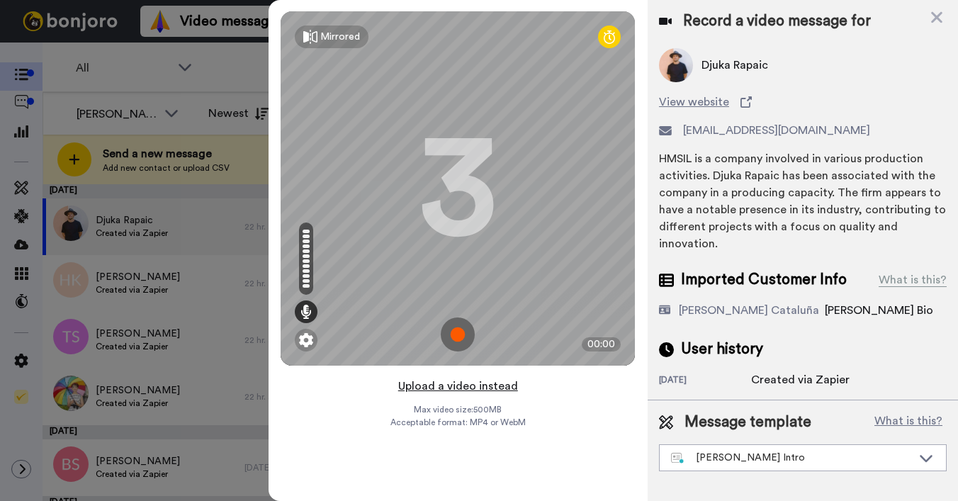
click at [498, 387] on button "Upload a video instead" at bounding box center [458, 386] width 128 height 18
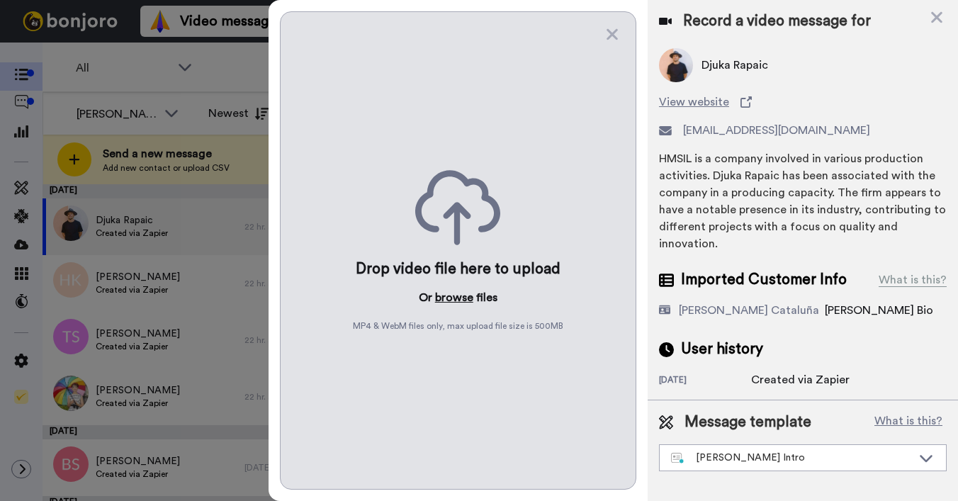
click at [454, 295] on button "browse" at bounding box center [454, 297] width 38 height 17
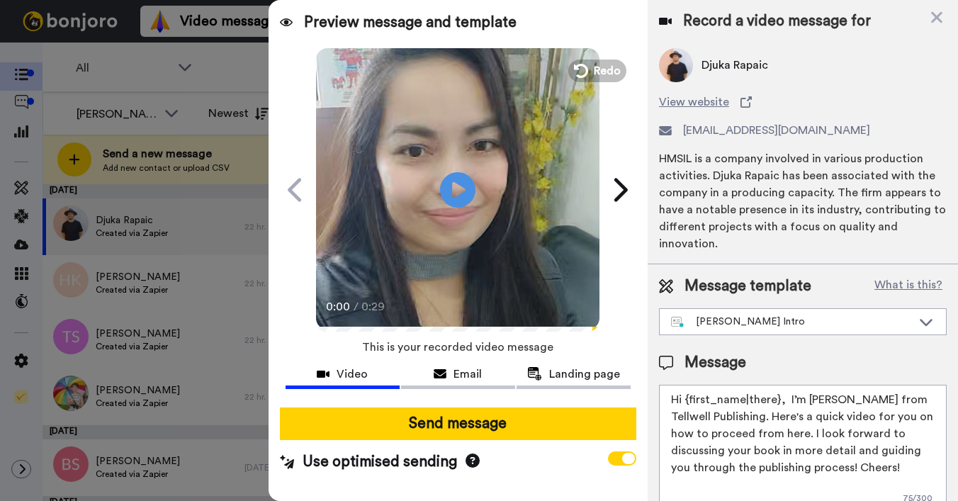
drag, startPoint x: 686, startPoint y: 383, endPoint x: 777, endPoint y: 381, distance: 90.7
click at [777, 385] on textarea "Hi {first_name|there}, I’m [PERSON_NAME] from Tellwell Publishing. Here's a qui…" at bounding box center [803, 449] width 288 height 128
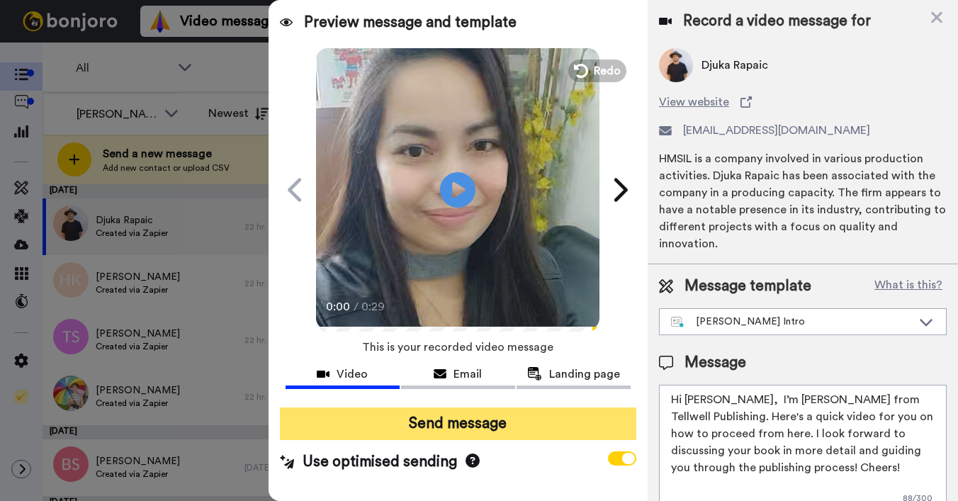
type textarea "Hi Djuka, I’m Joe from Tellwell Publishing. Here's a quick video for you on how…"
click at [518, 426] on button "Send message" at bounding box center [458, 424] width 357 height 33
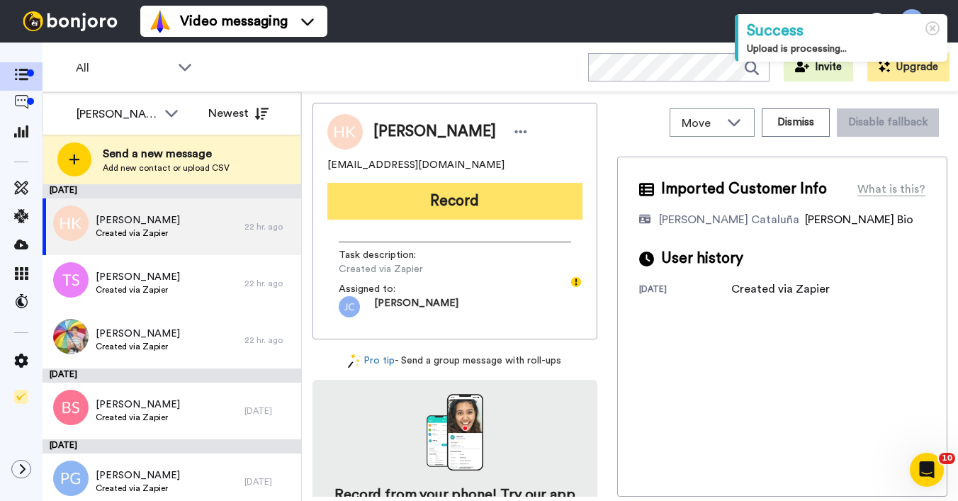
click at [534, 195] on button "Record" at bounding box center [454, 201] width 255 height 37
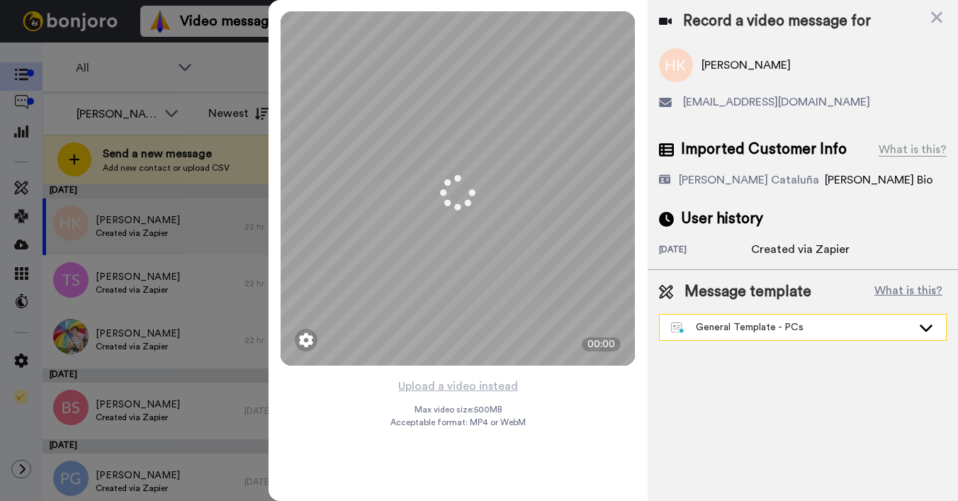
click at [724, 326] on div "General Template - PCs" at bounding box center [791, 327] width 241 height 14
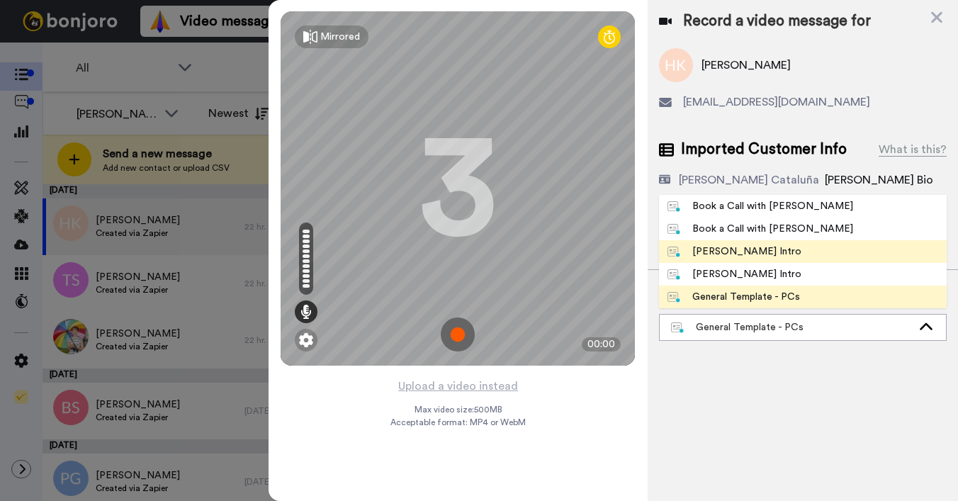
click at [735, 249] on div "[PERSON_NAME] Intro" at bounding box center [735, 252] width 134 height 14
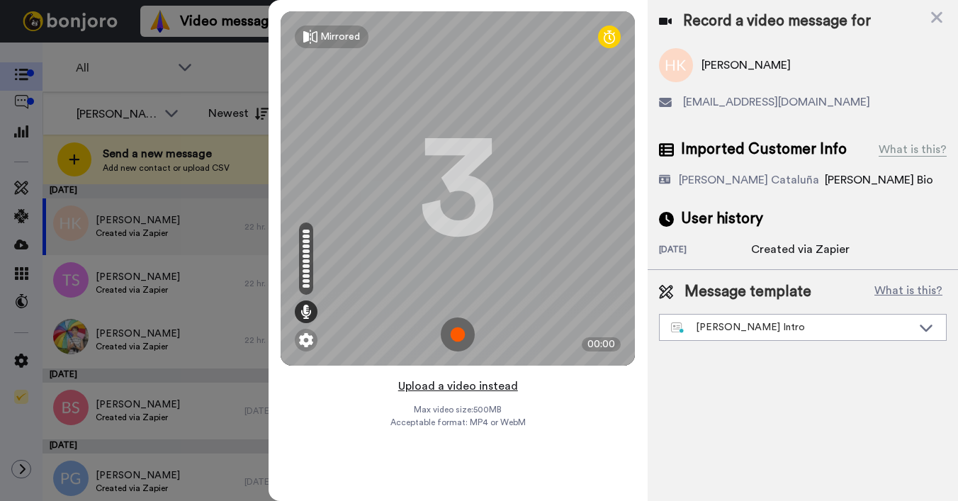
click at [448, 389] on button "Upload a video instead" at bounding box center [458, 386] width 128 height 18
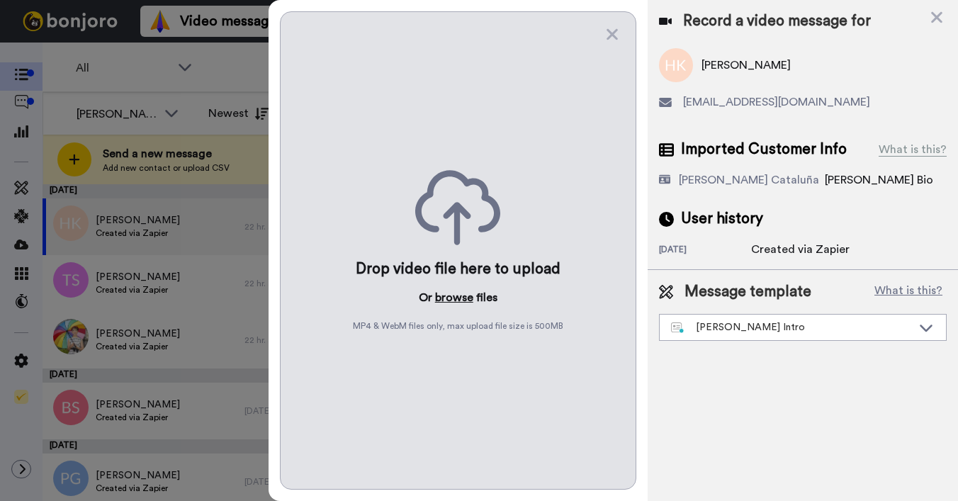
click at [456, 296] on button "browse" at bounding box center [454, 297] width 38 height 17
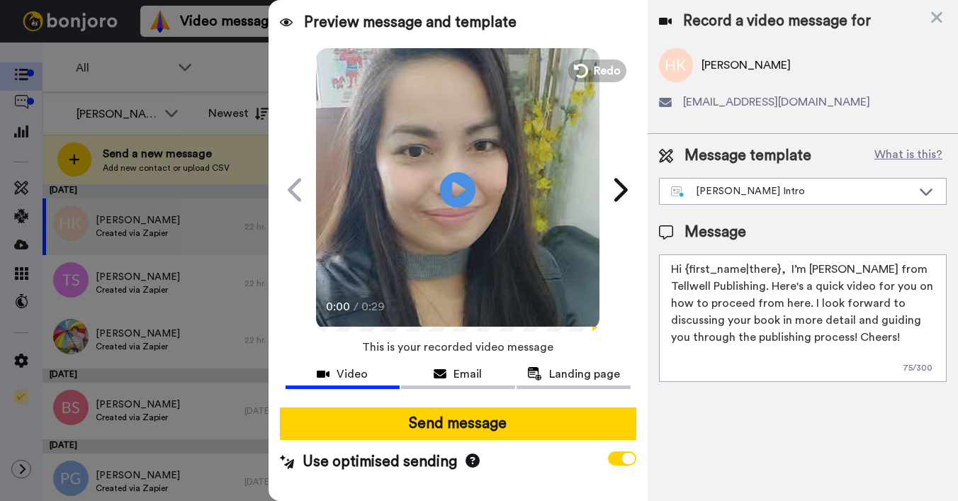
drag, startPoint x: 687, startPoint y: 271, endPoint x: 779, endPoint y: 271, distance: 92.2
click at [780, 272] on textarea "Hi {first_name|there}, I’m [PERSON_NAME] from Tellwell Publishing. Here's a qui…" at bounding box center [803, 318] width 288 height 128
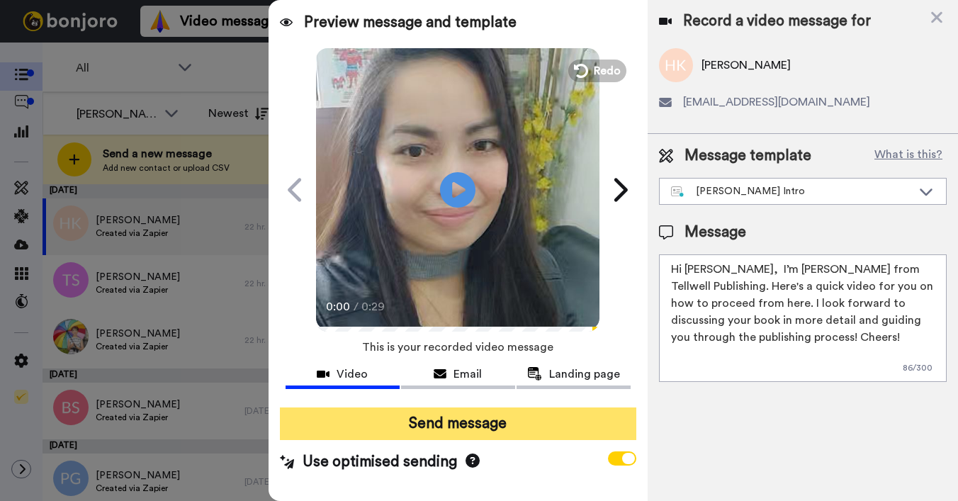
type textarea "Hi Halimah, I’m Joe from Tellwell Publishing. Here's a quick video for you on h…"
click at [531, 427] on button "Send message" at bounding box center [458, 424] width 357 height 33
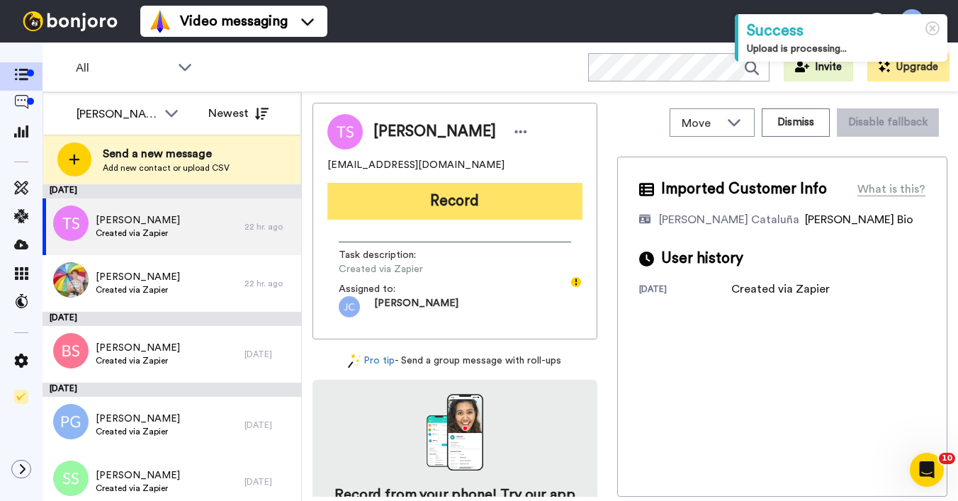
click at [507, 204] on button "Record" at bounding box center [454, 201] width 255 height 37
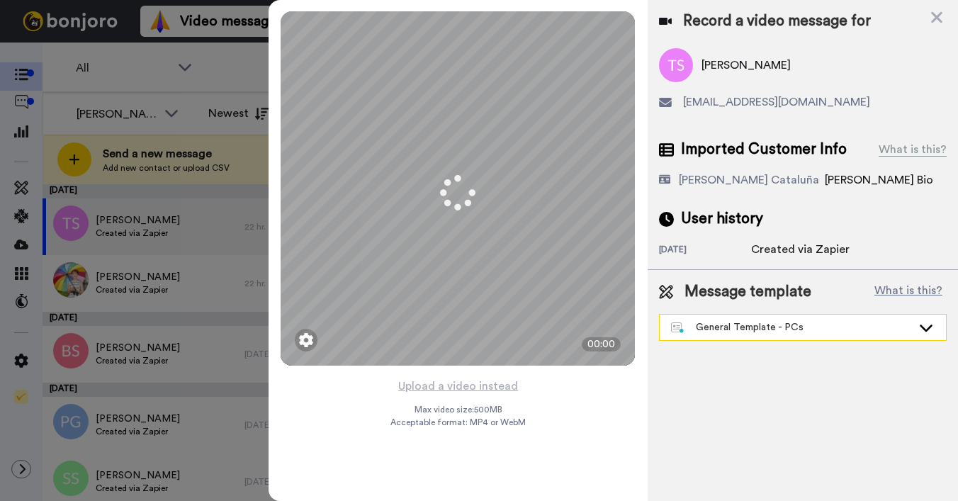
click at [719, 331] on div "General Template - PCs" at bounding box center [791, 327] width 241 height 14
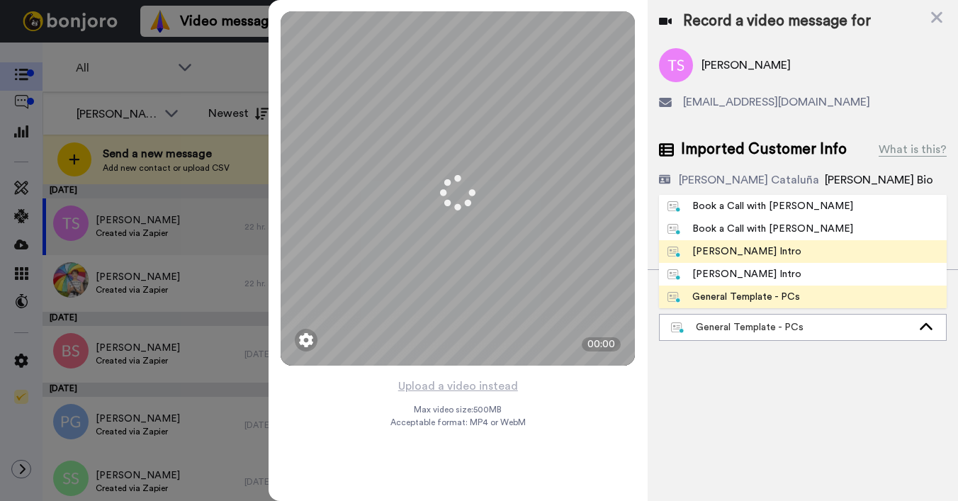
click at [733, 252] on div "[PERSON_NAME] Intro" at bounding box center [735, 252] width 134 height 14
click at [733, 252] on div "[DATE]" at bounding box center [705, 251] width 92 height 14
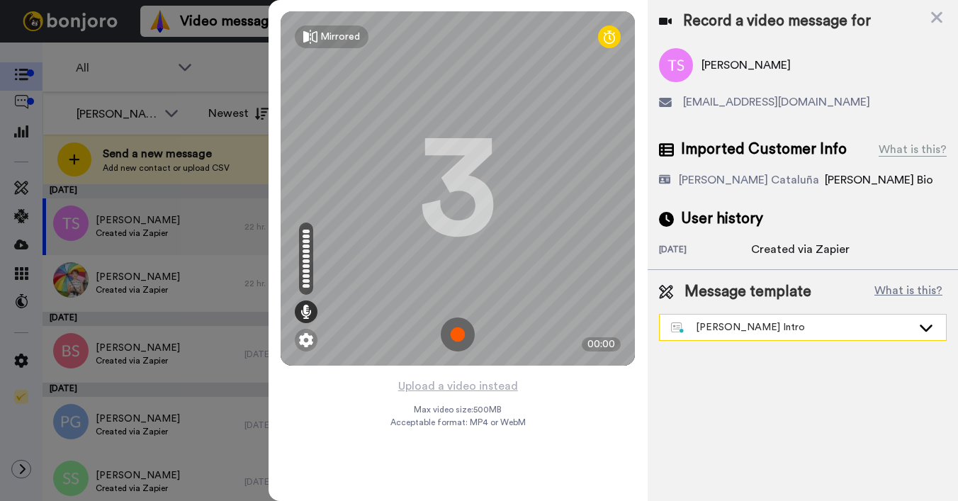
click at [721, 328] on div "[PERSON_NAME] Intro" at bounding box center [791, 327] width 241 height 14
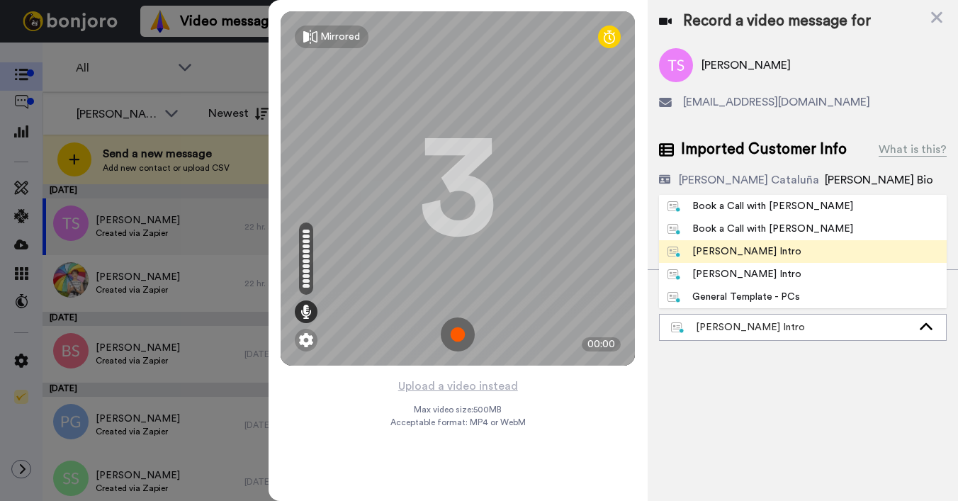
click at [700, 398] on div "Record a video message for [PERSON_NAME] [EMAIL_ADDRESS][DOMAIN_NAME] Imported …" at bounding box center [803, 250] width 310 height 501
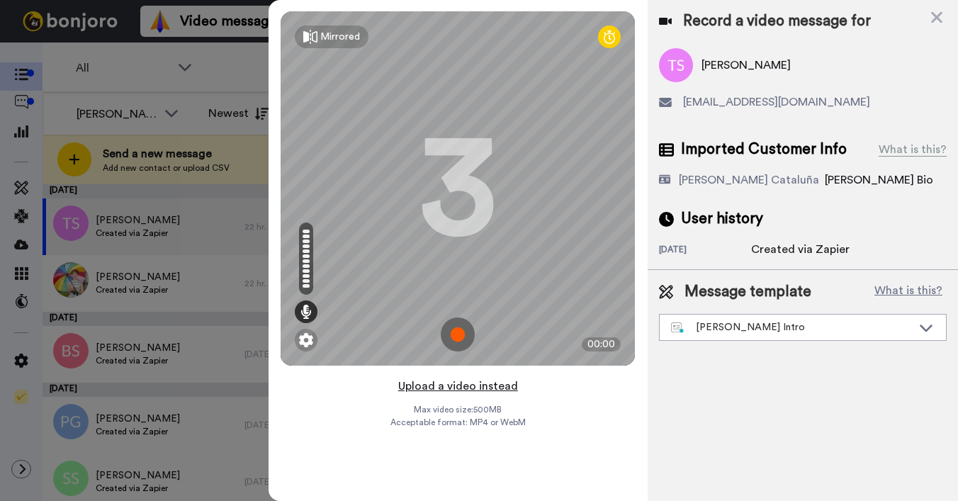
click at [466, 383] on button "Upload a video instead" at bounding box center [458, 386] width 128 height 18
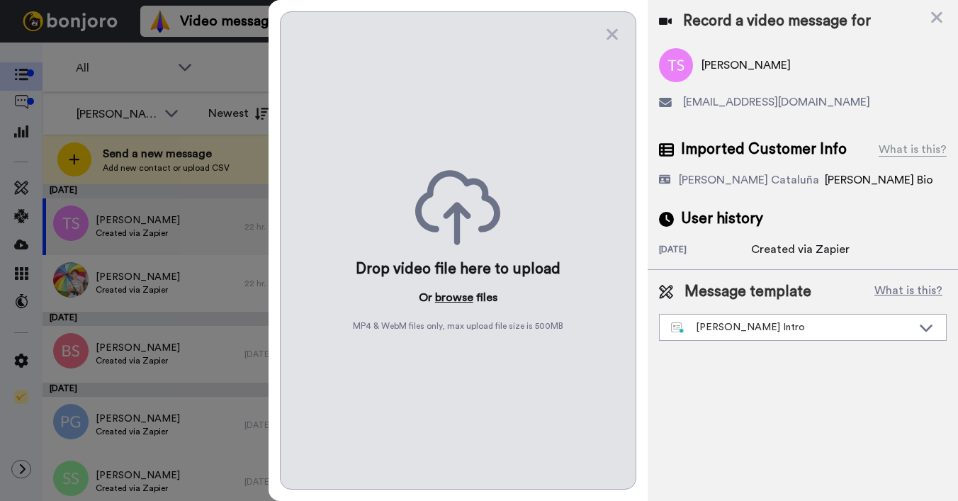
click at [450, 298] on button "browse" at bounding box center [454, 297] width 38 height 17
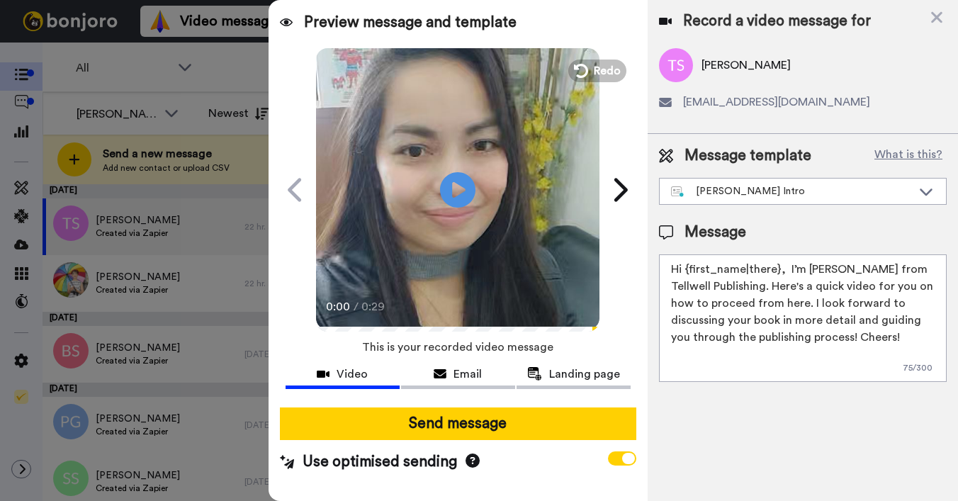
drag, startPoint x: 685, startPoint y: 269, endPoint x: 774, endPoint y: 267, distance: 88.6
click at [775, 268] on textarea "Hi {first_name|there}, I’m [PERSON_NAME] from Tellwell Publishing. Here's a qui…" at bounding box center [803, 318] width 288 height 128
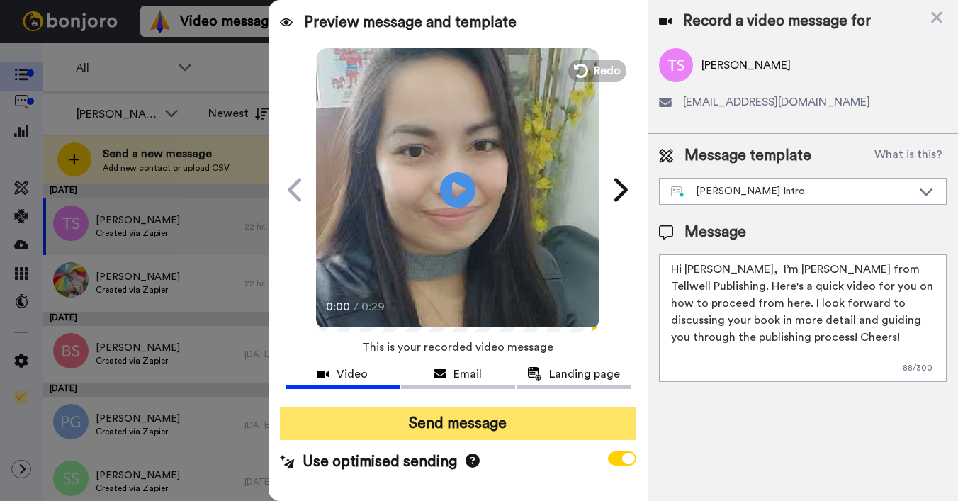
type textarea "Hi [PERSON_NAME], I’m [PERSON_NAME] from Tellwell Publishing. Here's a quick vi…"
click at [578, 418] on button "Send message" at bounding box center [458, 424] width 357 height 33
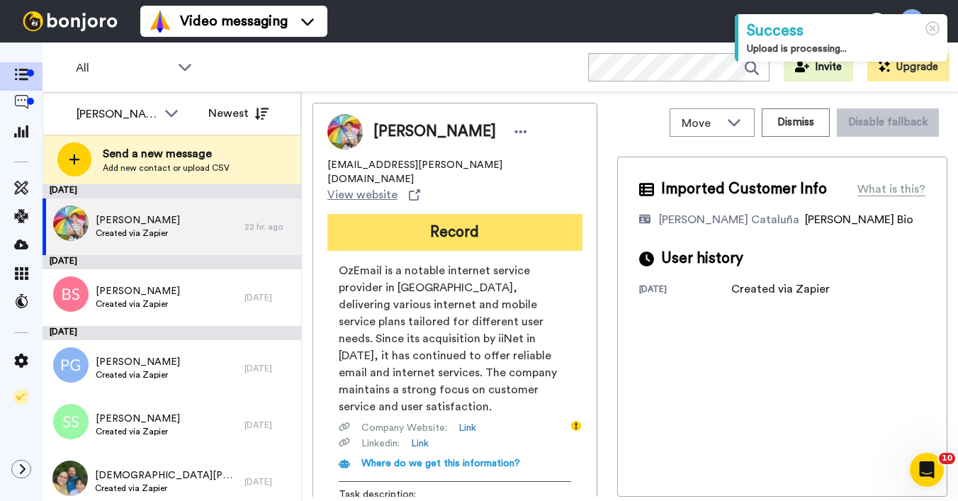
click at [517, 214] on button "Record" at bounding box center [454, 232] width 255 height 37
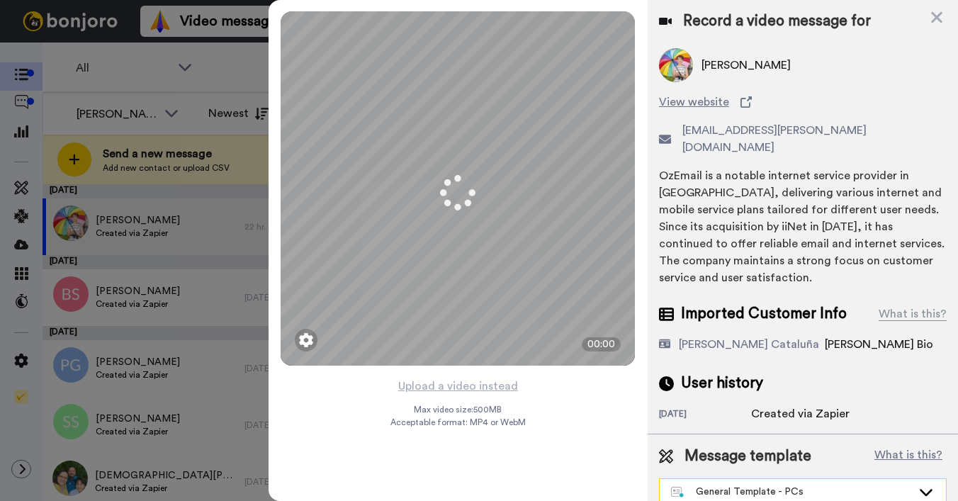
click at [734, 485] on div "General Template - PCs" at bounding box center [791, 492] width 241 height 14
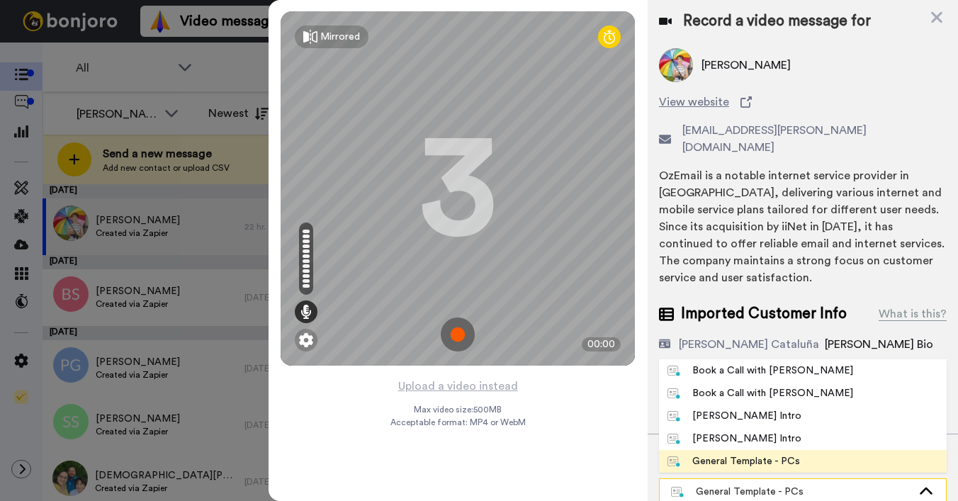
click at [734, 485] on div "General Template - PCs" at bounding box center [791, 492] width 241 height 14
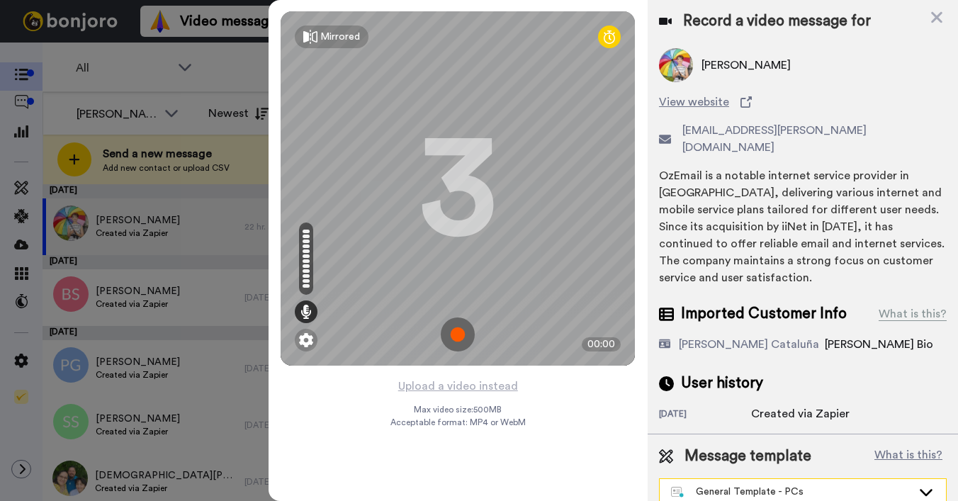
click at [734, 485] on div "General Template - PCs" at bounding box center [791, 492] width 241 height 14
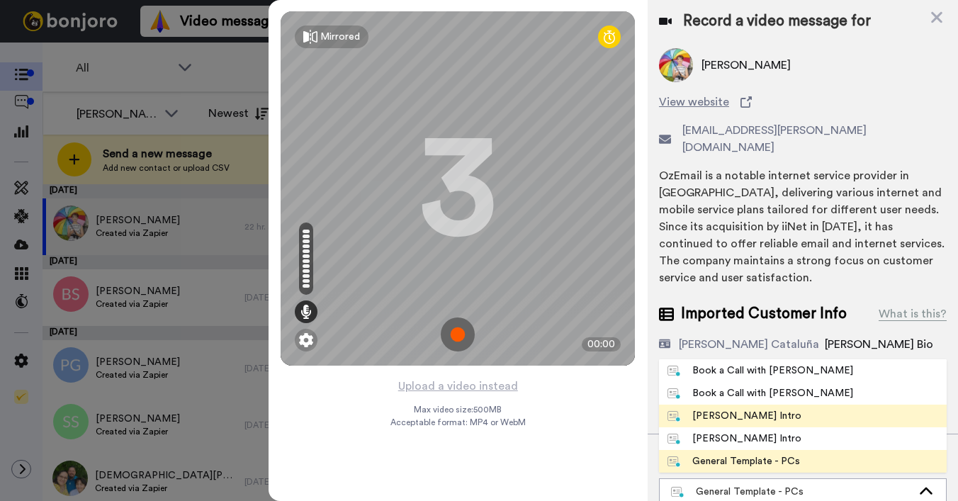
click at [744, 409] on div "[PERSON_NAME] Intro" at bounding box center [735, 416] width 134 height 14
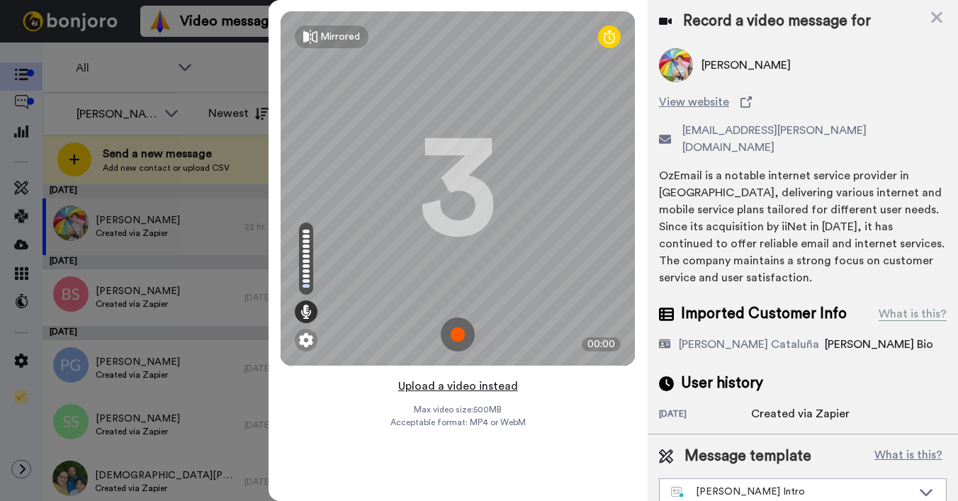
click at [467, 382] on button "Upload a video instead" at bounding box center [458, 386] width 128 height 18
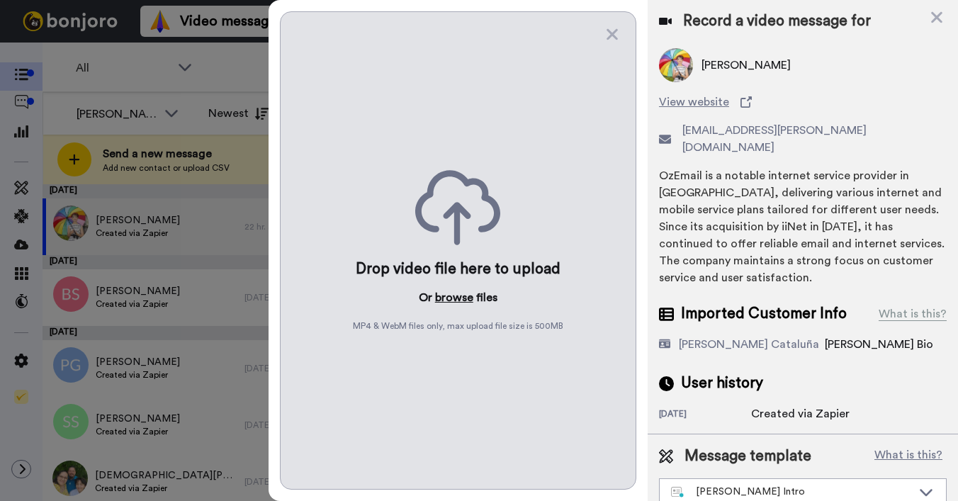
click at [453, 295] on button "browse" at bounding box center [454, 297] width 38 height 17
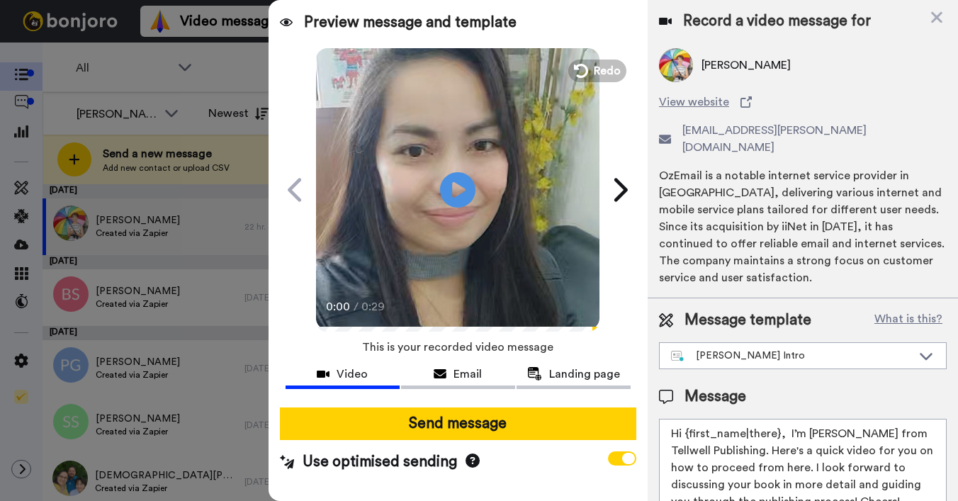
drag, startPoint x: 686, startPoint y: 418, endPoint x: 778, endPoint y: 418, distance: 91.4
click at [778, 419] on textarea "Hi {first_name|there}, I’m [PERSON_NAME] from Tellwell Publishing. Here's a qui…" at bounding box center [803, 483] width 288 height 128
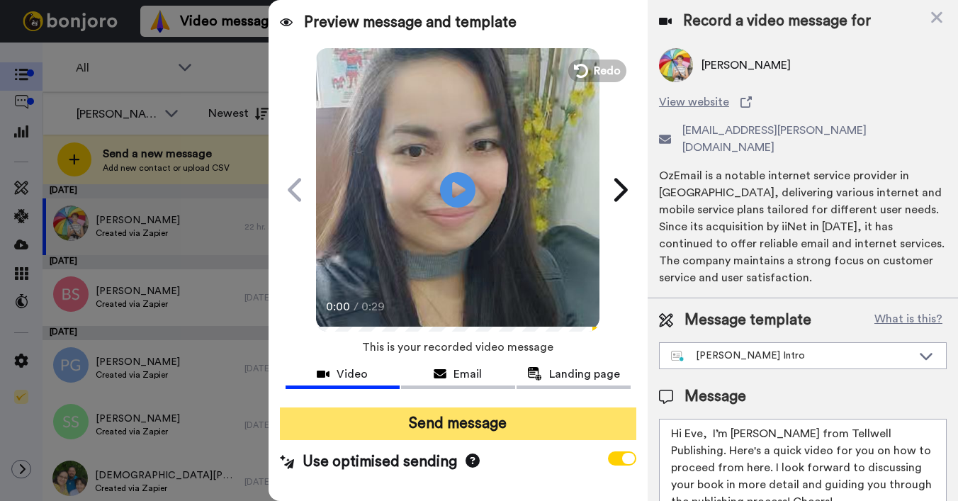
type textarea "Hi Eve, I’m [PERSON_NAME] from Tellwell Publishing. Here's a quick video for yo…"
click at [517, 421] on button "Send message" at bounding box center [458, 424] width 357 height 33
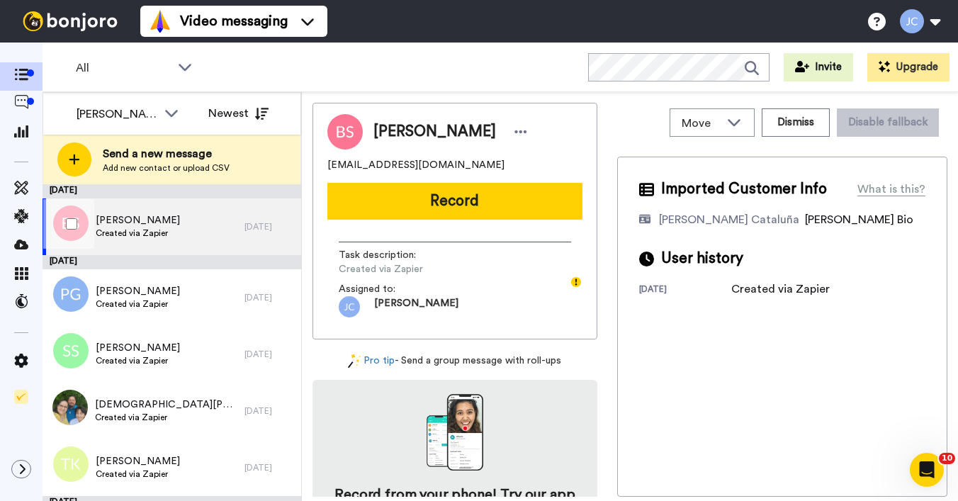
click at [225, 231] on div "[PERSON_NAME] Created via Zapier" at bounding box center [144, 226] width 202 height 57
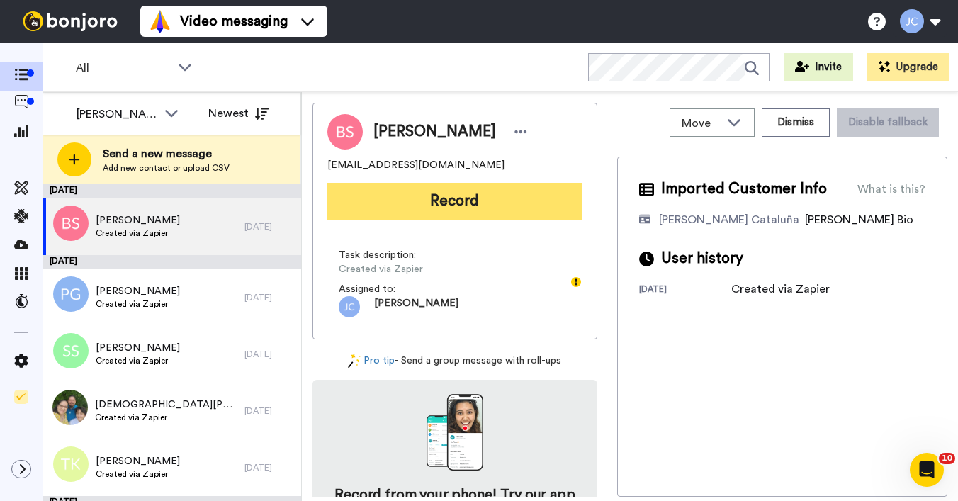
click at [403, 198] on button "Record" at bounding box center [454, 201] width 255 height 37
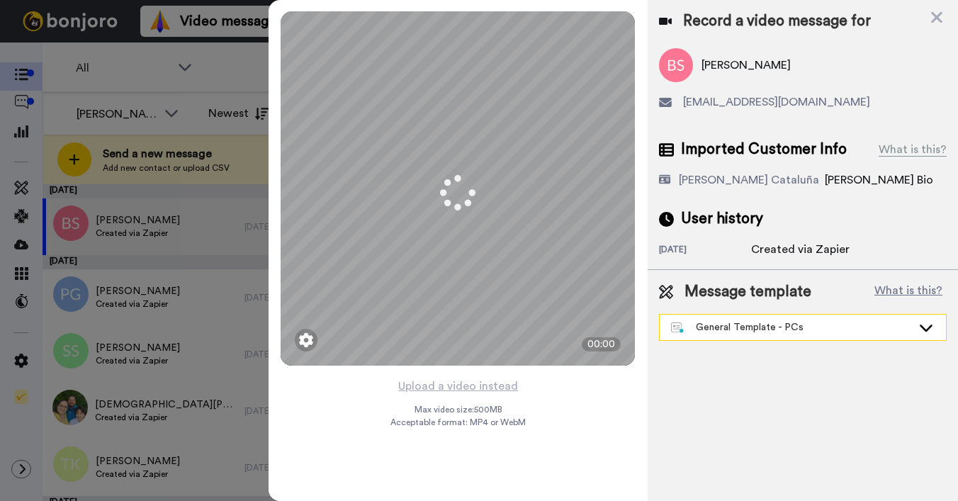
click at [722, 325] on div "General Template - PCs" at bounding box center [791, 327] width 241 height 14
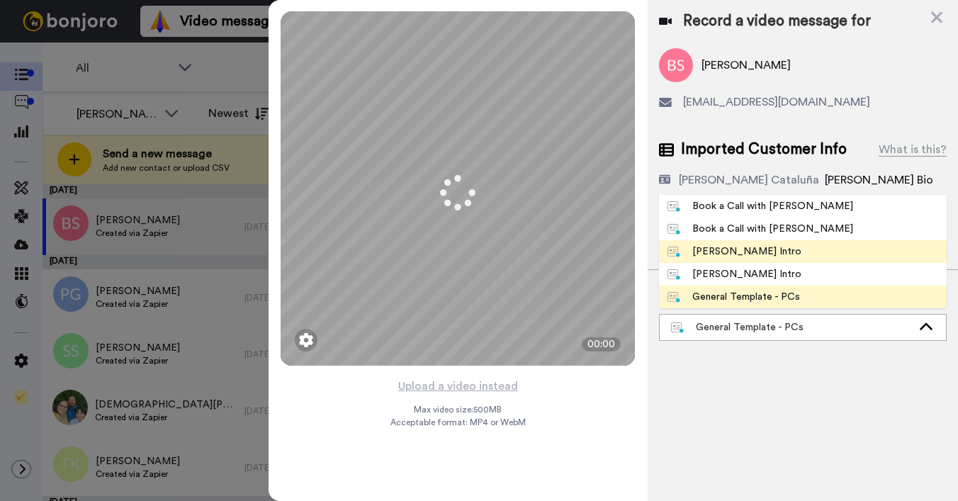
click at [726, 257] on div "[PERSON_NAME] Intro" at bounding box center [735, 252] width 134 height 14
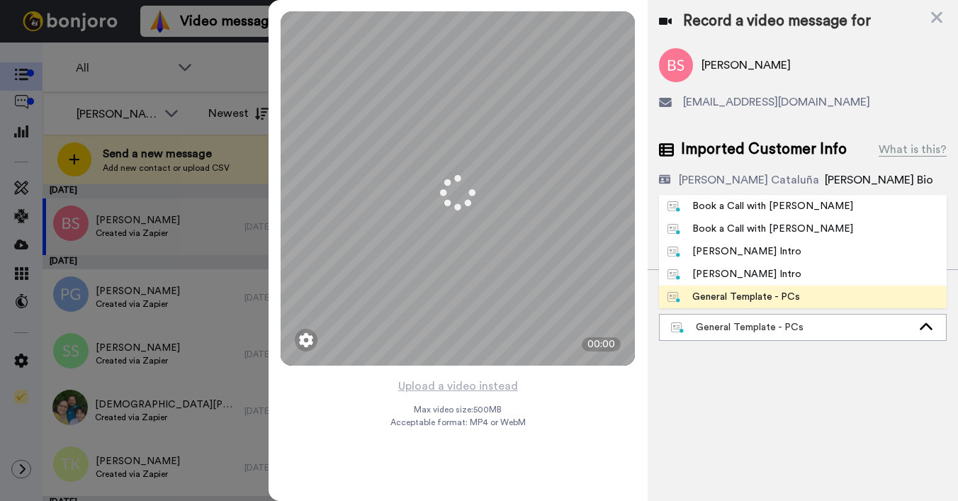
click at [727, 254] on div "[DATE]" at bounding box center [705, 251] width 92 height 14
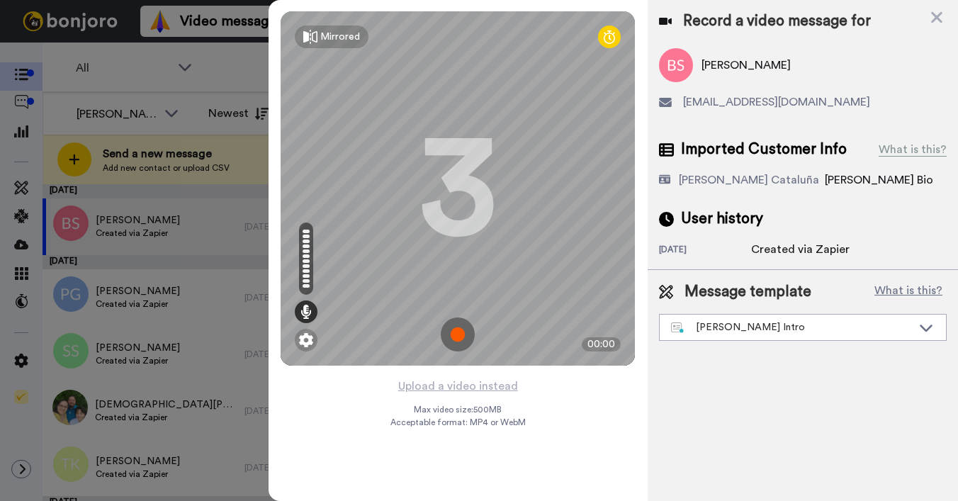
click at [727, 254] on div "[DATE]" at bounding box center [705, 251] width 92 height 14
click at [727, 253] on div "[DATE]" at bounding box center [705, 251] width 92 height 14
click at [728, 253] on div "[DATE]" at bounding box center [705, 251] width 92 height 14
click at [444, 388] on button "Upload a video instead" at bounding box center [458, 386] width 128 height 18
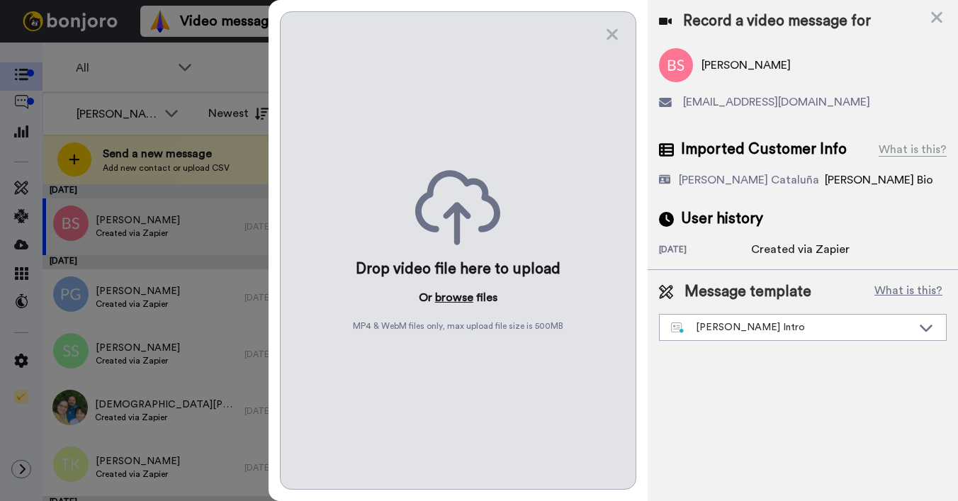
click at [451, 292] on button "browse" at bounding box center [454, 297] width 38 height 17
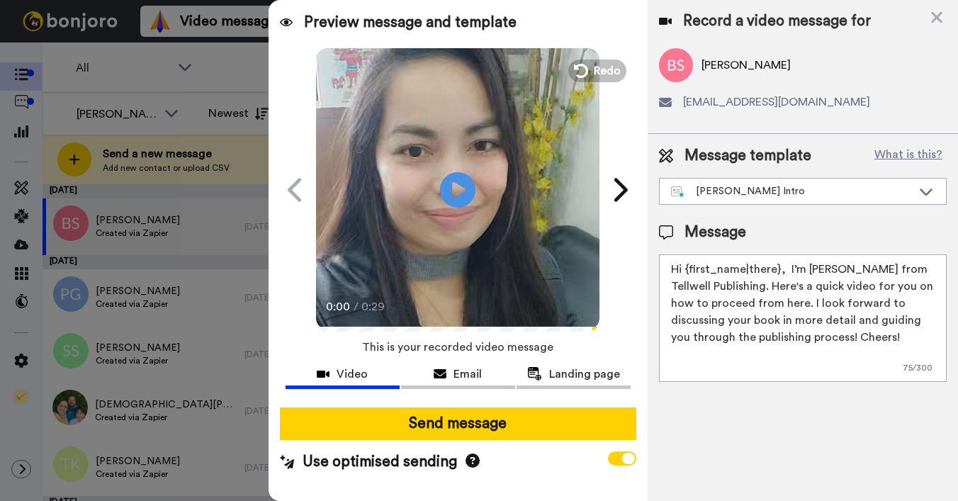
drag, startPoint x: 687, startPoint y: 269, endPoint x: 778, endPoint y: 271, distance: 91.5
click at [778, 271] on textarea "Hi {first_name|there}, I’m [PERSON_NAME] from Tellwell Publishing. Here's a qui…" at bounding box center [803, 318] width 288 height 128
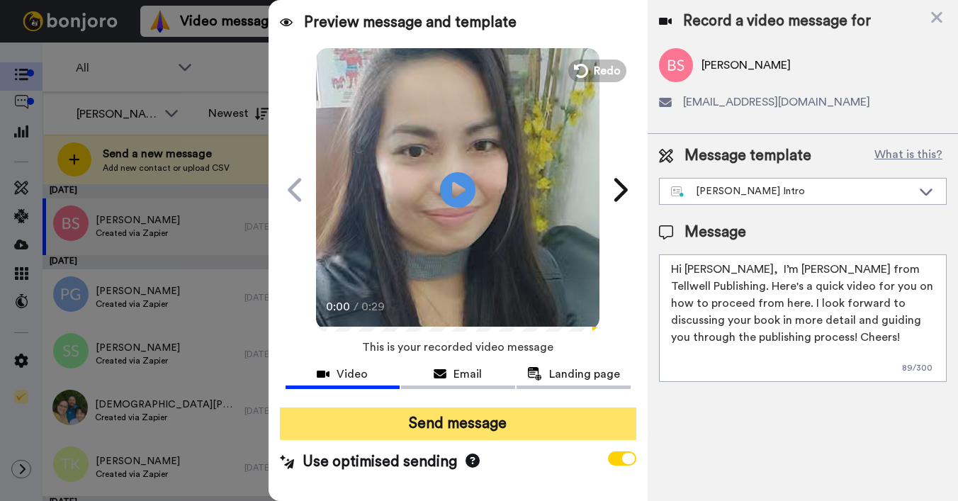
type textarea "Hi Barb, I’m Joe from Tellwell Publishing. Here's a quick video for you on how …"
click at [583, 425] on button "Send message" at bounding box center [458, 424] width 357 height 33
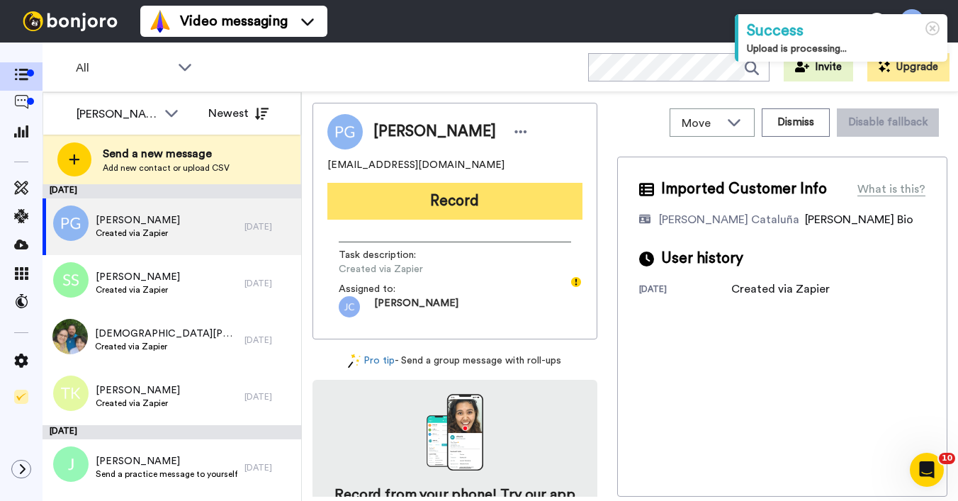
click at [424, 207] on button "Record" at bounding box center [454, 201] width 255 height 37
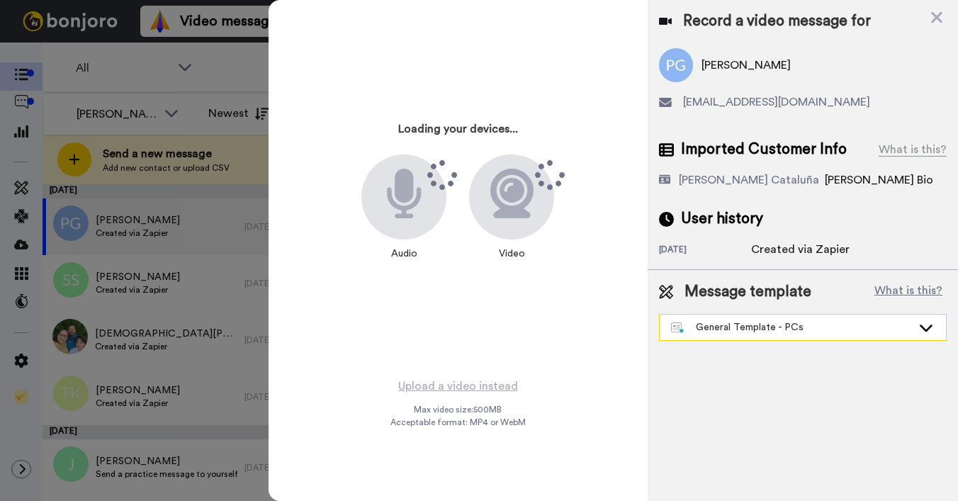
click at [744, 332] on div "General Template - PCs" at bounding box center [791, 327] width 241 height 14
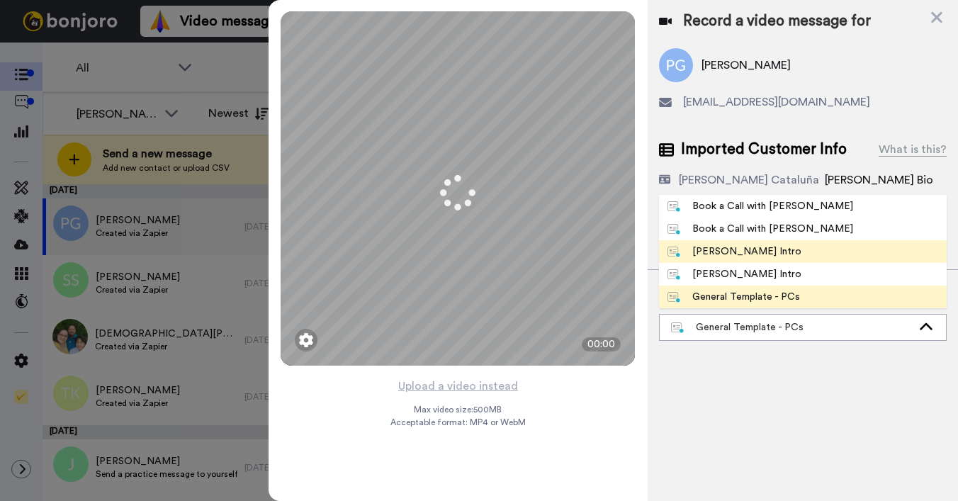
click at [734, 252] on div "[PERSON_NAME] Intro" at bounding box center [735, 252] width 134 height 14
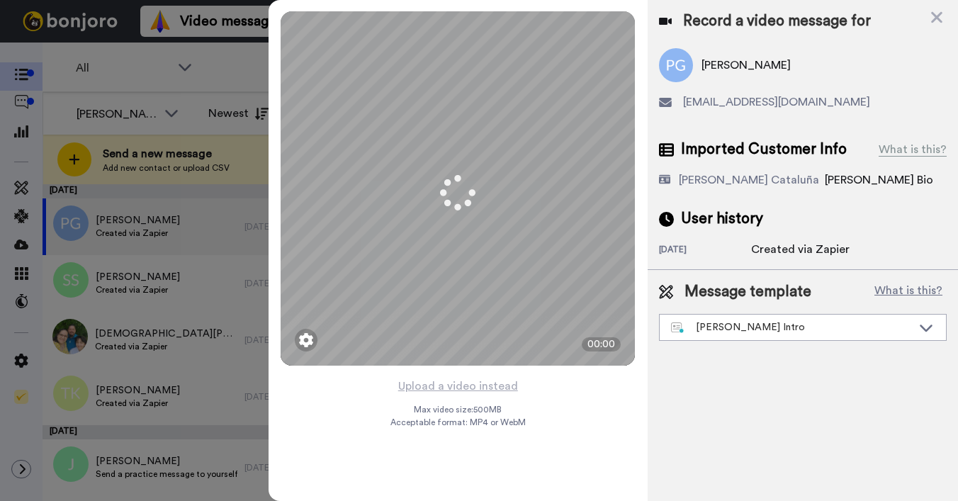
click at [734, 252] on div "Record a video message for [PERSON_NAME] [EMAIL_ADDRESS][DOMAIN_NAME] Imported …" at bounding box center [803, 250] width 310 height 501
click at [734, 252] on div "[DATE]" at bounding box center [705, 251] width 92 height 14
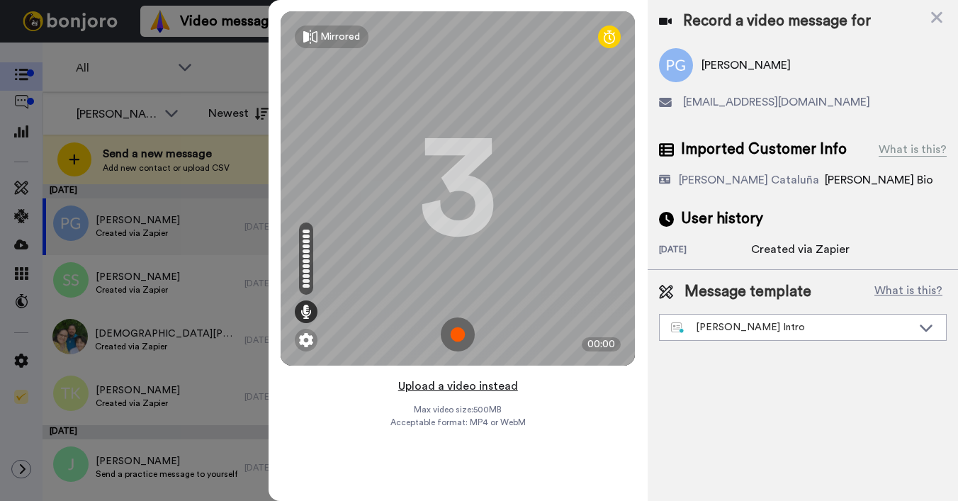
click at [464, 387] on button "Upload a video instead" at bounding box center [458, 386] width 128 height 18
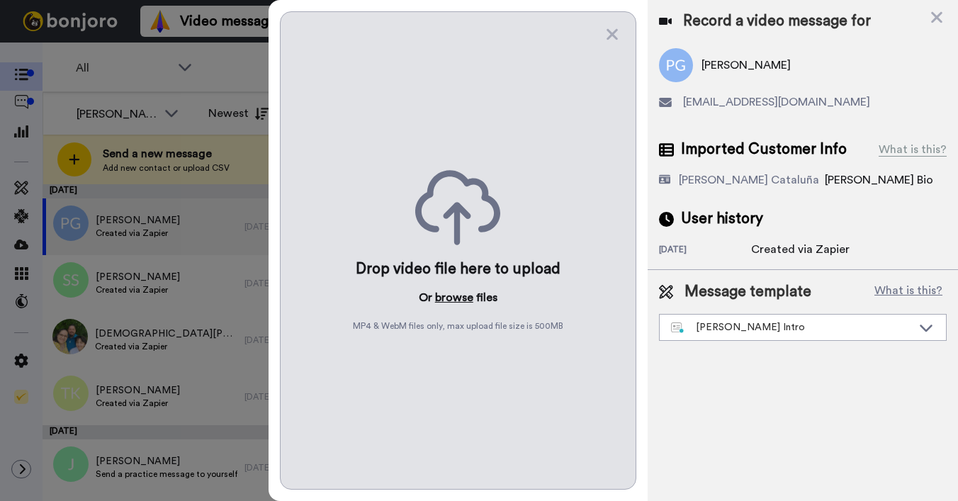
click at [446, 298] on button "browse" at bounding box center [454, 297] width 38 height 17
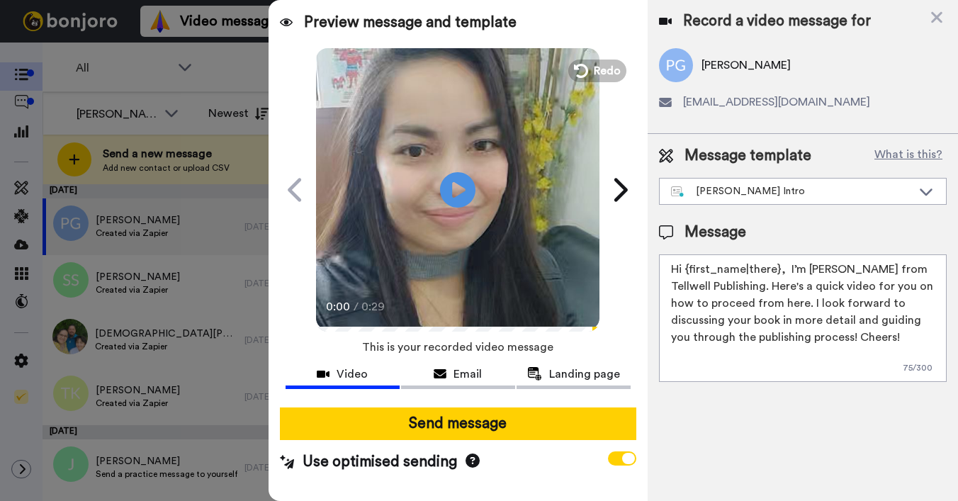
drag, startPoint x: 686, startPoint y: 273, endPoint x: 778, endPoint y: 268, distance: 91.6
click at [778, 268] on textarea "Hi {first_name|there}, I’m [PERSON_NAME] from Tellwell Publishing. Here's a qui…" at bounding box center [803, 318] width 288 height 128
type textarea "Hi Paris, I’m Joe from Tellwell Publishing. Here's a quick video for you on how…"
click at [480, 452] on span "Use optimised sending" at bounding box center [380, 462] width 200 height 21
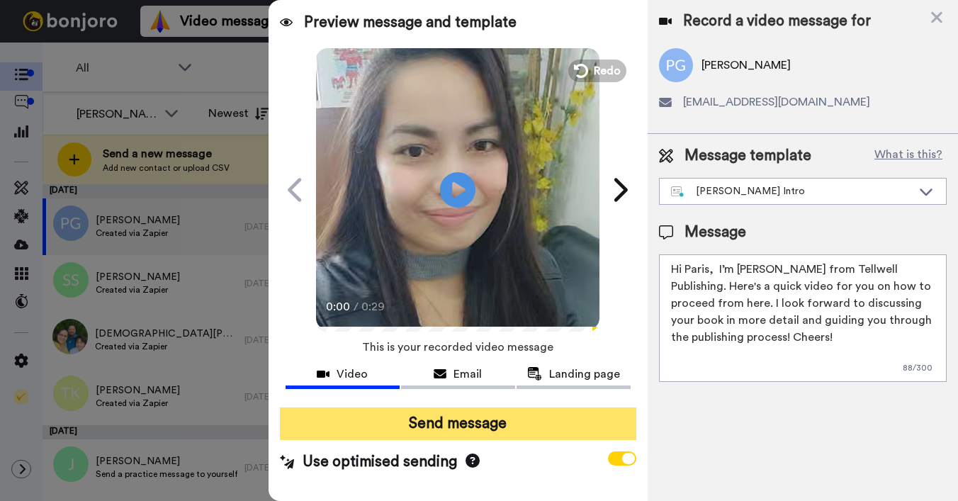
click at [515, 422] on button "Send message" at bounding box center [458, 424] width 357 height 33
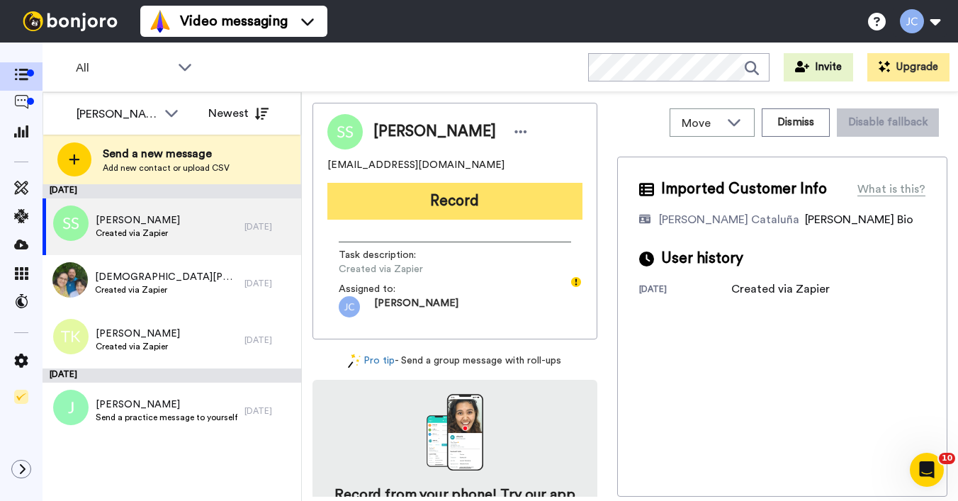
click at [498, 194] on button "Record" at bounding box center [454, 201] width 255 height 37
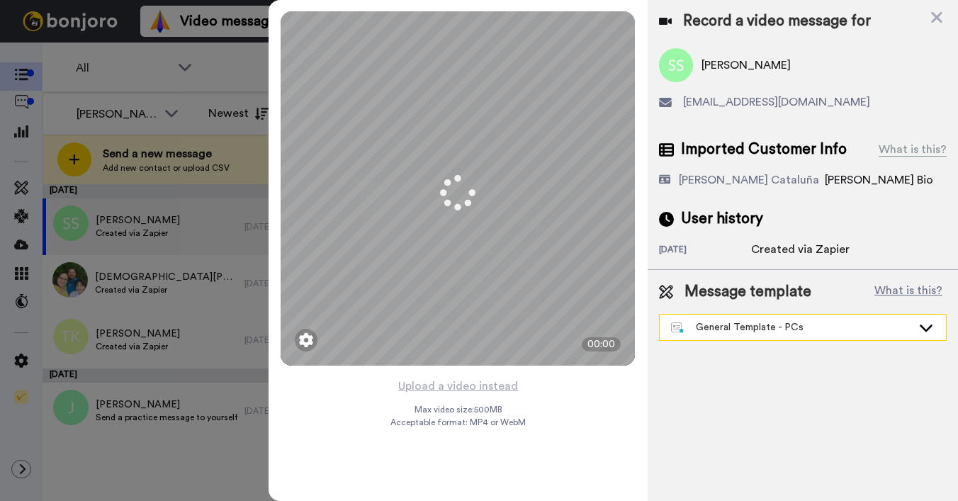
click at [720, 326] on div "General Template - PCs" at bounding box center [791, 327] width 241 height 14
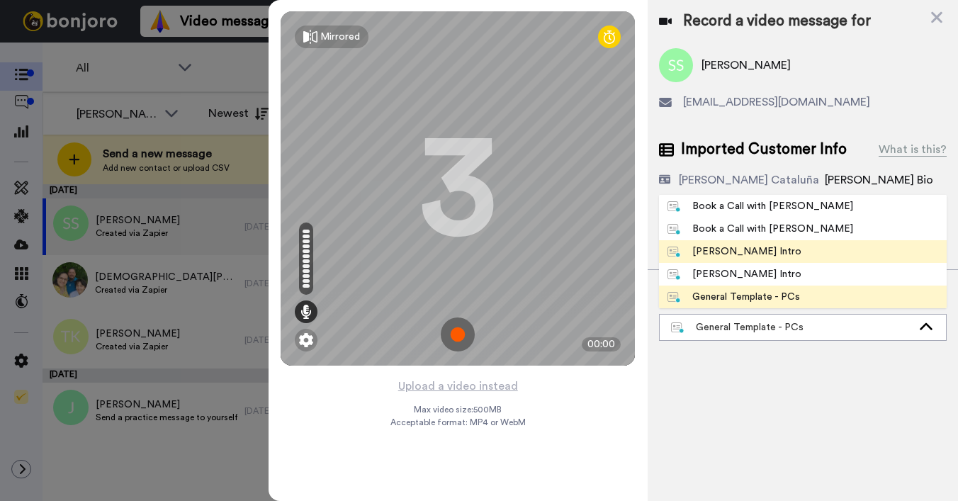
click at [734, 253] on div "[PERSON_NAME] Intro" at bounding box center [735, 252] width 134 height 14
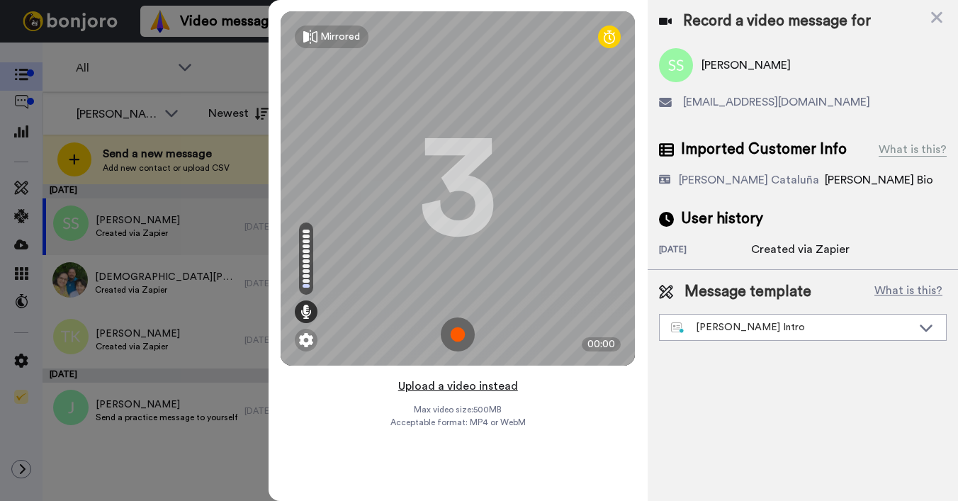
click at [454, 381] on button "Upload a video instead" at bounding box center [458, 386] width 128 height 18
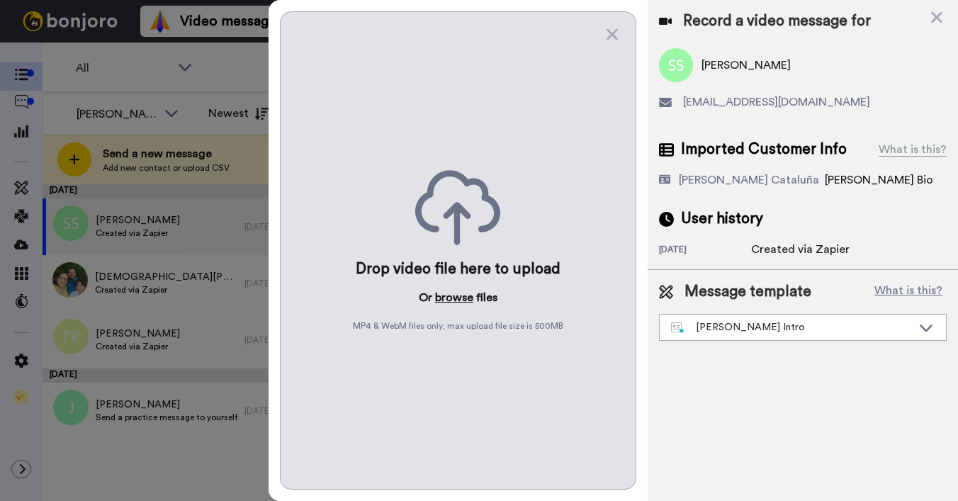
click at [442, 298] on button "browse" at bounding box center [454, 297] width 38 height 17
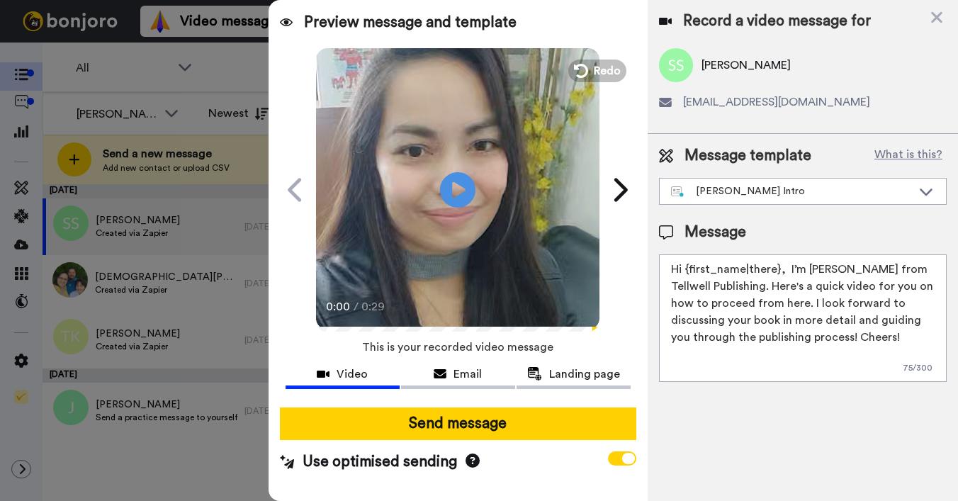
drag, startPoint x: 684, startPoint y: 269, endPoint x: 773, endPoint y: 264, distance: 89.5
click at [775, 266] on textarea "Hi {first_name|there}, I’m [PERSON_NAME] from Tellwell Publishing. Here's a qui…" at bounding box center [803, 318] width 288 height 128
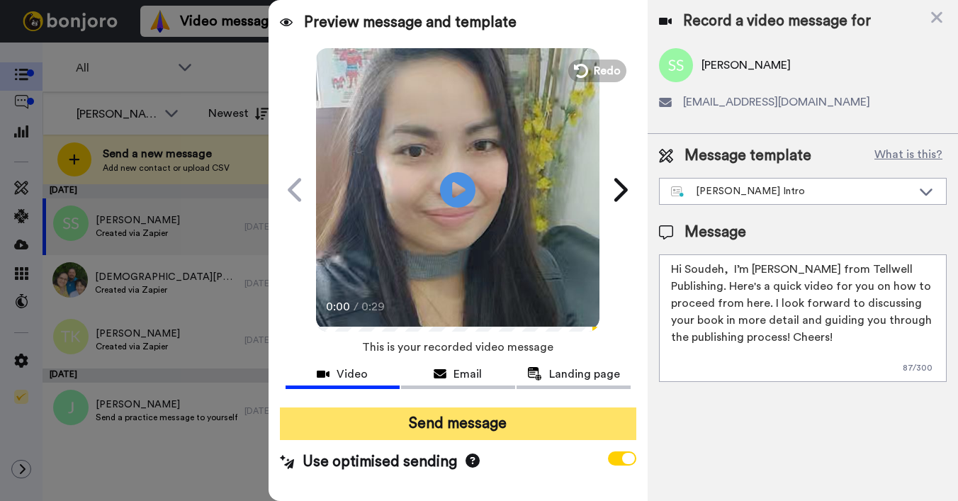
type textarea "Hi Soudeh, I’m [PERSON_NAME] from Tellwell Publishing. Here's a quick video for…"
click at [504, 423] on button "Send message" at bounding box center [458, 424] width 357 height 33
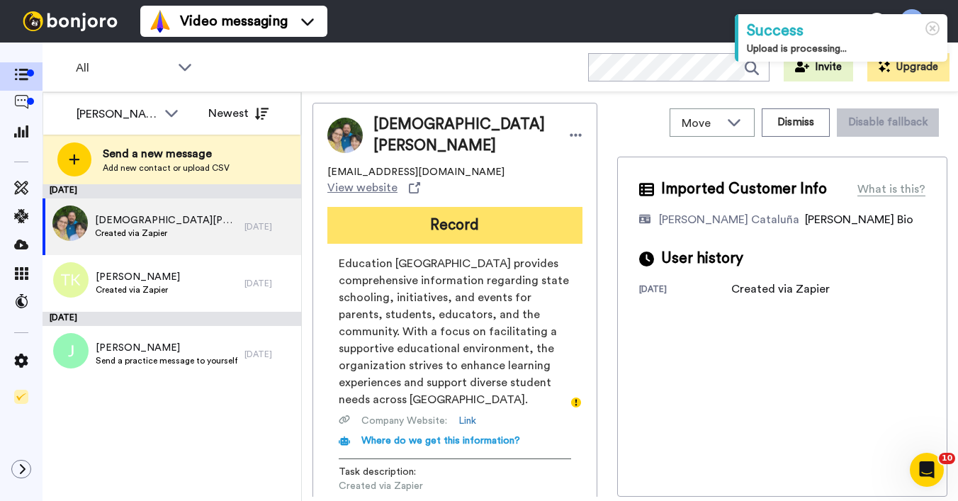
click at [435, 207] on button "Record" at bounding box center [454, 225] width 255 height 37
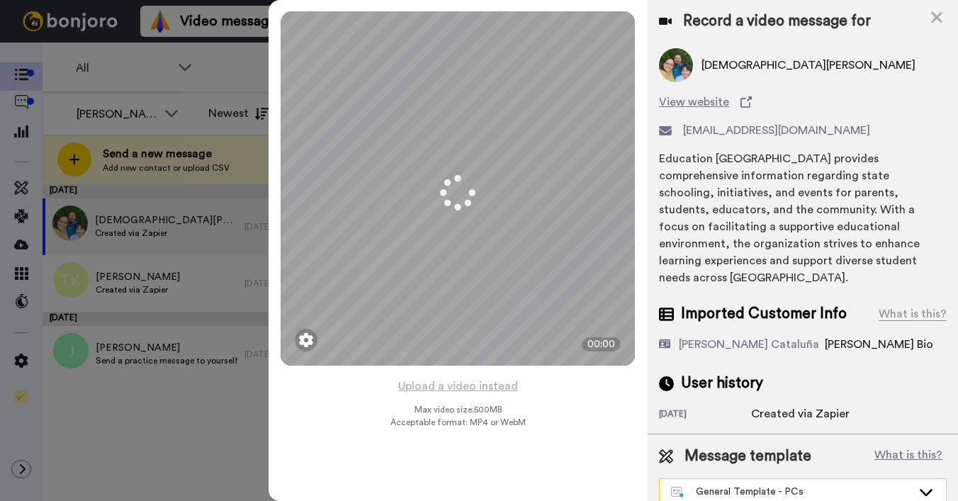
click at [742, 485] on div "General Template - PCs" at bounding box center [791, 492] width 241 height 14
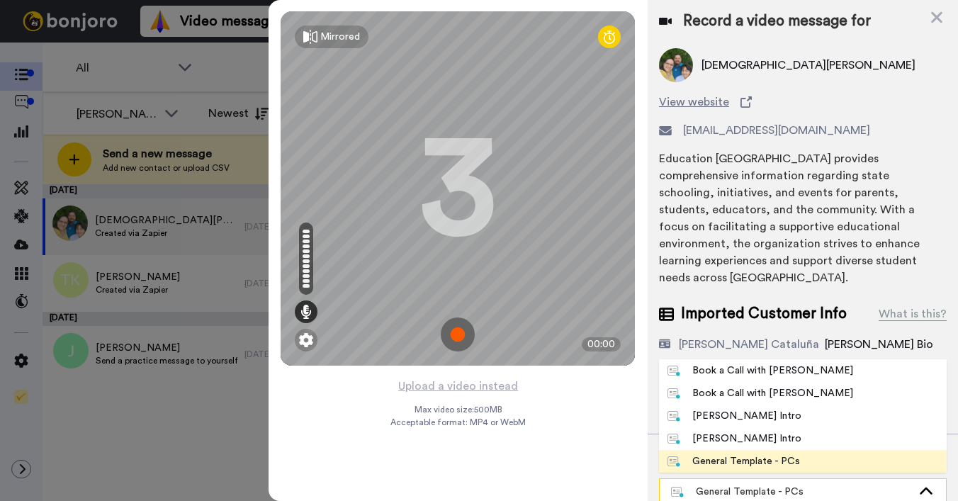
click at [742, 485] on div "General Template - PCs" at bounding box center [791, 492] width 241 height 14
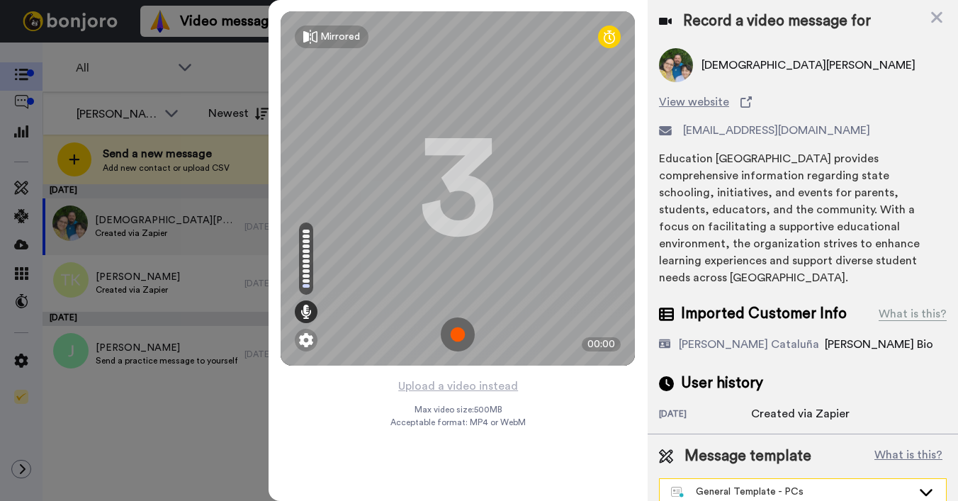
click at [742, 485] on div "General Template - PCs" at bounding box center [791, 492] width 241 height 14
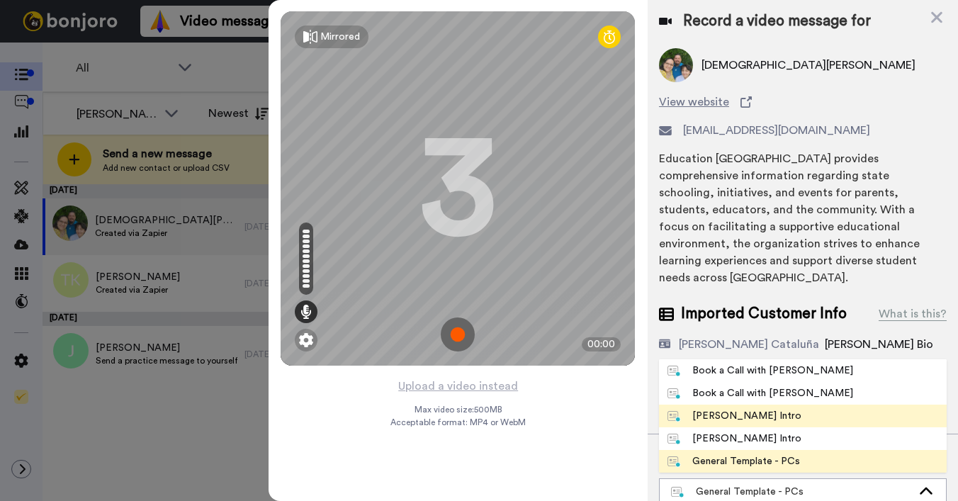
click at [730, 409] on div "Josephine Bonjoro Intro" at bounding box center [735, 416] width 134 height 14
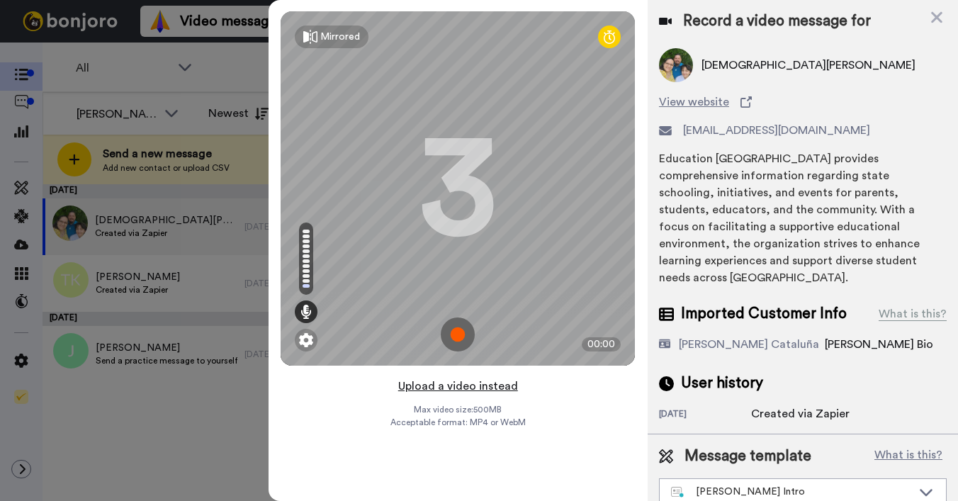
click at [454, 389] on button "Upload a video instead" at bounding box center [458, 386] width 128 height 18
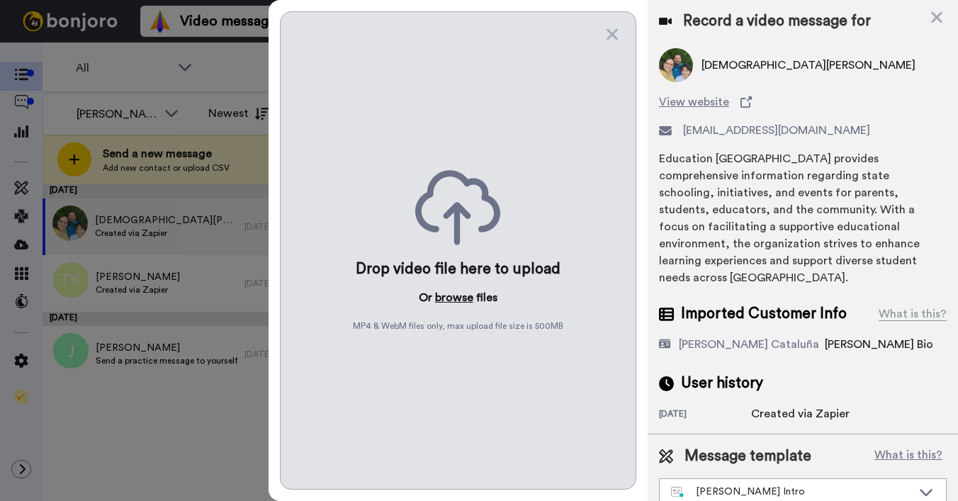
click at [456, 298] on button "browse" at bounding box center [454, 297] width 38 height 17
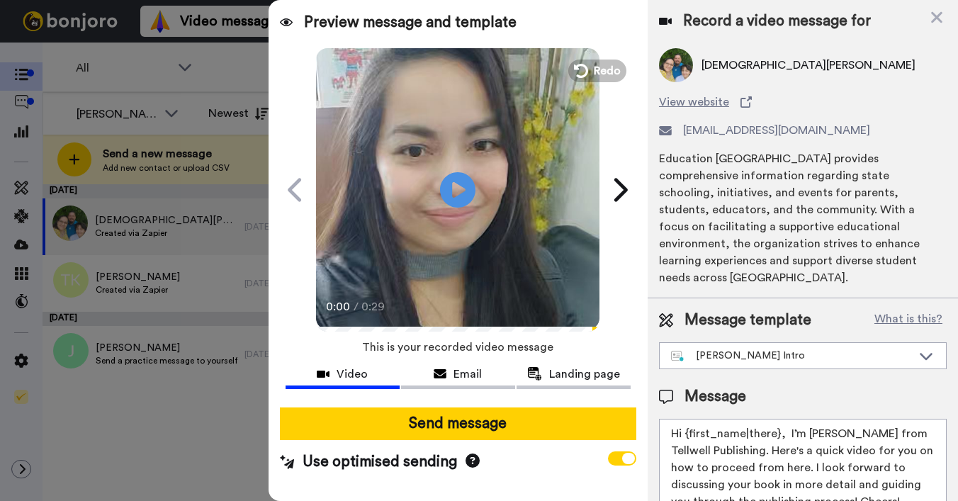
drag, startPoint x: 686, startPoint y: 418, endPoint x: 777, endPoint y: 415, distance: 90.8
click at [777, 419] on textarea "Hi {first_name|there}, I’m Joe from Tellwell Publishing. Here's a quick video f…" at bounding box center [803, 483] width 288 height 128
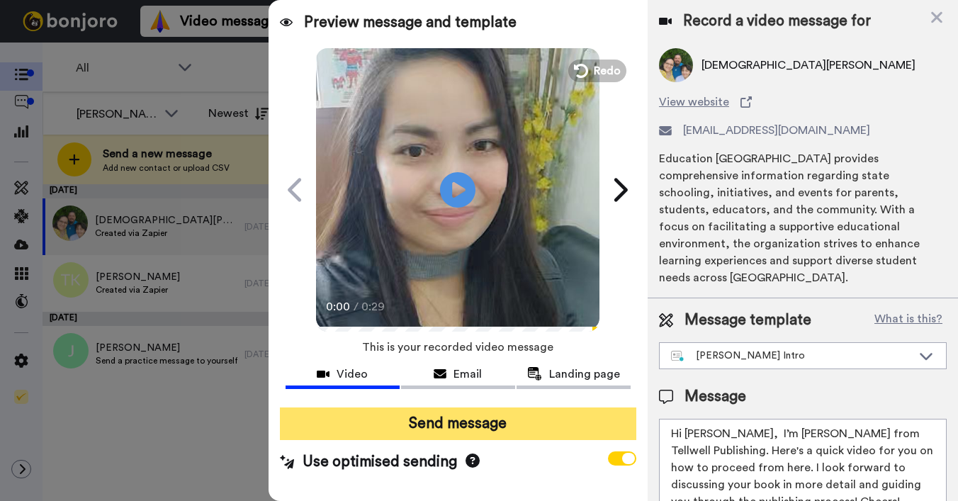
type textarea "Hi Christian, I’m Joe from Tellwell Publishing. Here's a quick video for you on…"
click at [528, 426] on button "Send message" at bounding box center [458, 424] width 357 height 33
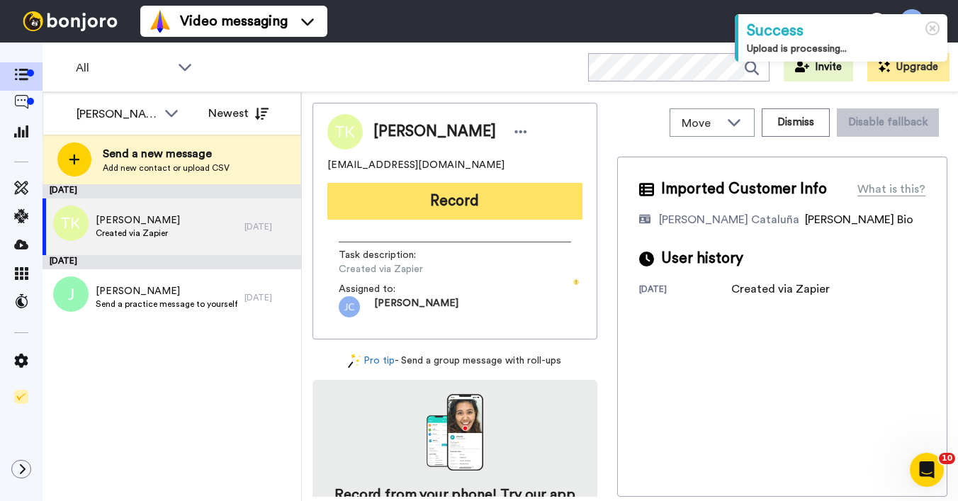
click at [507, 208] on button "Record" at bounding box center [454, 201] width 255 height 37
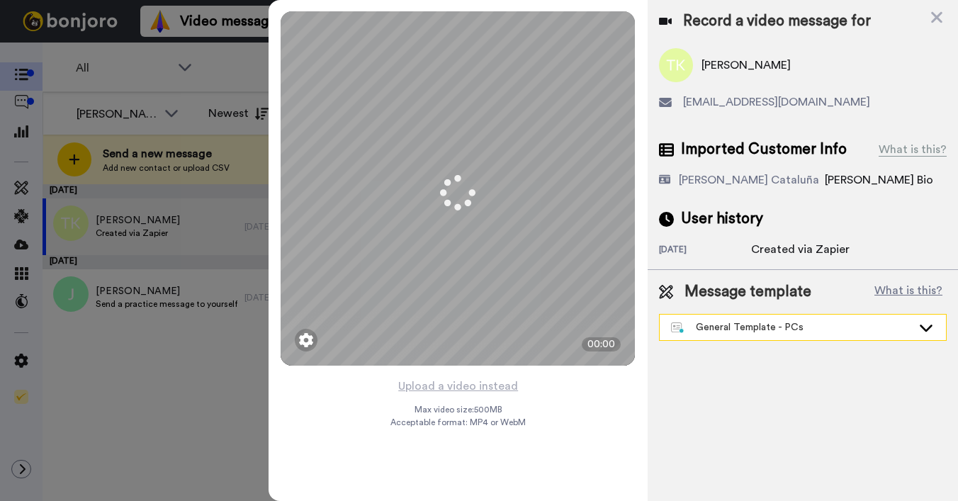
click at [726, 330] on div "General Template - PCs" at bounding box center [791, 327] width 241 height 14
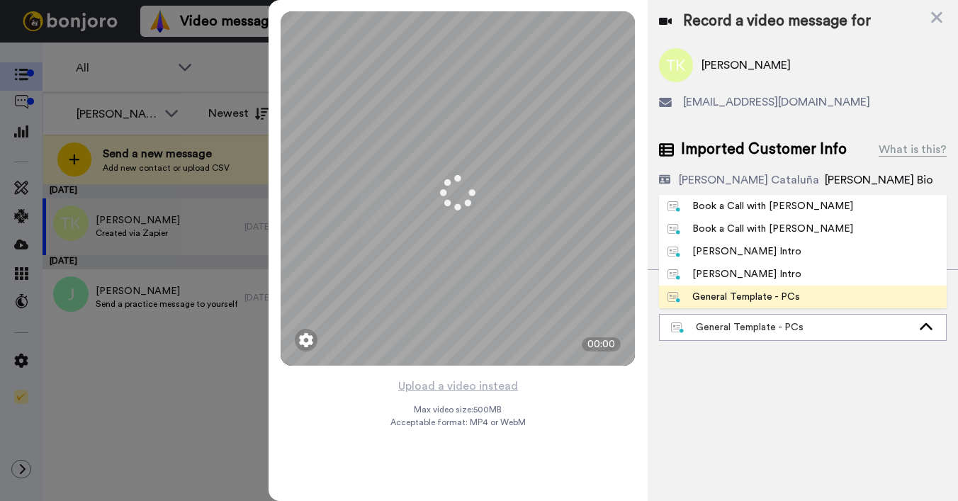
click at [724, 253] on div "[PERSON_NAME] Intro" at bounding box center [735, 252] width 134 height 14
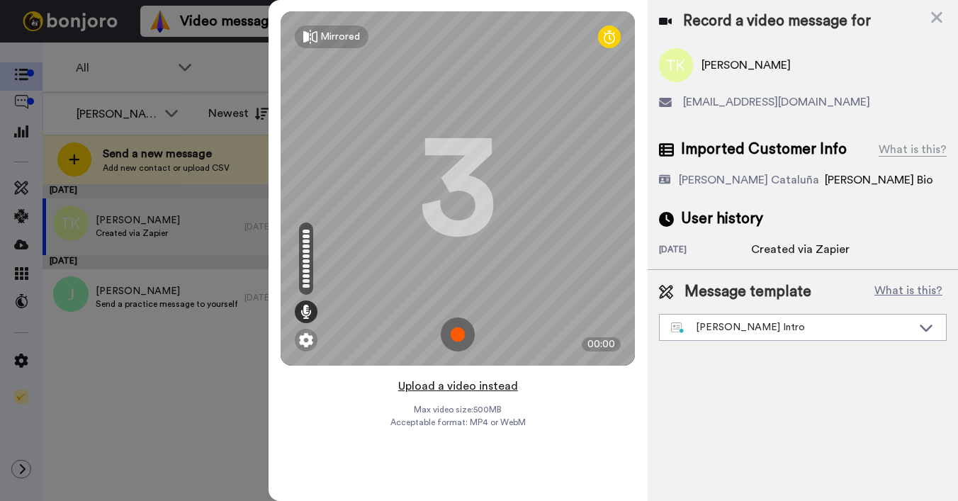
click at [421, 387] on button "Upload a video instead" at bounding box center [458, 386] width 128 height 18
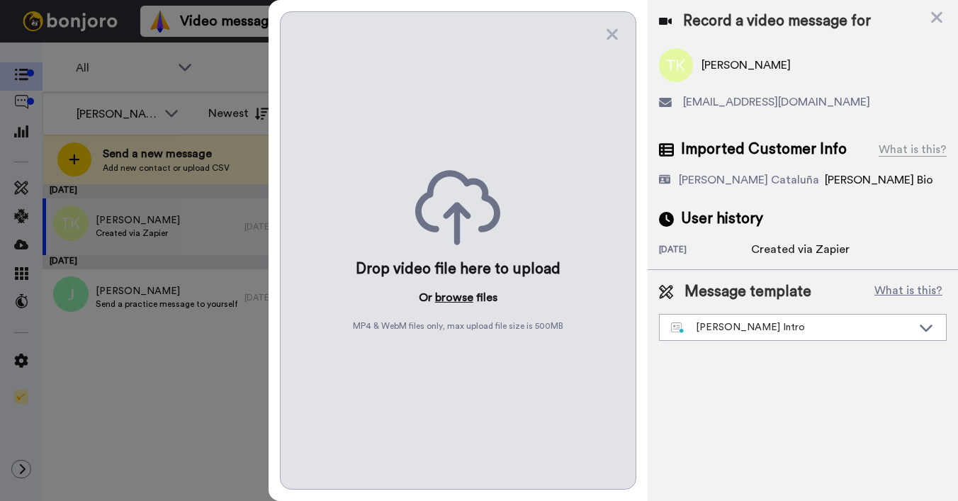
click at [446, 302] on button "browse" at bounding box center [454, 297] width 38 height 17
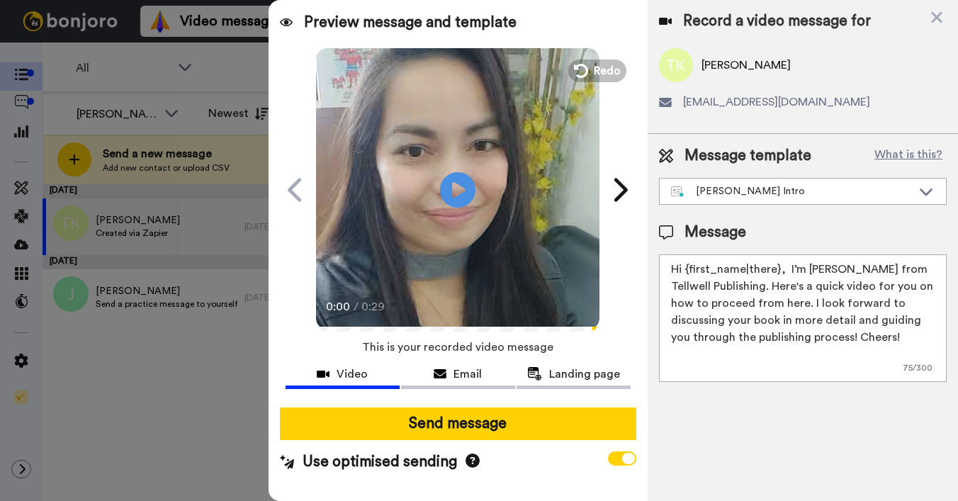
drag, startPoint x: 685, startPoint y: 268, endPoint x: 773, endPoint y: 258, distance: 87.8
click at [777, 264] on textarea "Hi {first_name|there}, I’m [PERSON_NAME] from Tellwell Publishing. Here's a qui…" at bounding box center [803, 318] width 288 height 128
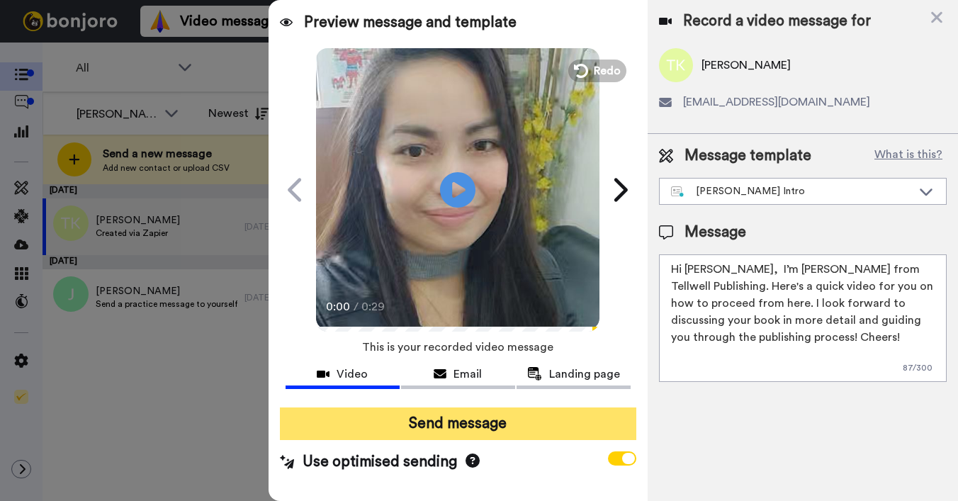
type textarea "Hi [PERSON_NAME], I’m [PERSON_NAME] from Tellwell Publishing. Here's a quick vi…"
